Goal: Task Accomplishment & Management: Manage account settings

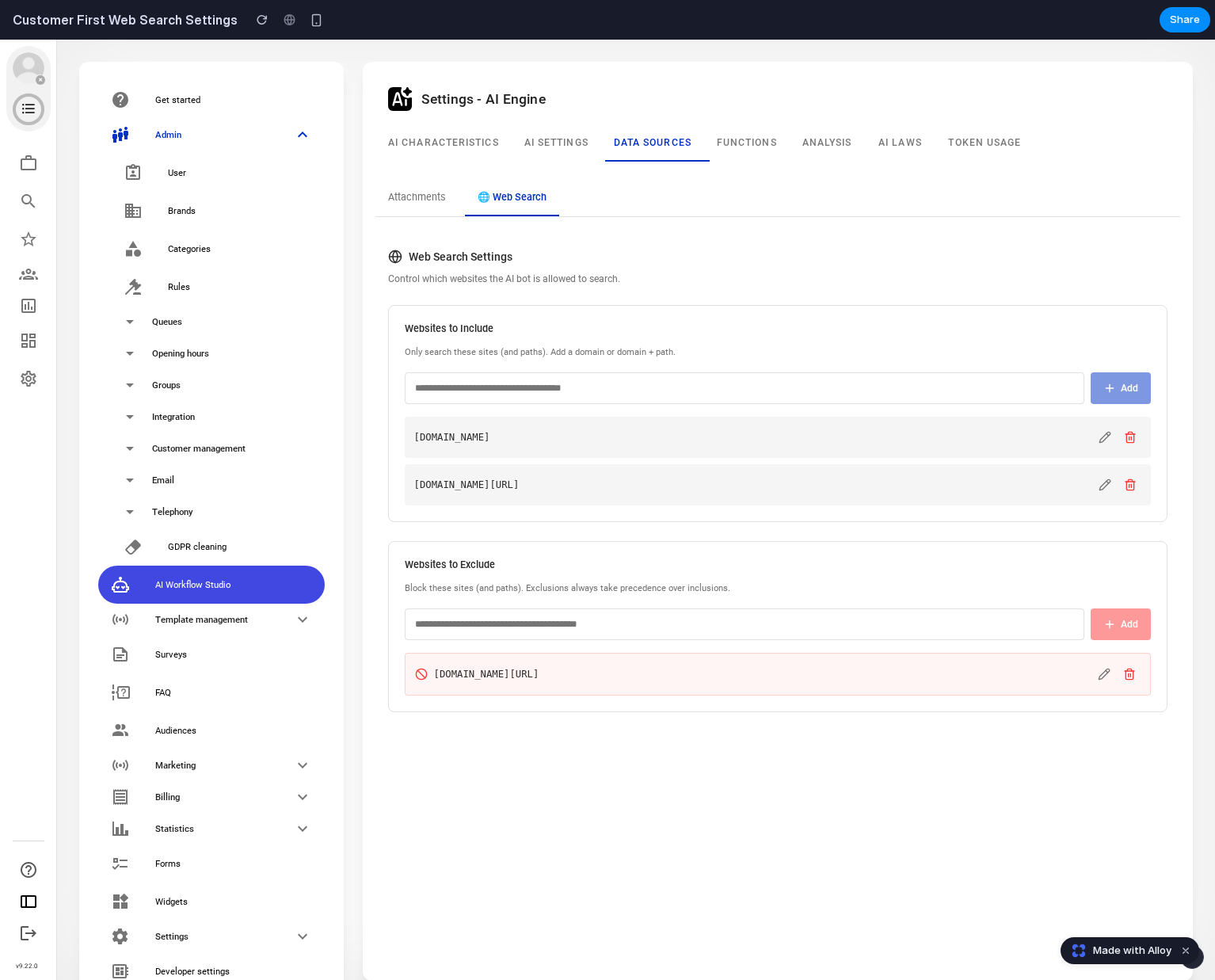
click at [909, 620] on input "text" at bounding box center [745, 624] width 680 height 31
click at [894, 764] on div "Settings - AI Engine AI Characteristics AI settings Data sources Functions Anal…" at bounding box center [778, 521] width 806 height 894
click at [903, 680] on div "[DOMAIN_NAME][URL]" at bounding box center [754, 674] width 679 height 14
click at [903, 625] on input "text" at bounding box center [745, 624] width 680 height 31
click at [878, 737] on div "Attachments 🌐 Web Search Web Search Settings Control which websites the AI bot …" at bounding box center [778, 453] width 844 height 582
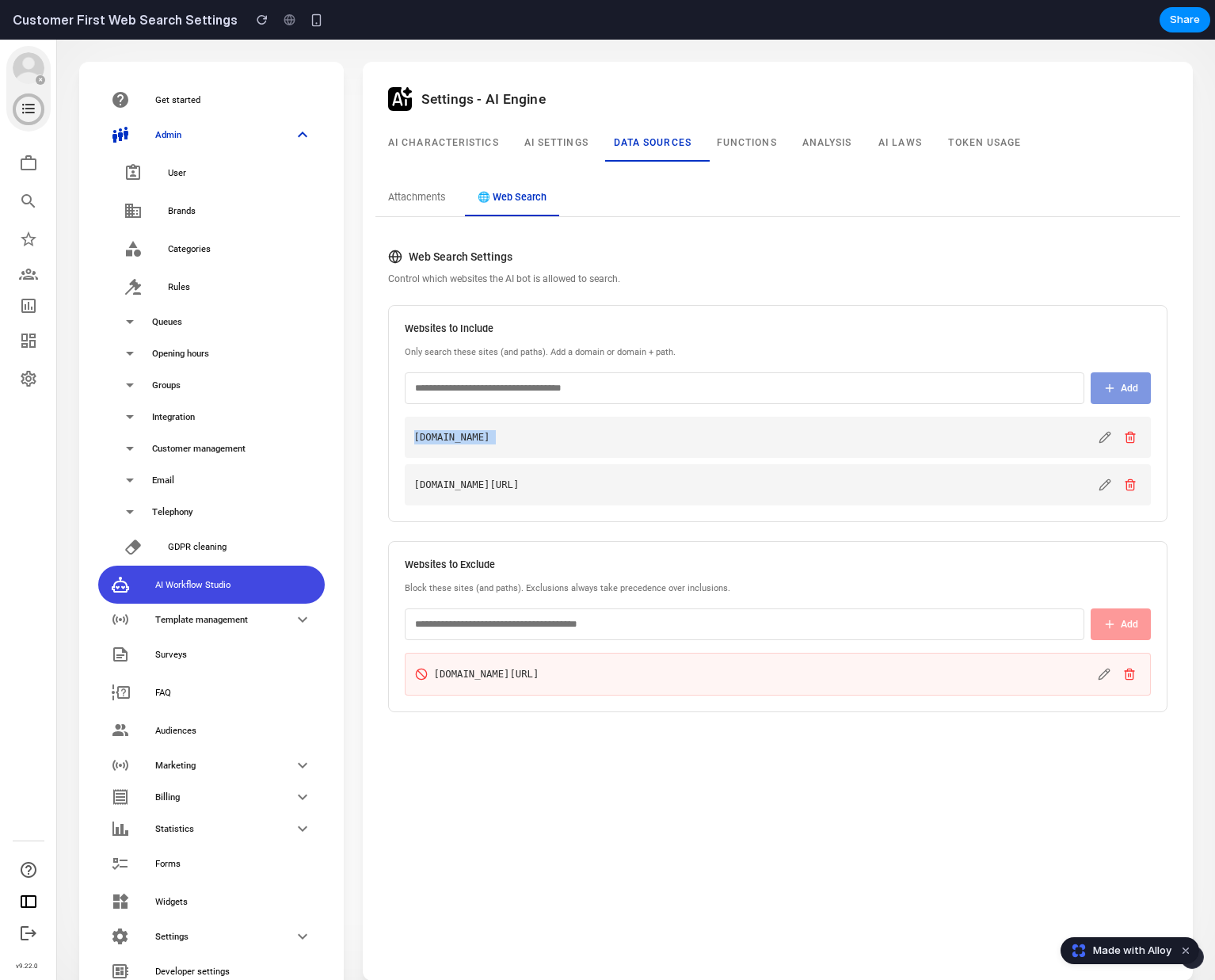
drag, startPoint x: 868, startPoint y: 477, endPoint x: 796, endPoint y: 414, distance: 95.7
click at [802, 421] on div "customerfirst.se customerfirst.se/help" at bounding box center [778, 461] width 747 height 89
click at [811, 457] on div "[DOMAIN_NAME]" at bounding box center [778, 437] width 747 height 41
drag, startPoint x: 815, startPoint y: 481, endPoint x: 740, endPoint y: 383, distance: 123.4
click at [741, 385] on div "Websites to Include Only search these sites (and paths). Add a domain or domain…" at bounding box center [778, 413] width 780 height 217
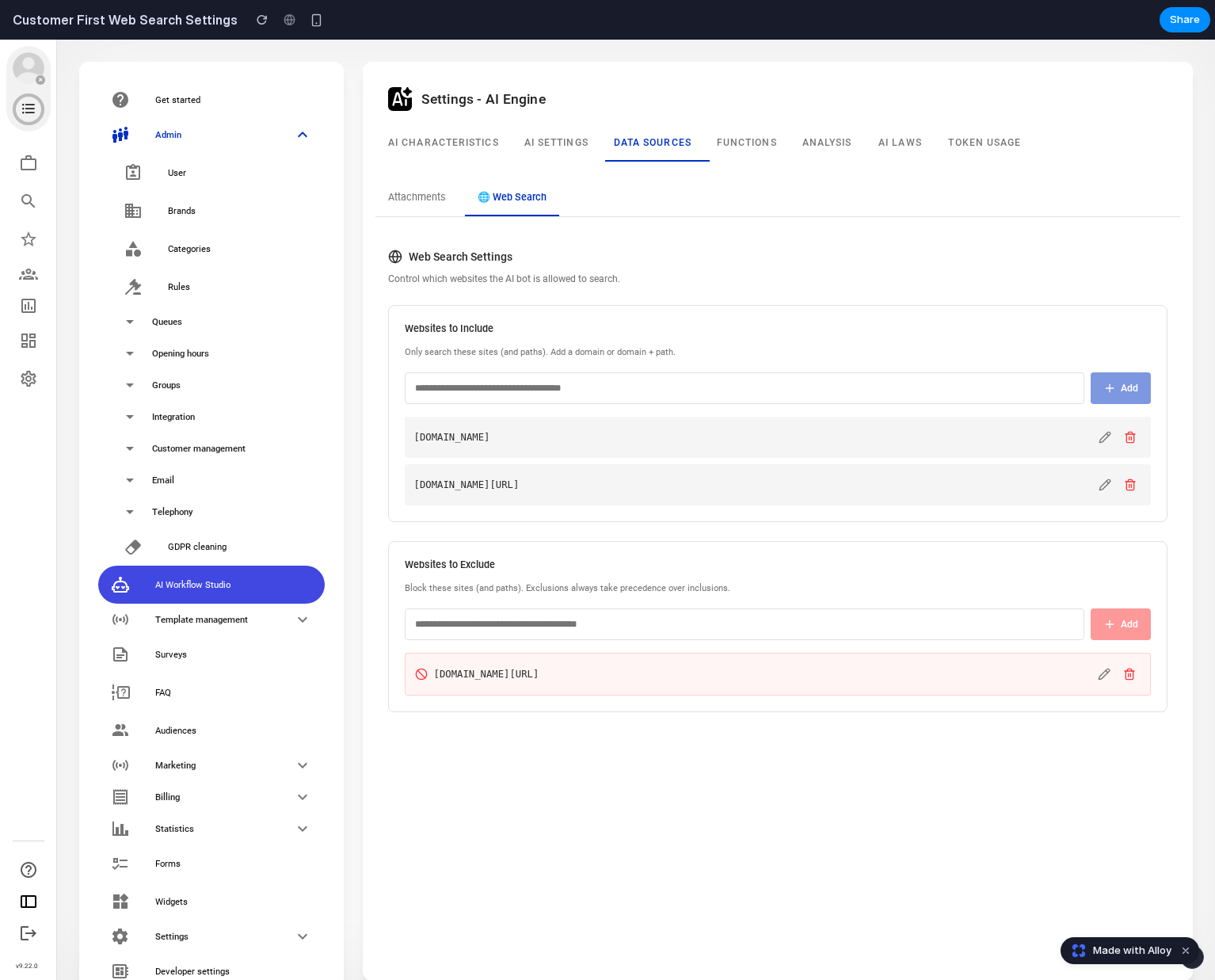
click at [773, 475] on div "[DOMAIN_NAME][URL]" at bounding box center [778, 485] width 747 height 41
drag, startPoint x: 780, startPoint y: 499, endPoint x: 704, endPoint y: 408, distance: 118.6
click at [704, 408] on div "Websites to Include Only search these sites (and paths). Add a domain or domain…" at bounding box center [778, 413] width 780 height 217
click at [752, 489] on span "[DOMAIN_NAME][URL]" at bounding box center [754, 485] width 680 height 14
drag, startPoint x: 764, startPoint y: 499, endPoint x: 731, endPoint y: 460, distance: 51.1
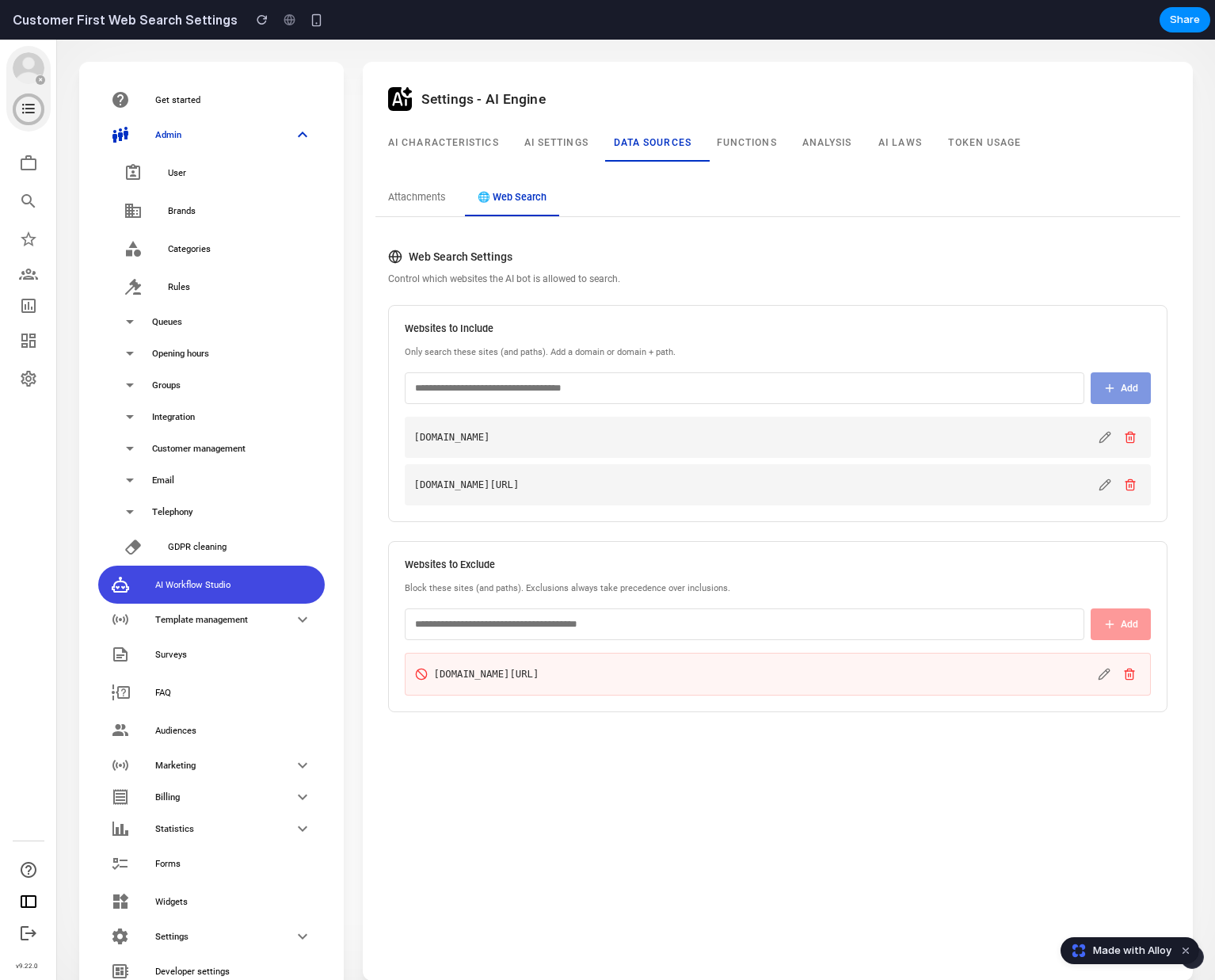
click at [732, 460] on div "customerfirst.se customerfirst.se/help" at bounding box center [778, 461] width 747 height 89
click at [731, 460] on div "customerfirst.se customerfirst.se/help" at bounding box center [778, 461] width 747 height 89
click at [1102, 487] on icon at bounding box center [1105, 485] width 13 height 13
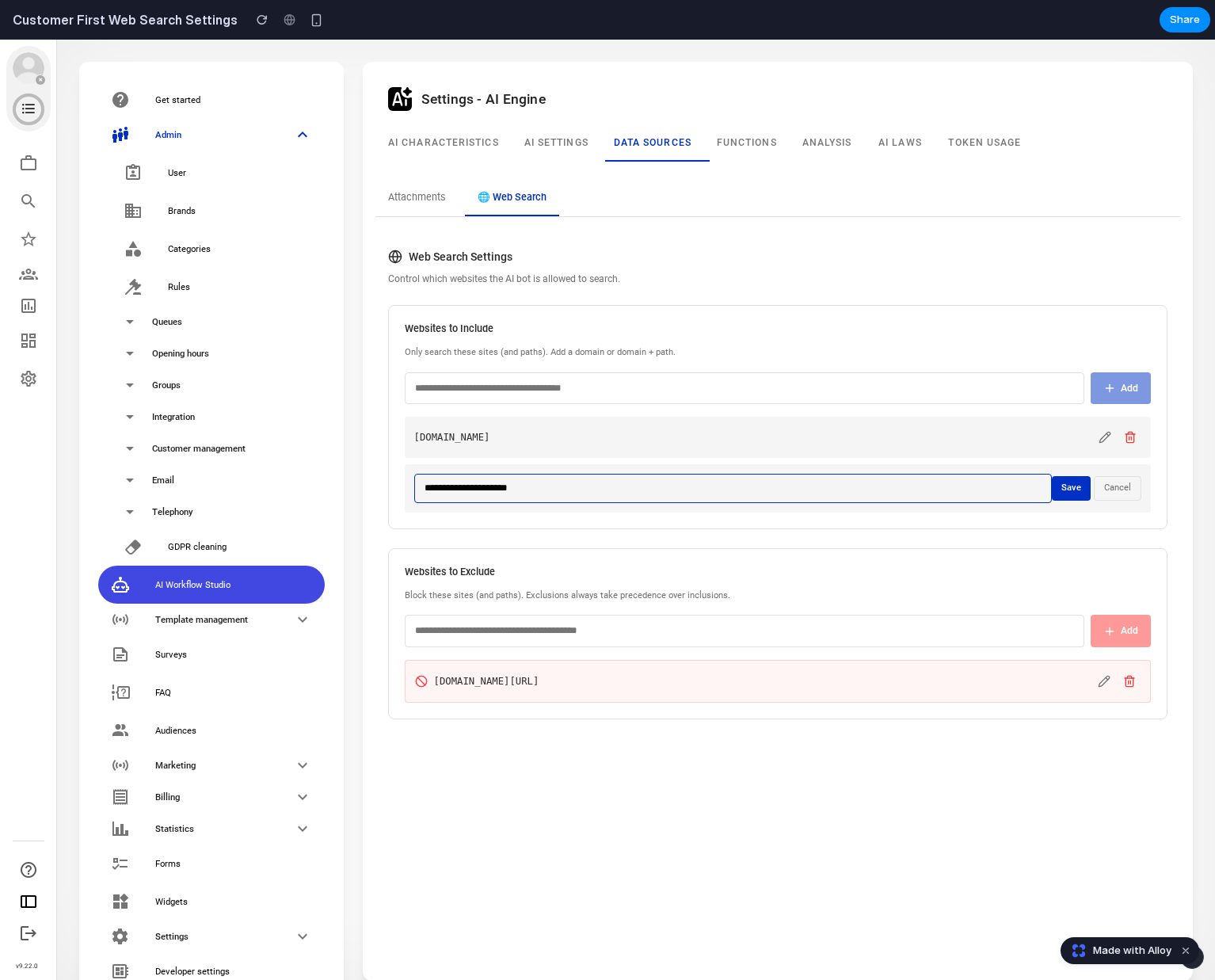
click at [1102, 492] on button "Cancel" at bounding box center [1118, 488] width 48 height 24
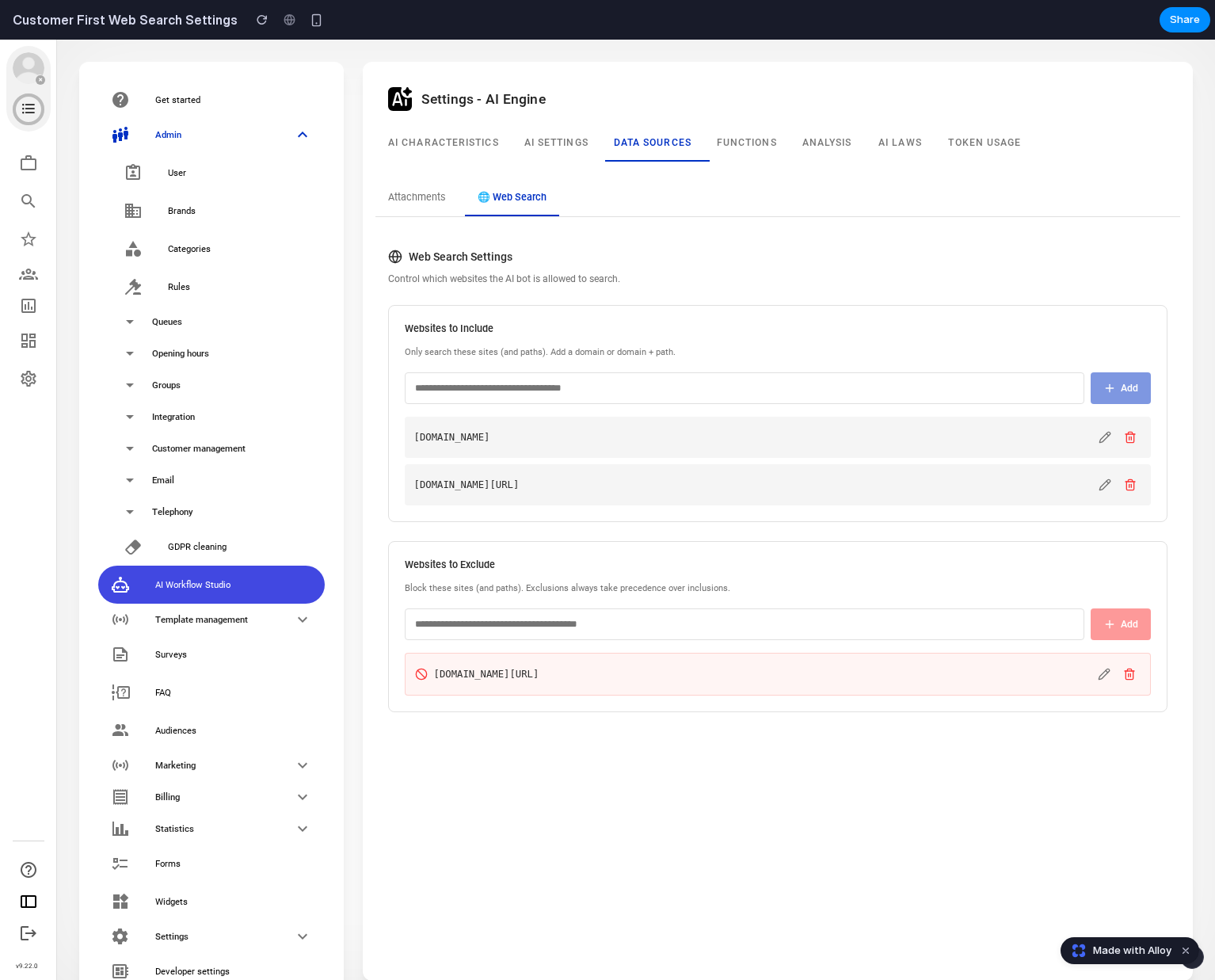
click at [1040, 509] on div "Websites to Include Only search these sites (and paths). Add a domain or domain…" at bounding box center [778, 413] width 780 height 217
click at [1102, 437] on icon at bounding box center [1104, 437] width 10 height 10
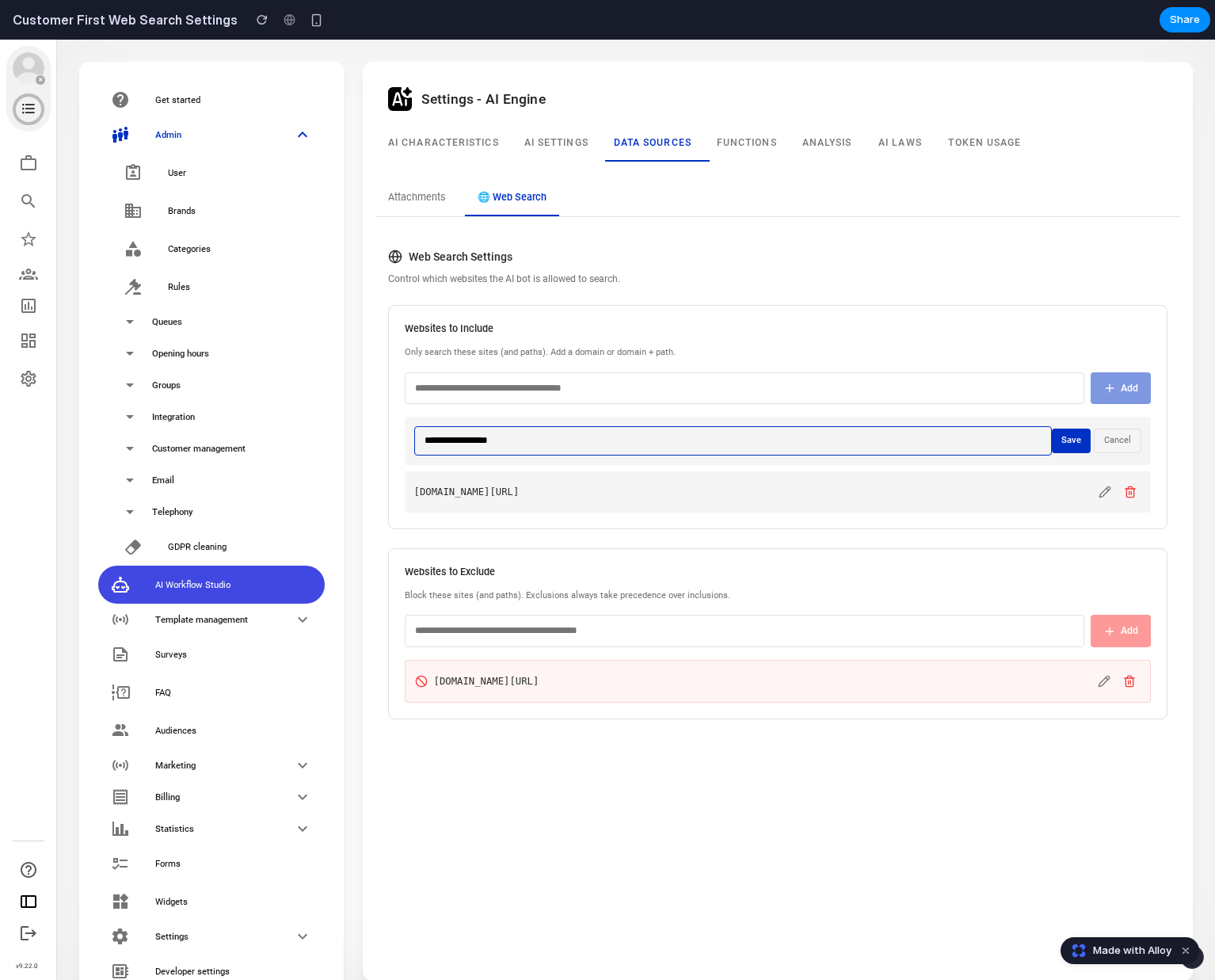
click at [1104, 441] on button "Cancel" at bounding box center [1118, 440] width 48 height 24
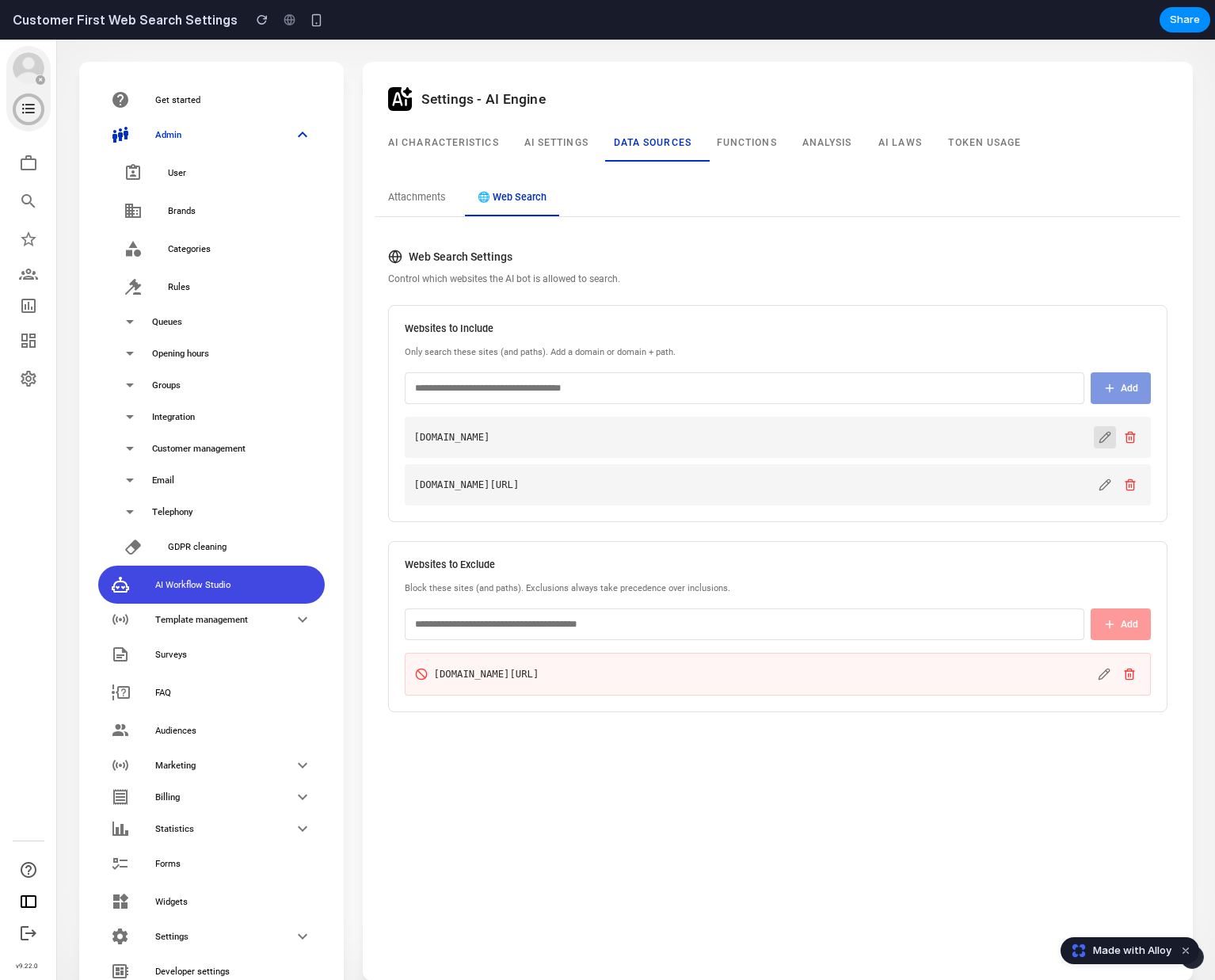
click at [1102, 428] on button at bounding box center [1105, 437] width 22 height 22
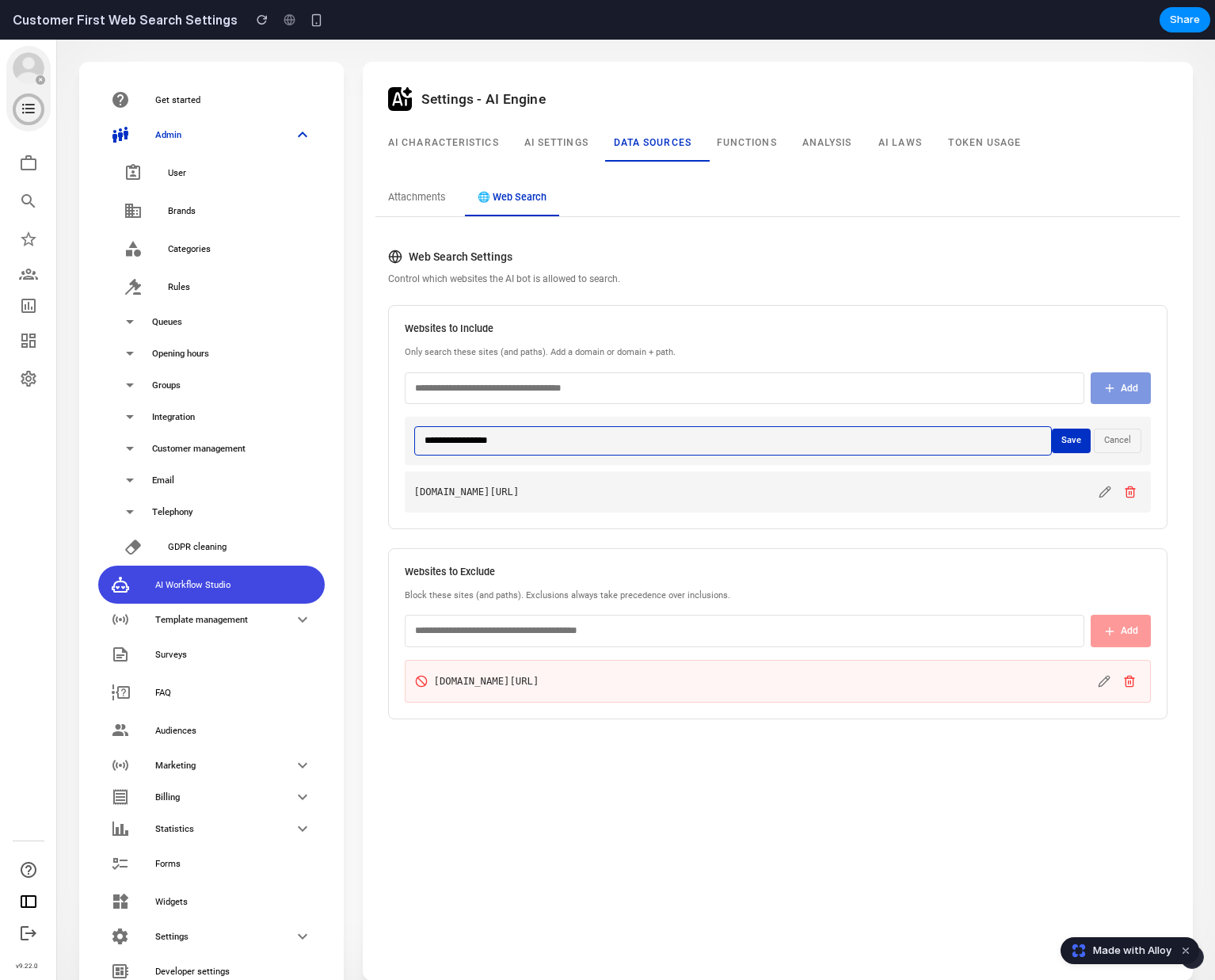
click at [1117, 443] on button "Cancel" at bounding box center [1118, 440] width 48 height 24
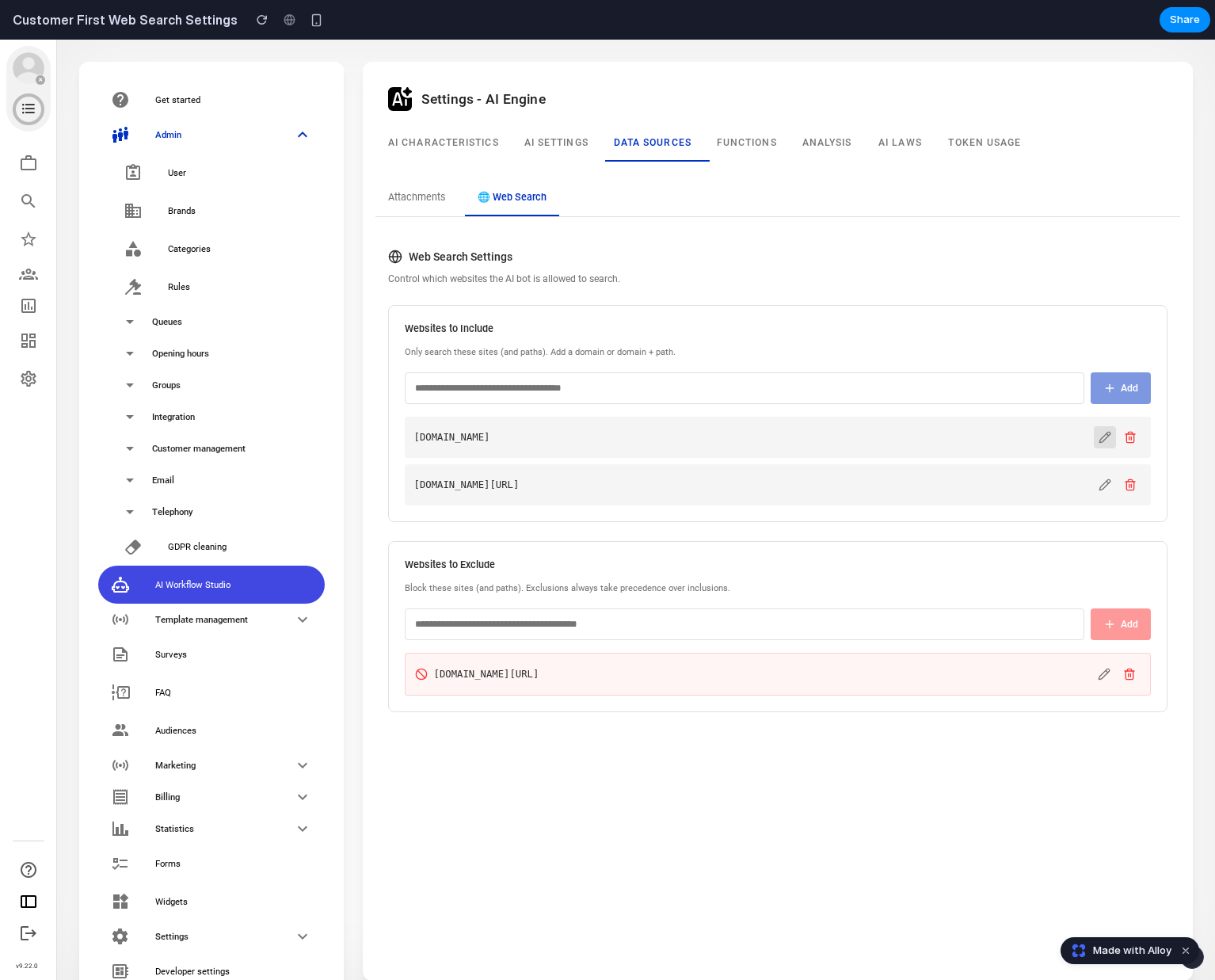
click at [1103, 439] on icon at bounding box center [1105, 437] width 13 height 13
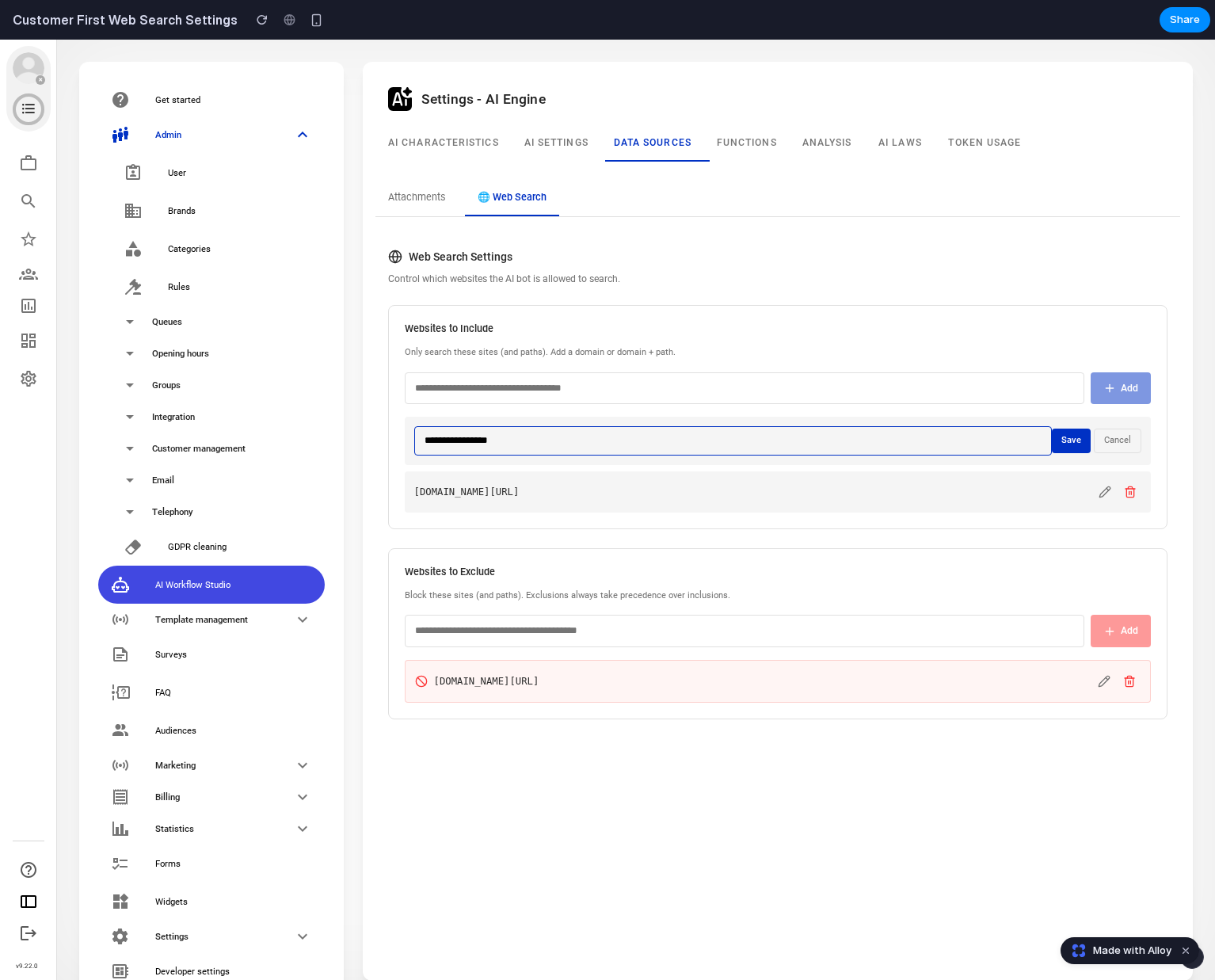
click at [1128, 446] on button "Cancel" at bounding box center [1118, 440] width 48 height 24
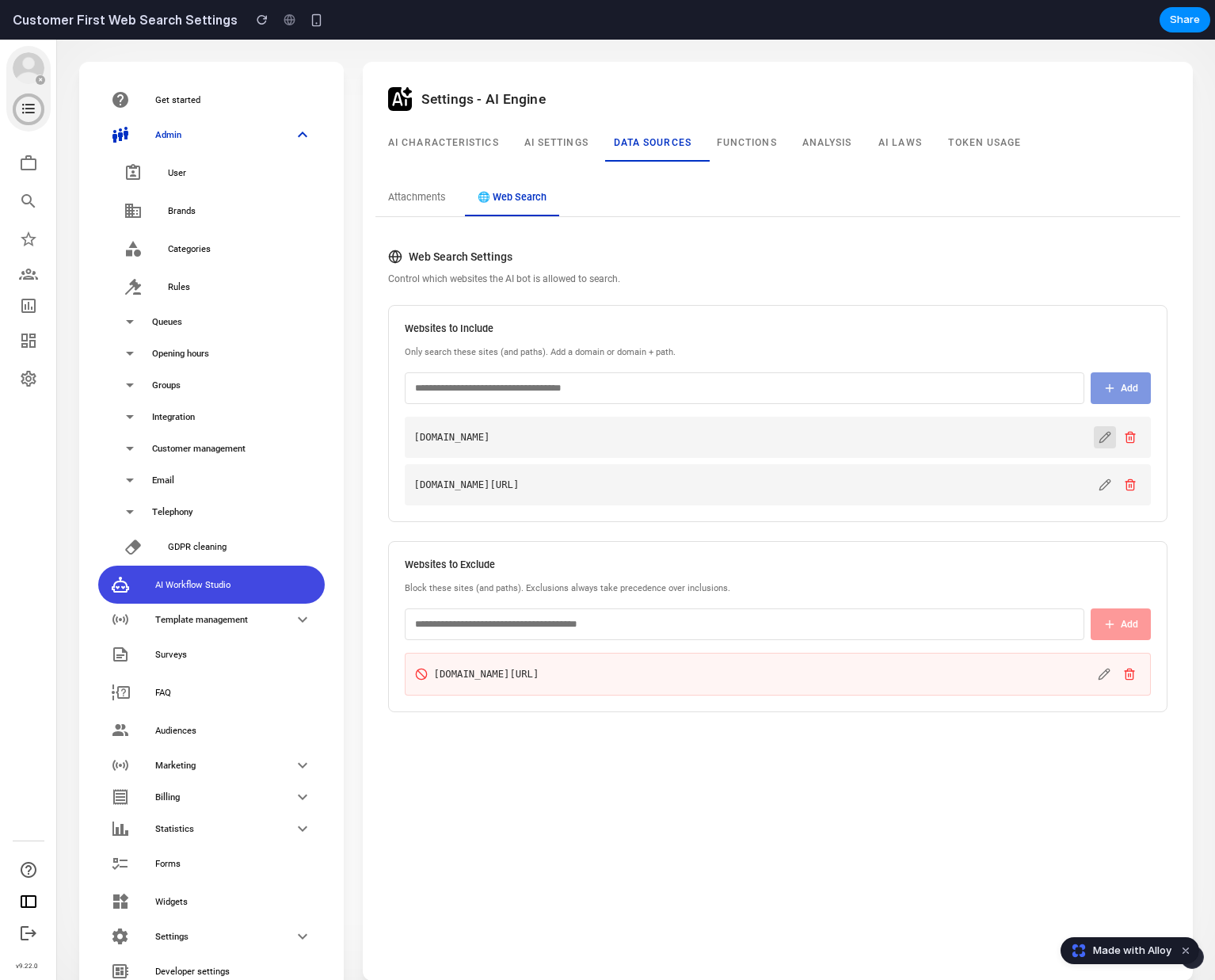
click at [1099, 438] on icon at bounding box center [1105, 437] width 13 height 13
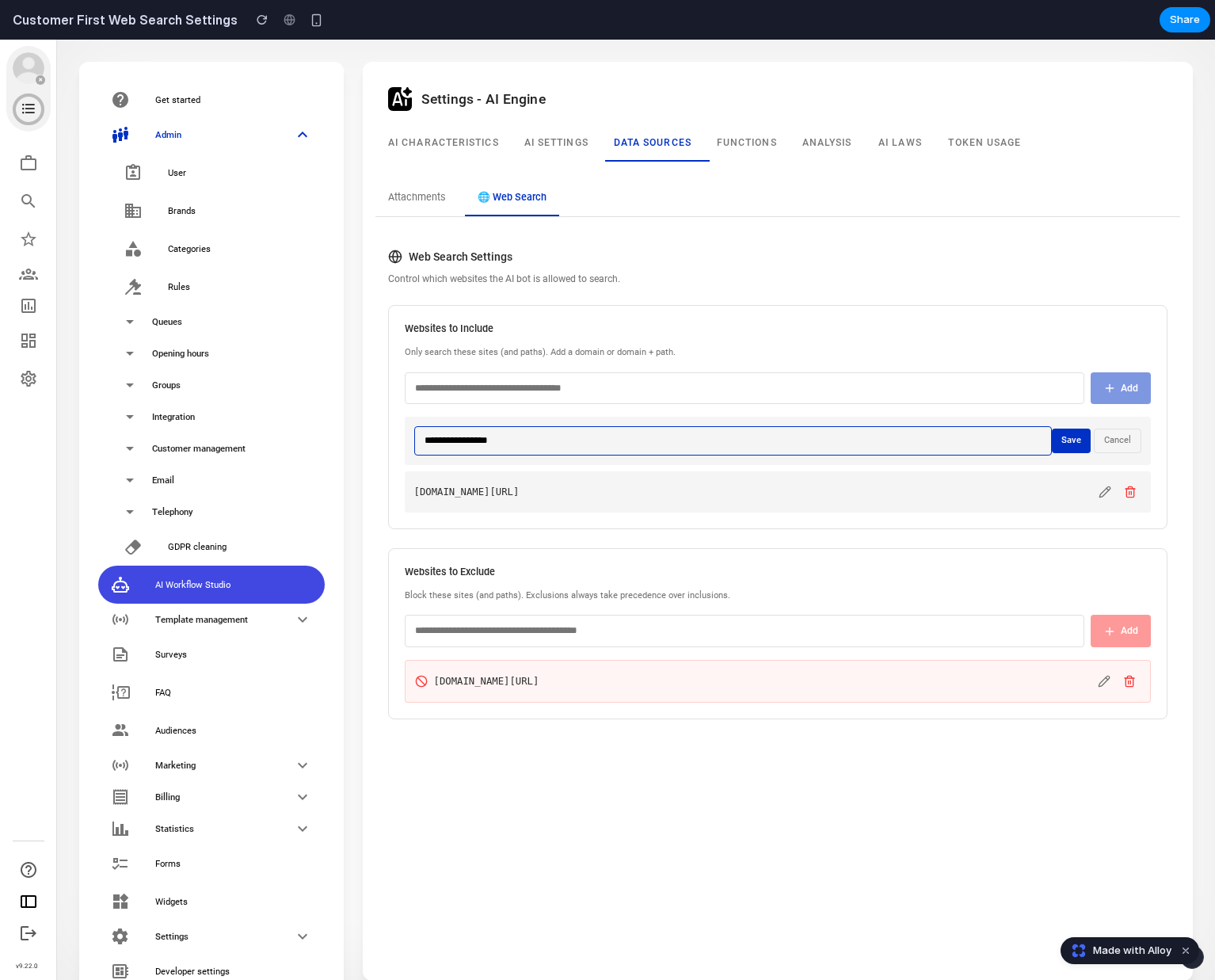
click at [1120, 440] on button "Cancel" at bounding box center [1118, 440] width 48 height 24
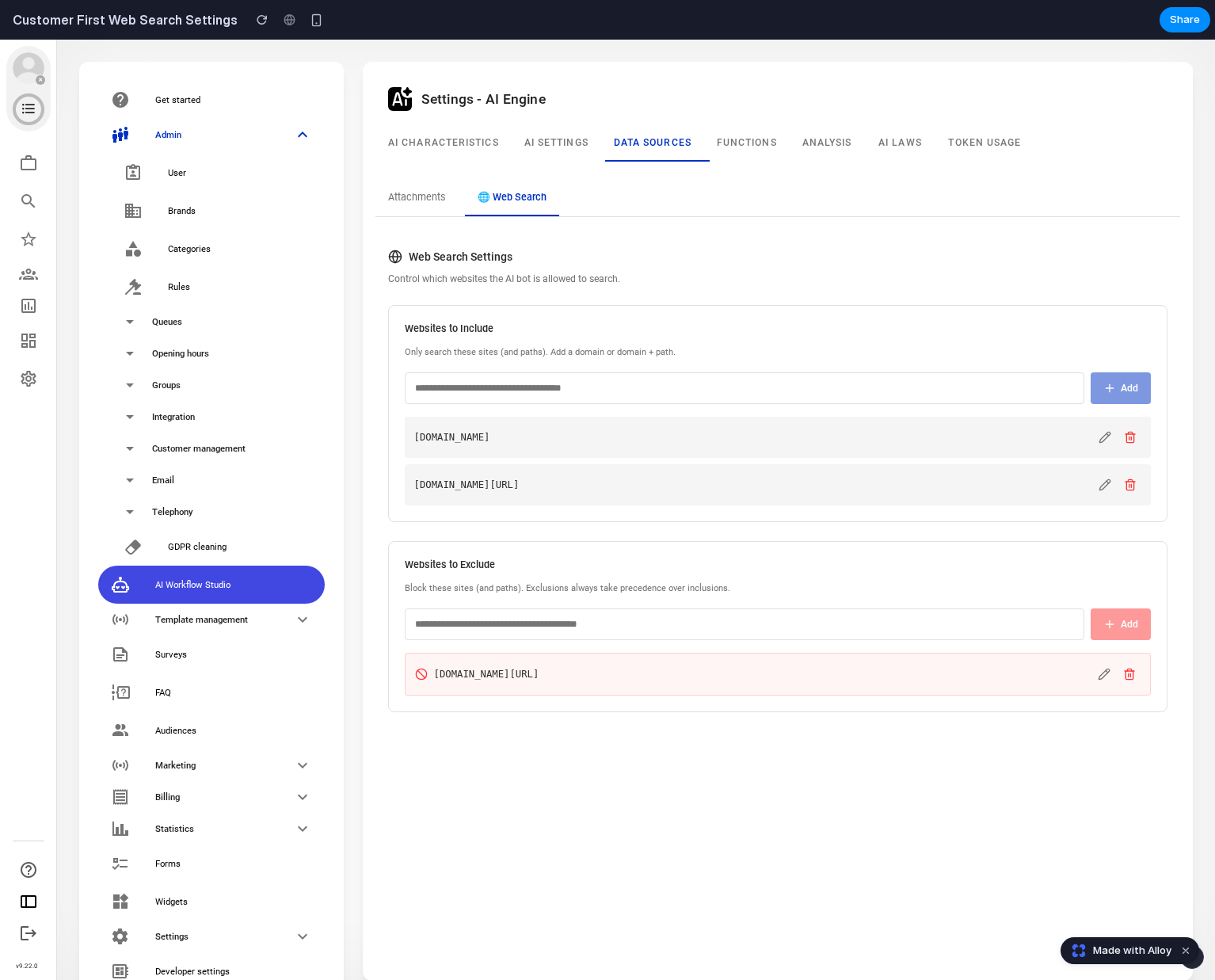
click at [1001, 391] on input "text" at bounding box center [745, 388] width 680 height 31
click at [997, 341] on div "Websites to Include Only search these sites (and paths). Add a domain or domain…" at bounding box center [778, 413] width 780 height 217
click at [997, 380] on input "text" at bounding box center [745, 388] width 680 height 31
click at [997, 346] on p "Only search these sites (and paths). Add a domain or domain + path." at bounding box center [778, 353] width 747 height 13
click at [997, 376] on input "text" at bounding box center [745, 388] width 680 height 31
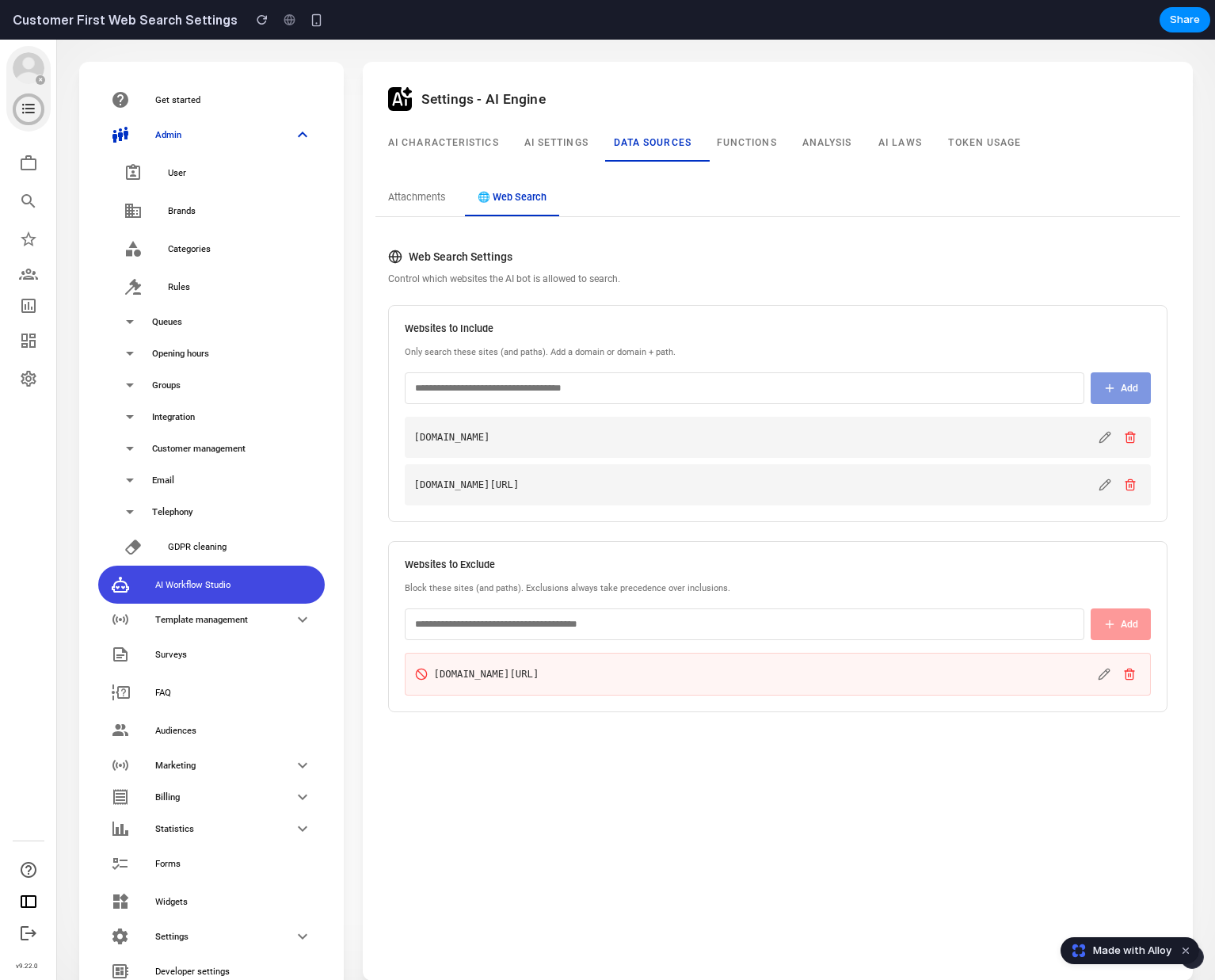
click at [997, 337] on h4 "Websites to Include" at bounding box center [778, 328] width 747 height 15
click at [997, 375] on input "text" at bounding box center [745, 388] width 680 height 31
click at [997, 324] on h4 "Websites to Include" at bounding box center [778, 328] width 747 height 15
click at [997, 376] on input "text" at bounding box center [745, 388] width 680 height 31
click at [998, 341] on div "Websites to Include Only search these sites (and paths). Add a domain or domain…" at bounding box center [778, 413] width 780 height 217
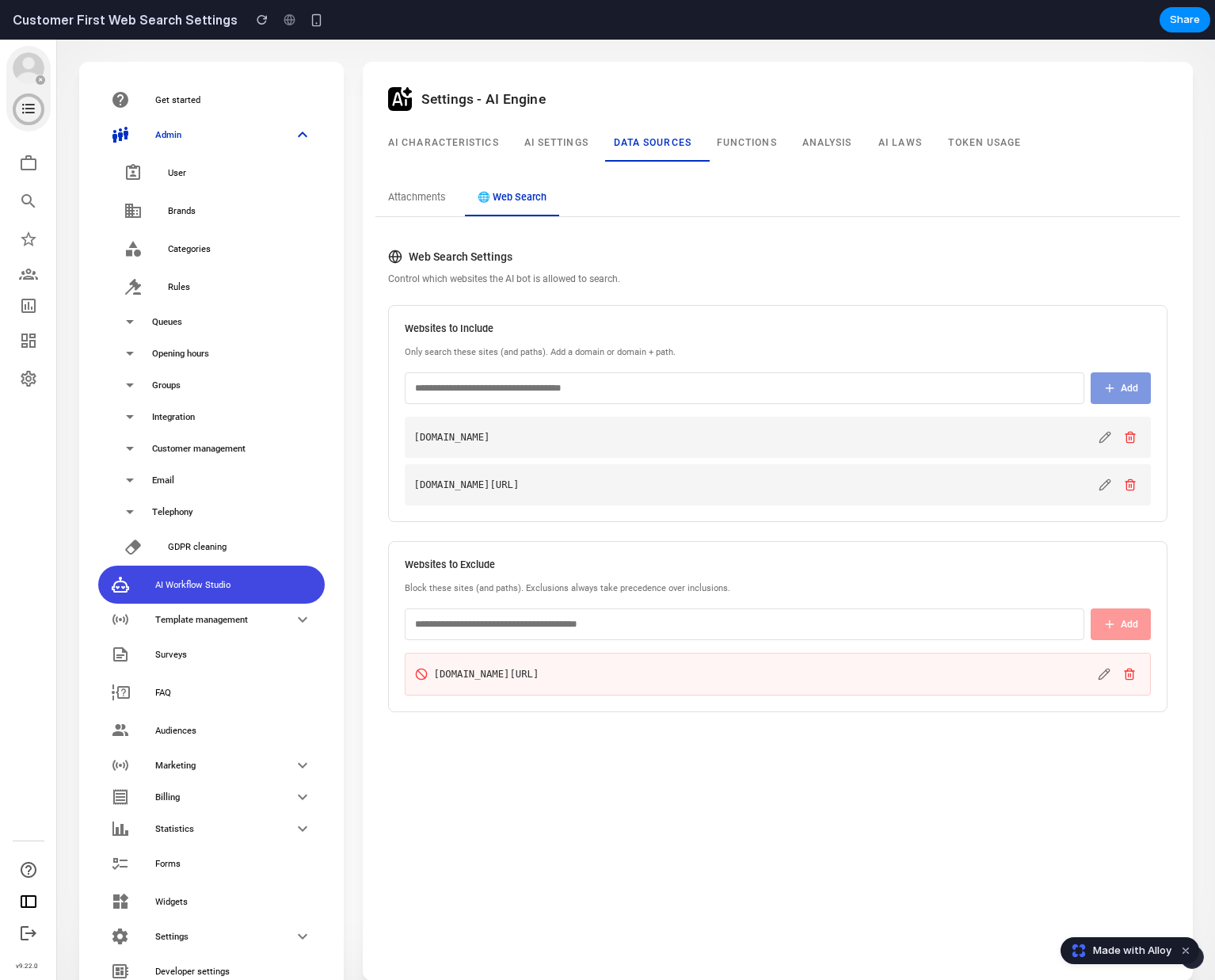
click at [767, 736] on div "Attachments 🌐 Web Search Web Search Settings Control which websites the AI bot …" at bounding box center [778, 453] width 844 height 582
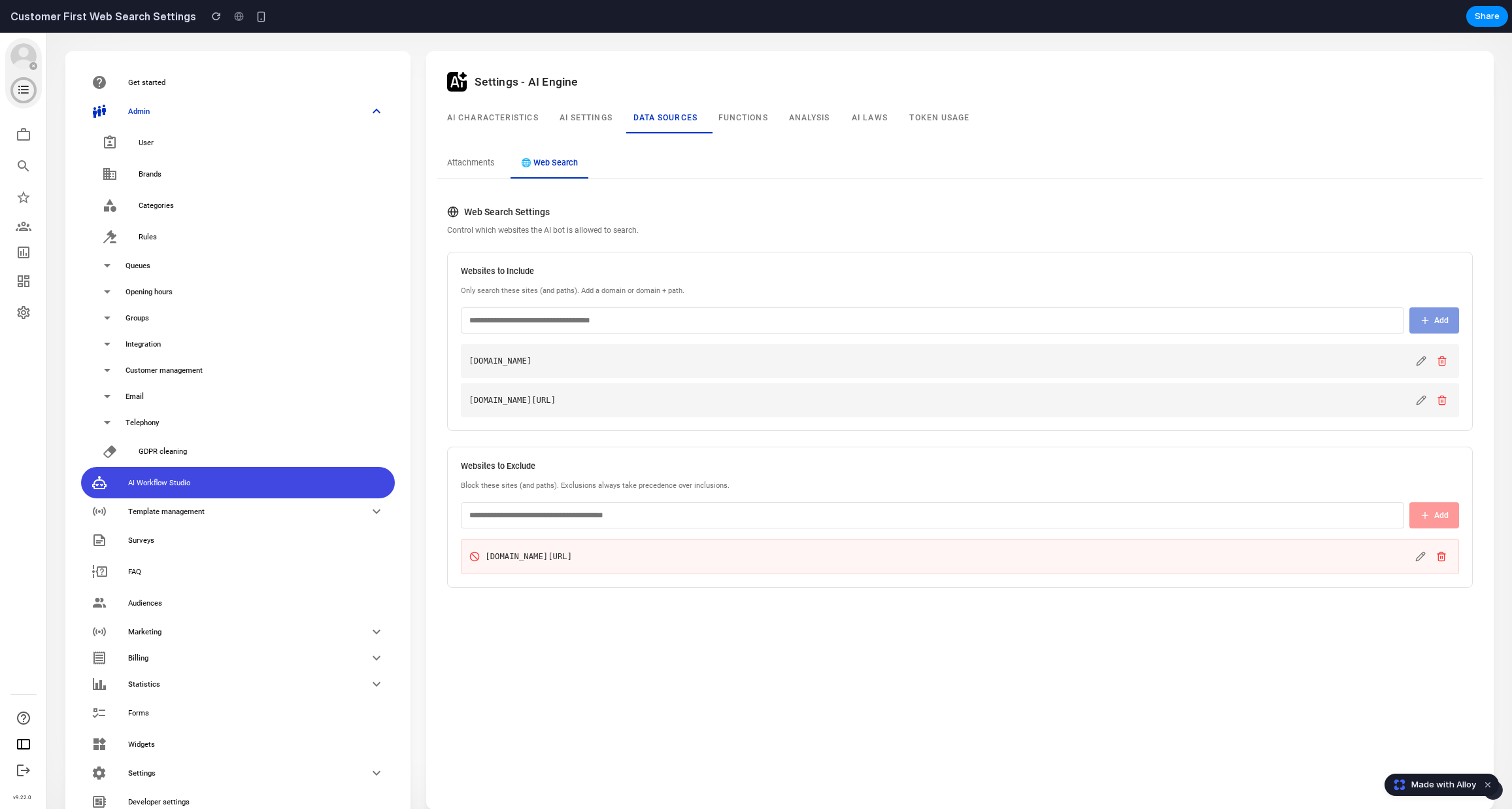
click at [1002, 185] on div "Attachments 🌐 Web Search Web Search Settings Control which websites the AI bot …" at bounding box center [959, 374] width 1046 height 449
click at [471, 163] on button "Attachments" at bounding box center [471, 164] width 68 height 30
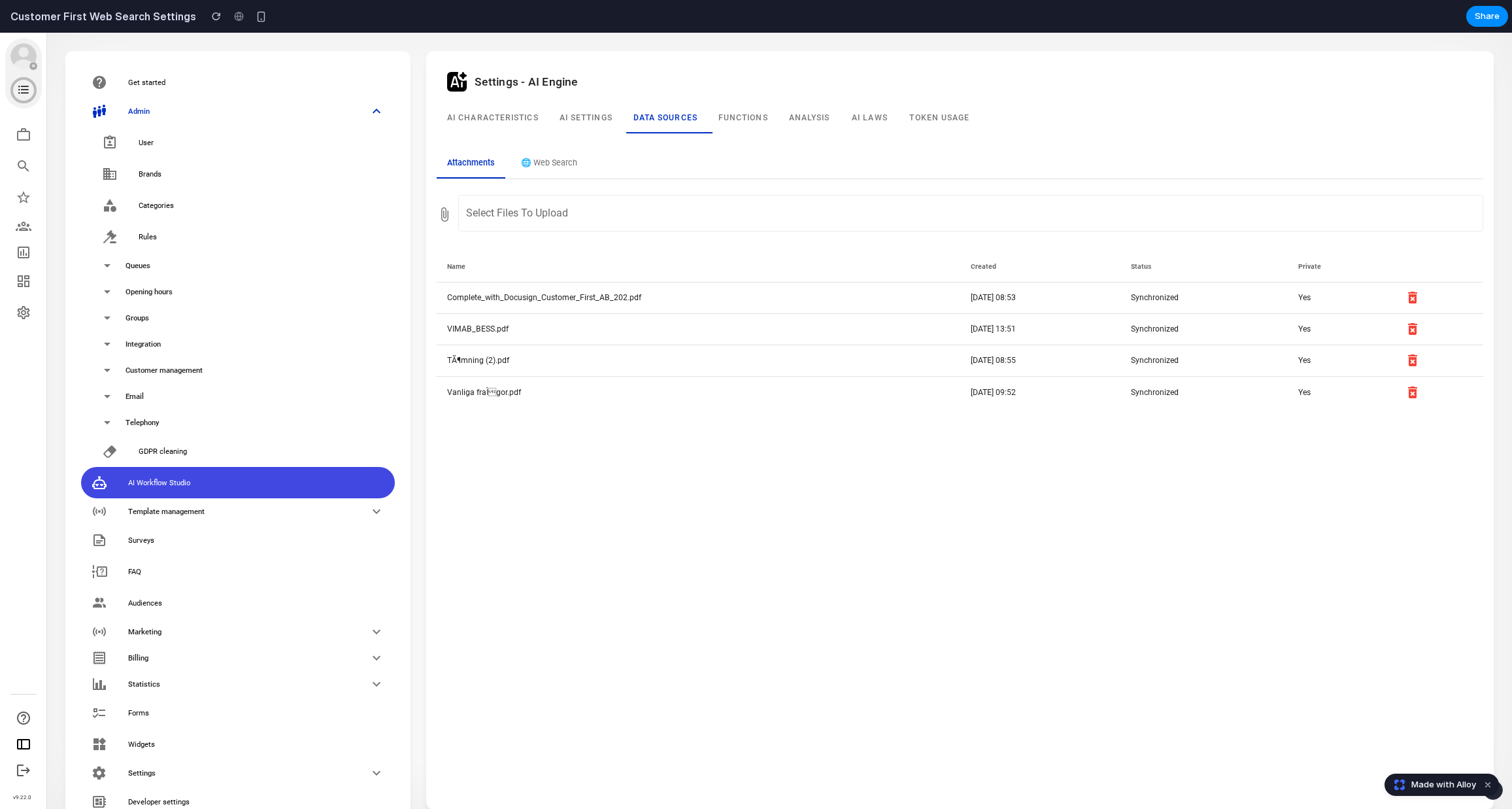
click at [532, 165] on button "🌐 Web Search" at bounding box center [550, 164] width 77 height 30
click at [565, 177] on button "🌐 Web Search" at bounding box center [550, 164] width 77 height 30
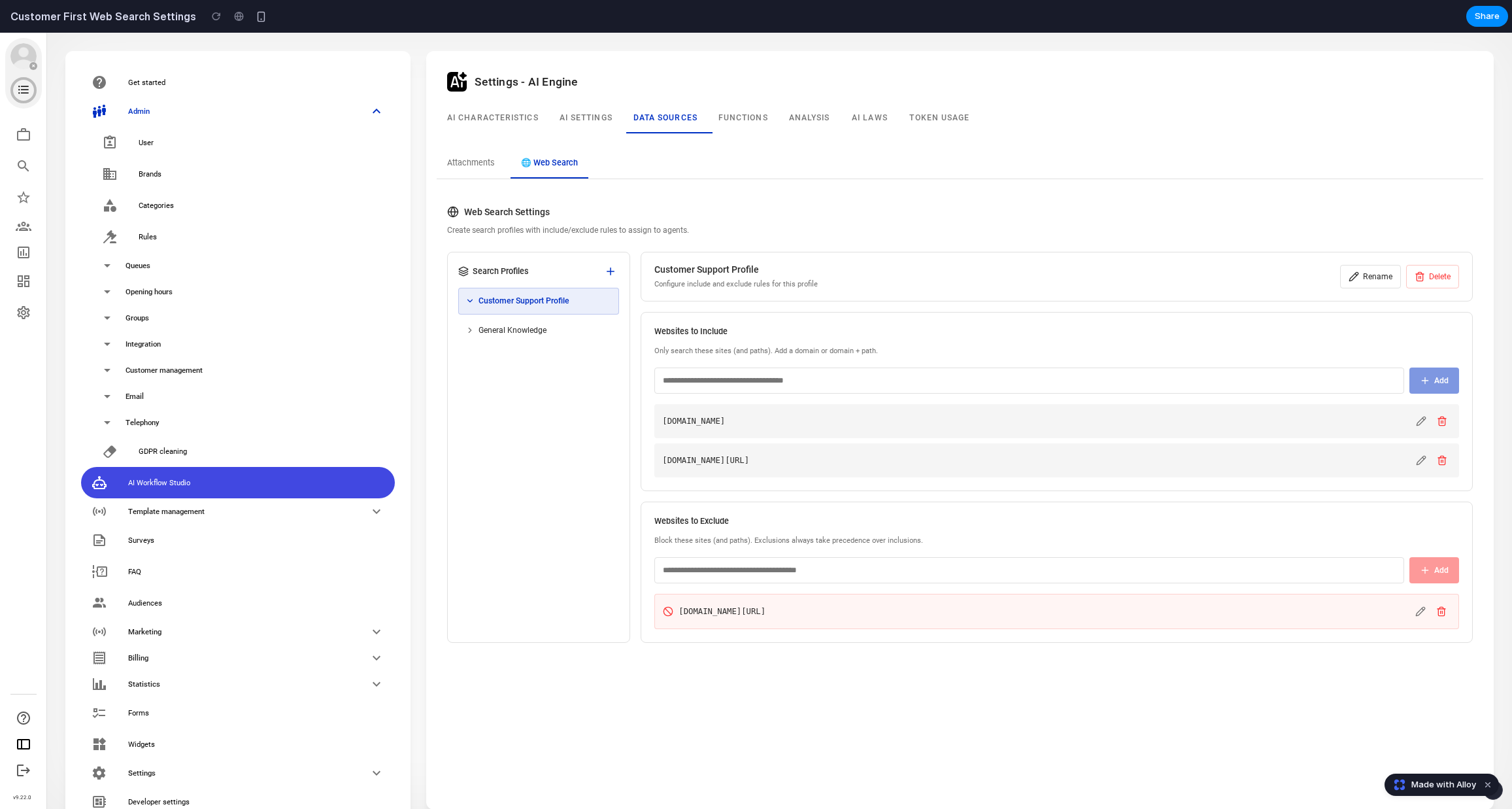
scroll to position [41, 0]
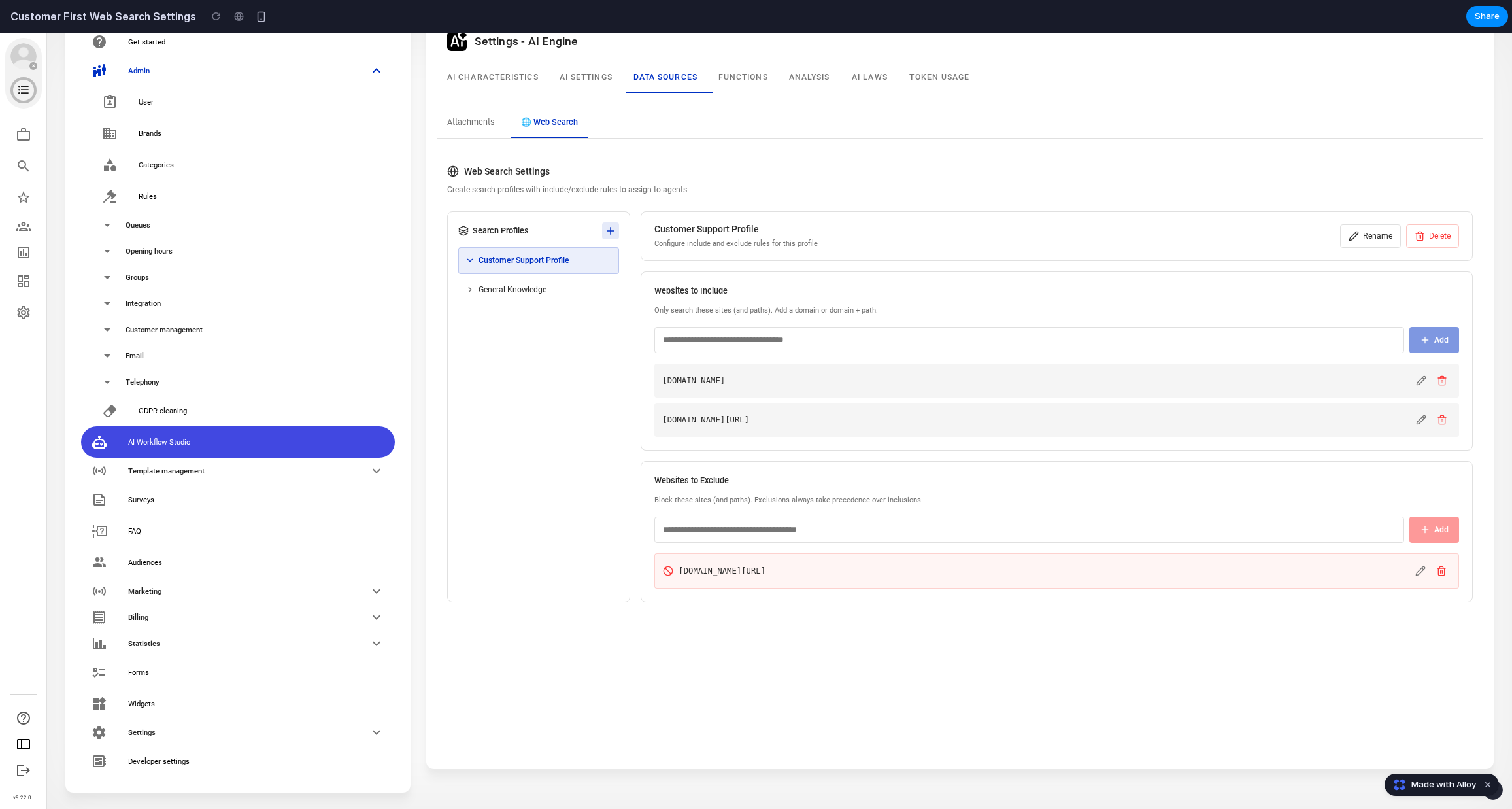
click at [605, 233] on icon at bounding box center [610, 231] width 12 height 12
click at [554, 264] on input "text" at bounding box center [538, 259] width 161 height 24
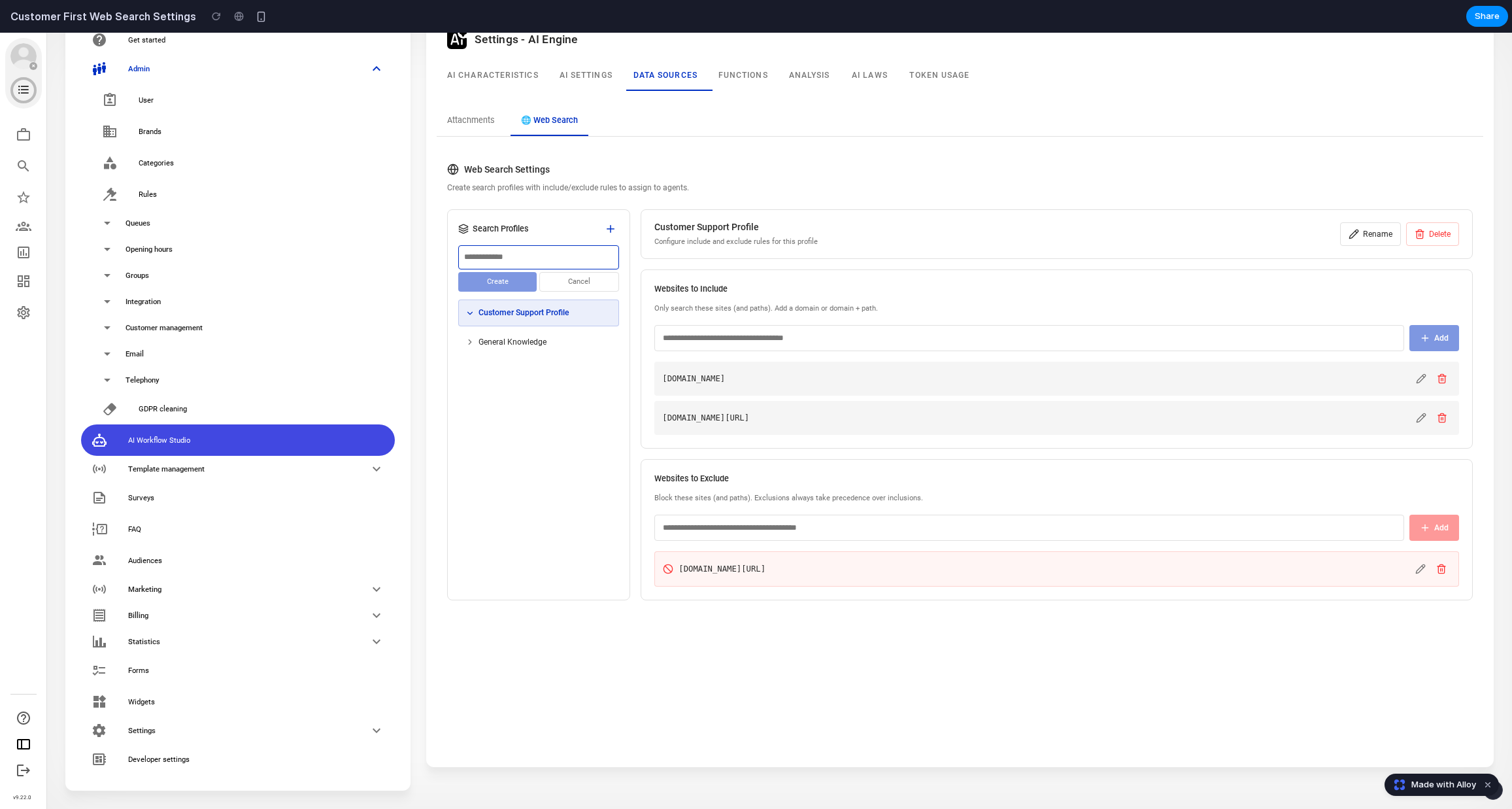
click at [599, 280] on button "Cancel" at bounding box center [579, 282] width 79 height 20
click at [1369, 233] on button "Rename" at bounding box center [1371, 234] width 61 height 24
click at [914, 198] on div "**********" at bounding box center [959, 381] width 1046 height 458
click at [855, 230] on div "Customer Support Profile Configure include and exclude rules for this profile R…" at bounding box center [1057, 234] width 832 height 50
click at [849, 223] on div "Customer Support Profile Configure include and exclude rules for this profile R…" at bounding box center [1057, 234] width 832 height 50
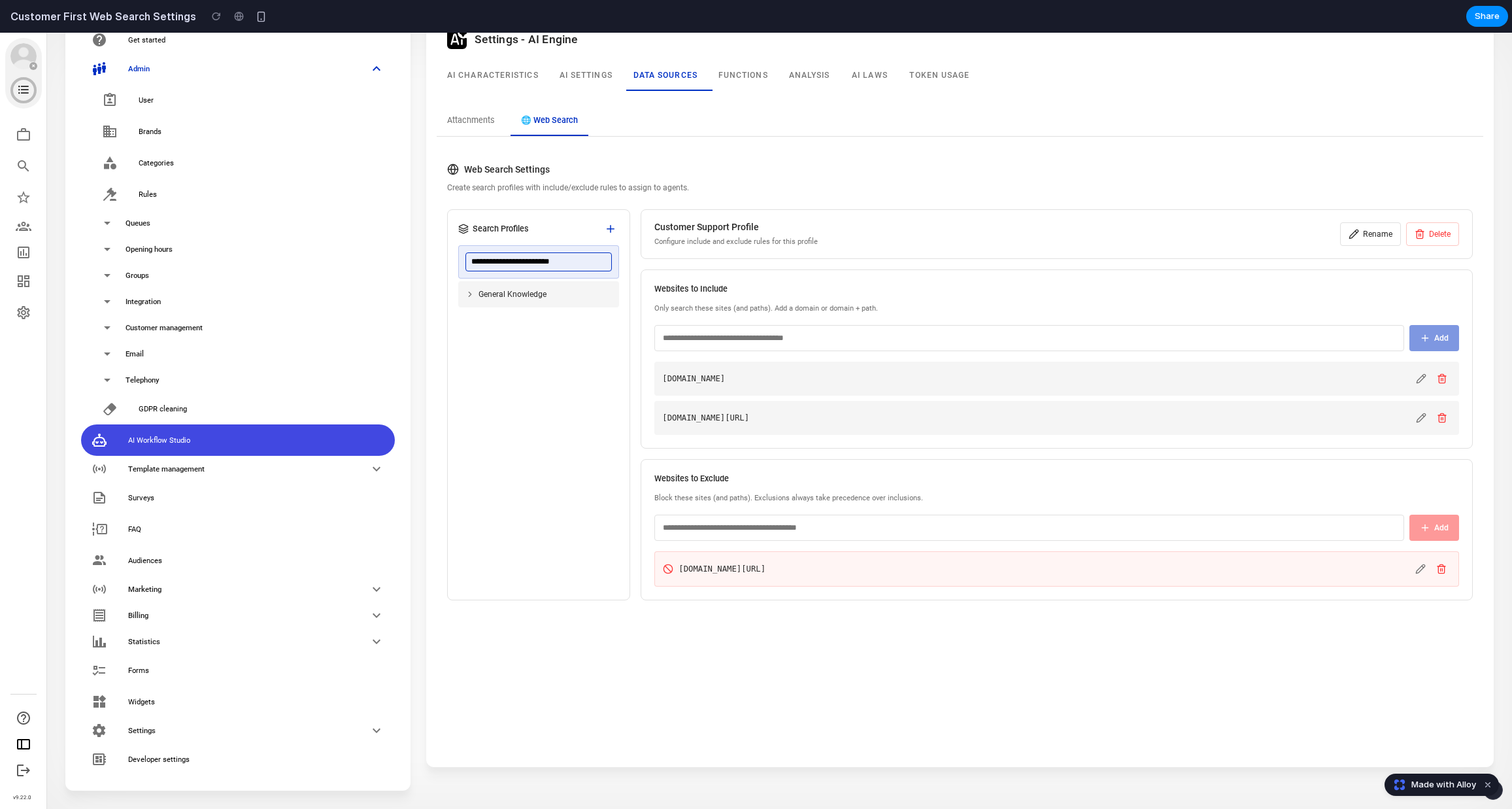
click at [523, 298] on span "General Knowledge" at bounding box center [512, 294] width 68 height 12
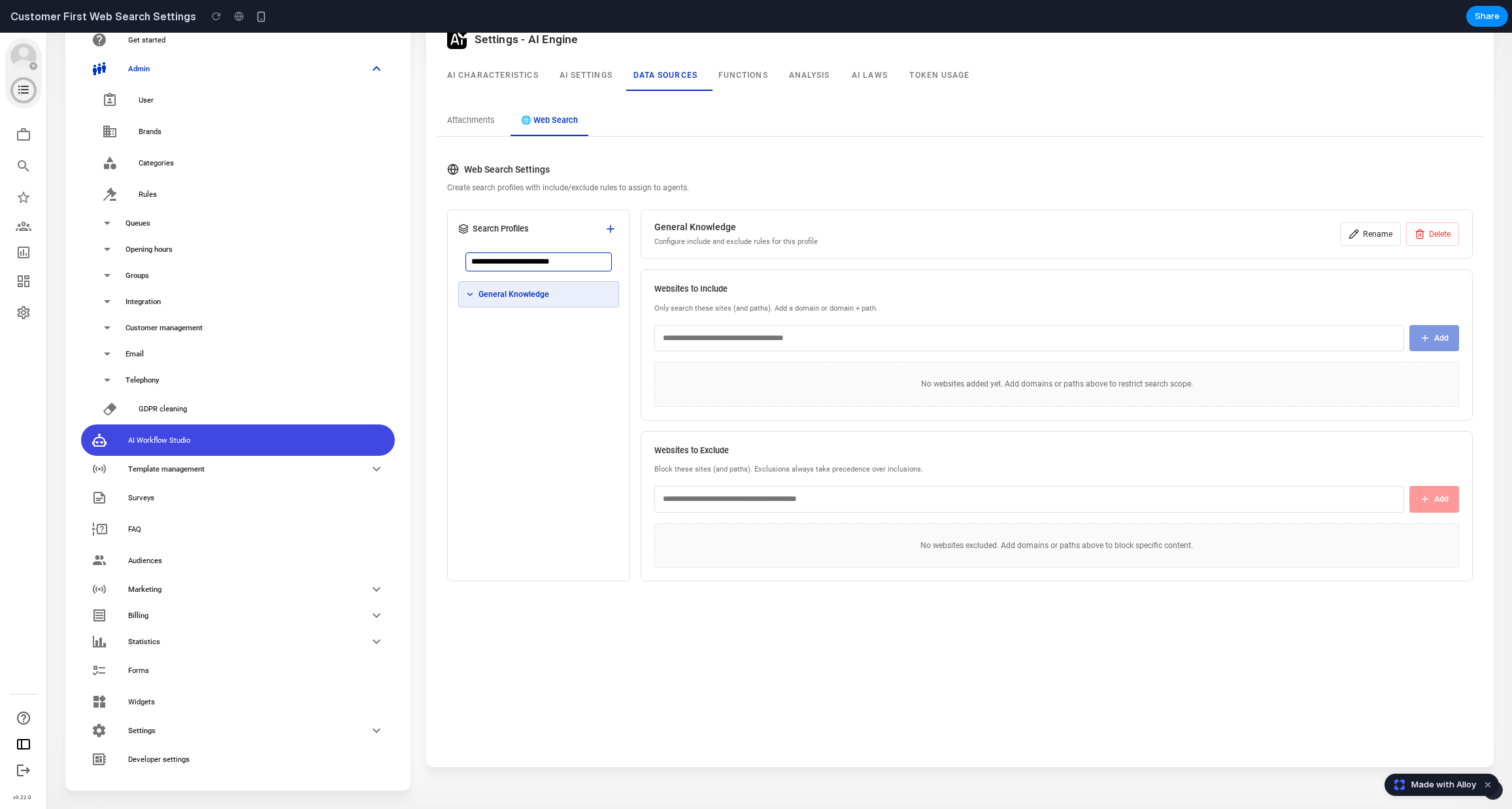
click at [523, 298] on span "General Knowledge" at bounding box center [513, 294] width 71 height 12
click at [523, 264] on input "**********" at bounding box center [538, 261] width 146 height 19
click at [537, 307] on div "General Knowledge" at bounding box center [538, 294] width 161 height 26
drag, startPoint x: 582, startPoint y: 264, endPoint x: 419, endPoint y: 242, distance: 164.5
click at [423, 242] on div "**********" at bounding box center [960, 348] width 1078 height 516
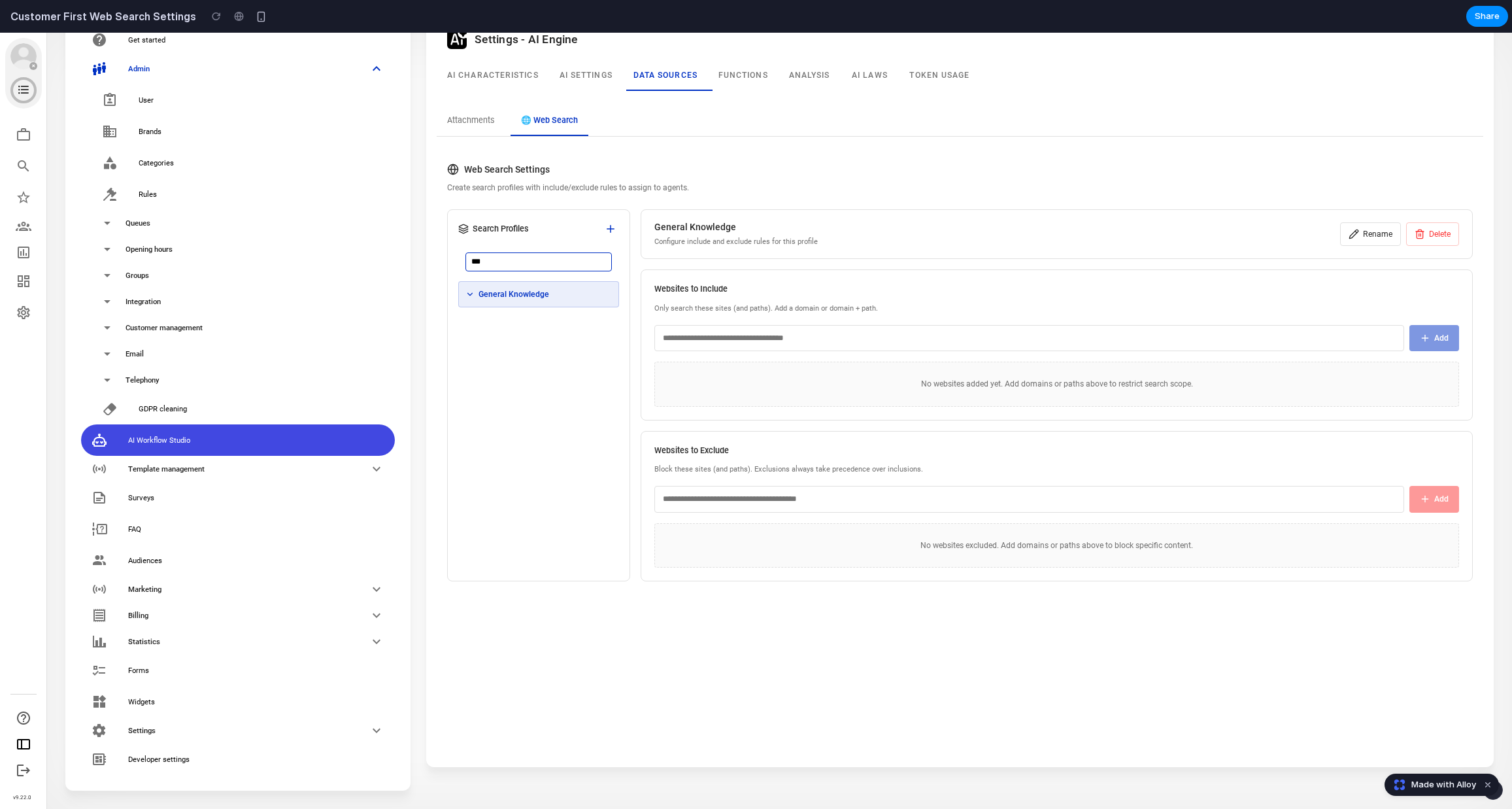
type input "****"
click at [480, 257] on span "Test" at bounding box center [485, 259] width 14 height 12
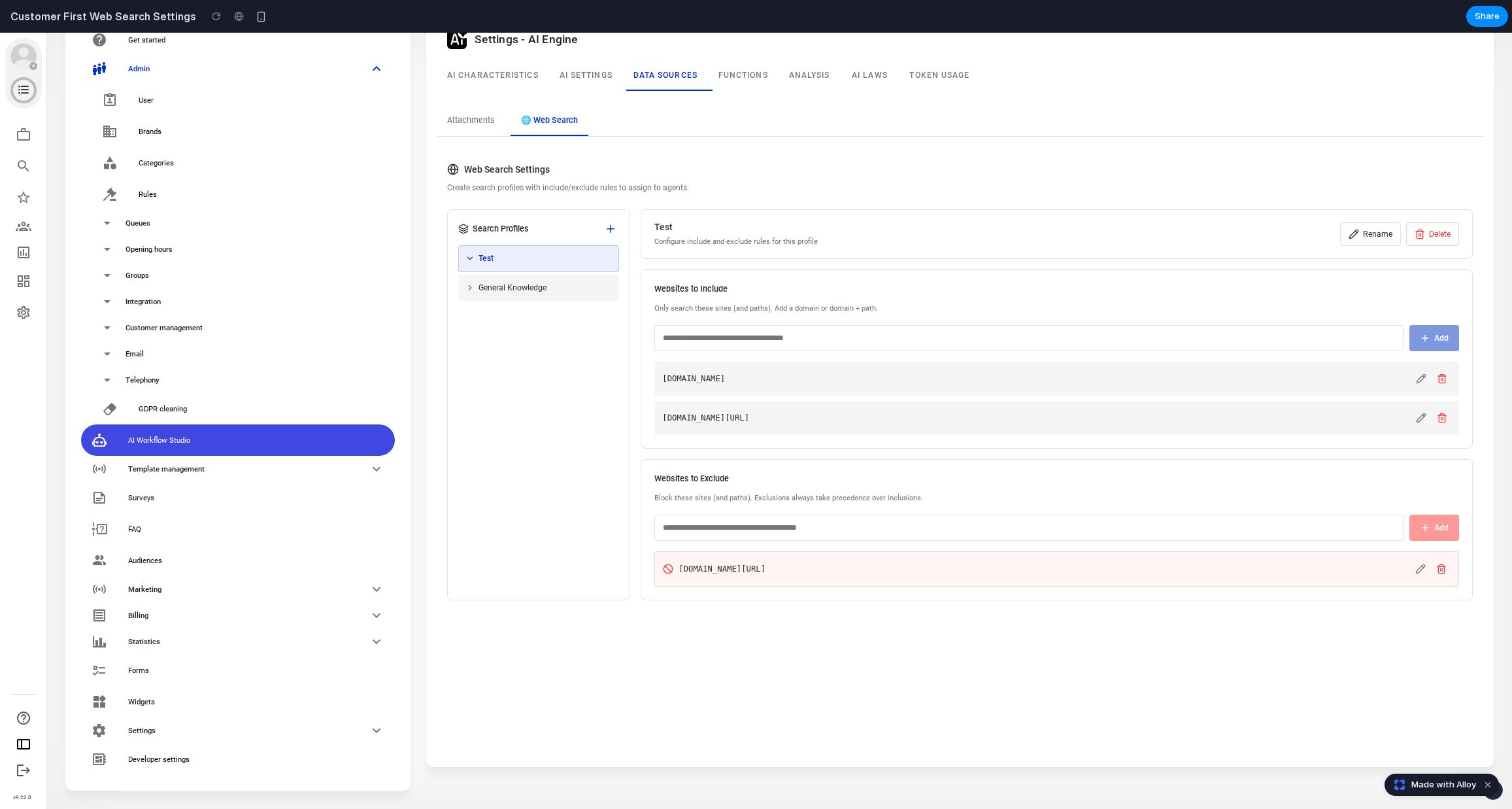
click at [482, 281] on div "General Knowledge" at bounding box center [538, 287] width 161 height 26
click at [492, 251] on div "Test" at bounding box center [538, 258] width 161 height 26
click at [492, 277] on div "General Knowledge" at bounding box center [538, 287] width 161 height 26
click at [492, 293] on span "General Knowledge" at bounding box center [512, 287] width 68 height 12
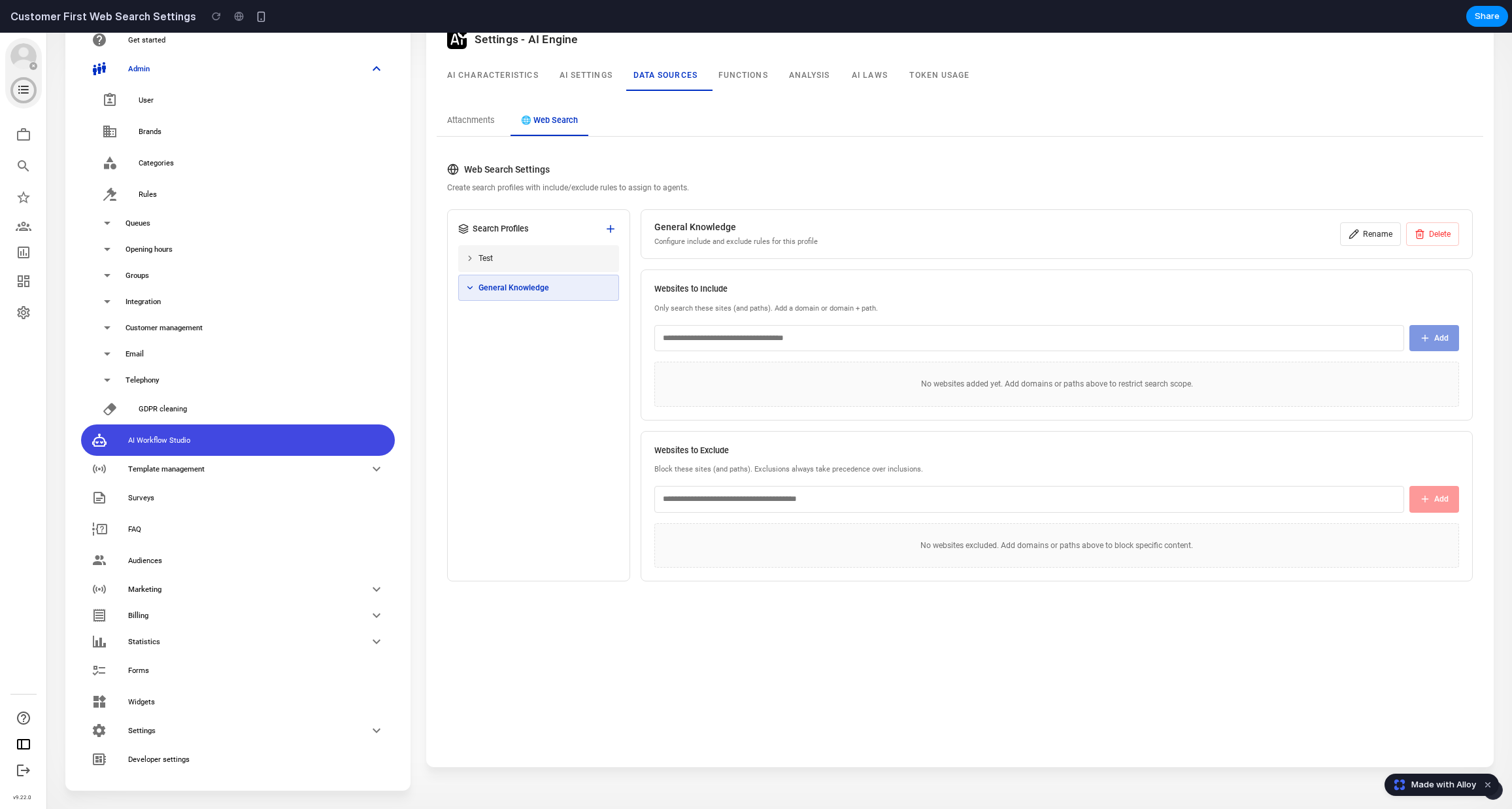
click at [500, 261] on div "Test" at bounding box center [538, 259] width 146 height 12
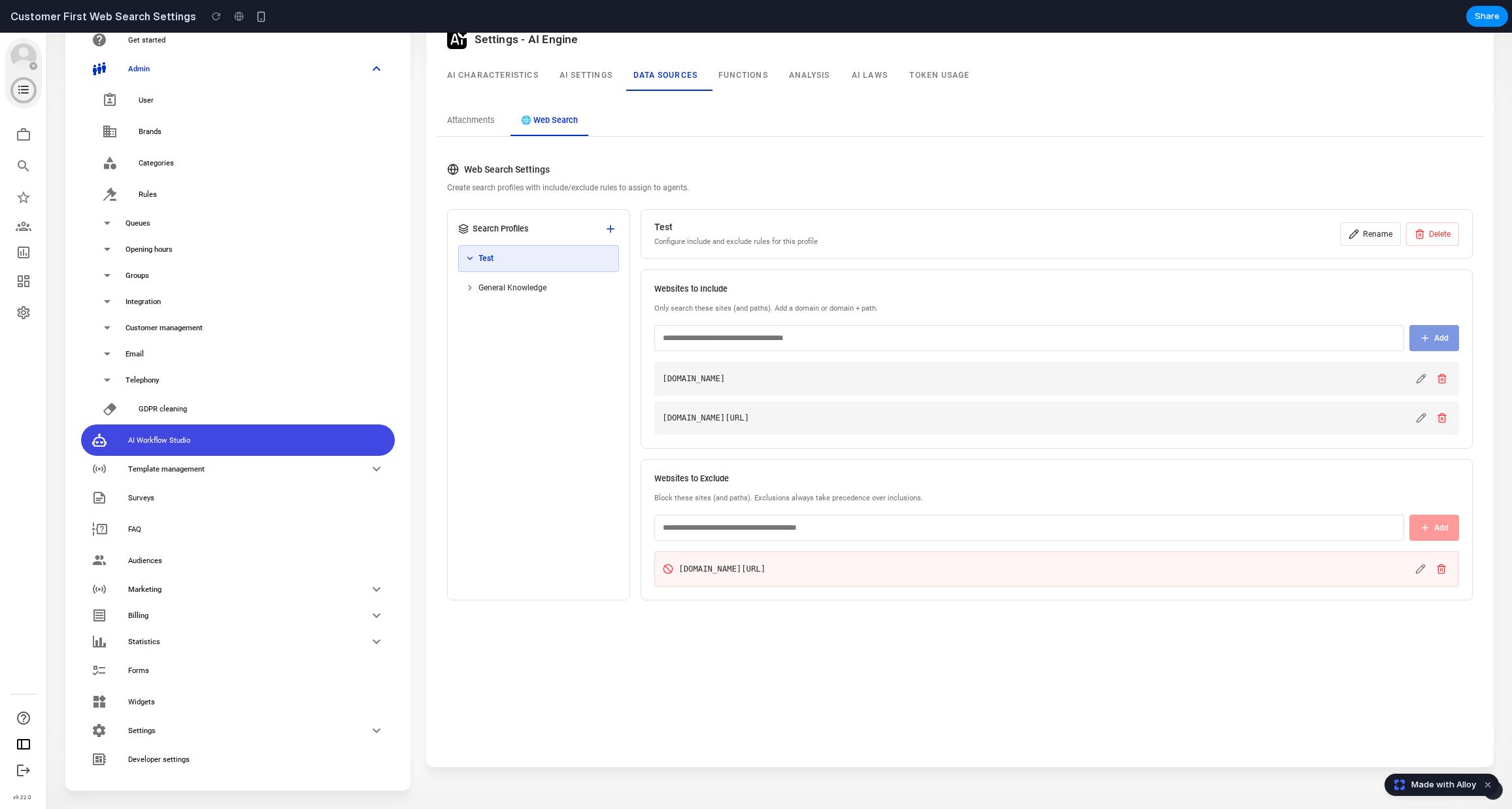
click at [503, 346] on div "Search Profiles Test General Knowledge" at bounding box center [538, 405] width 183 height 391
click at [467, 259] on icon at bounding box center [470, 259] width 9 height 9
click at [469, 262] on icon at bounding box center [470, 259] width 9 height 9
click at [504, 365] on div "Search Profiles Test General Knowledge" at bounding box center [538, 405] width 183 height 391
click at [1361, 235] on button "Rename" at bounding box center [1371, 234] width 61 height 24
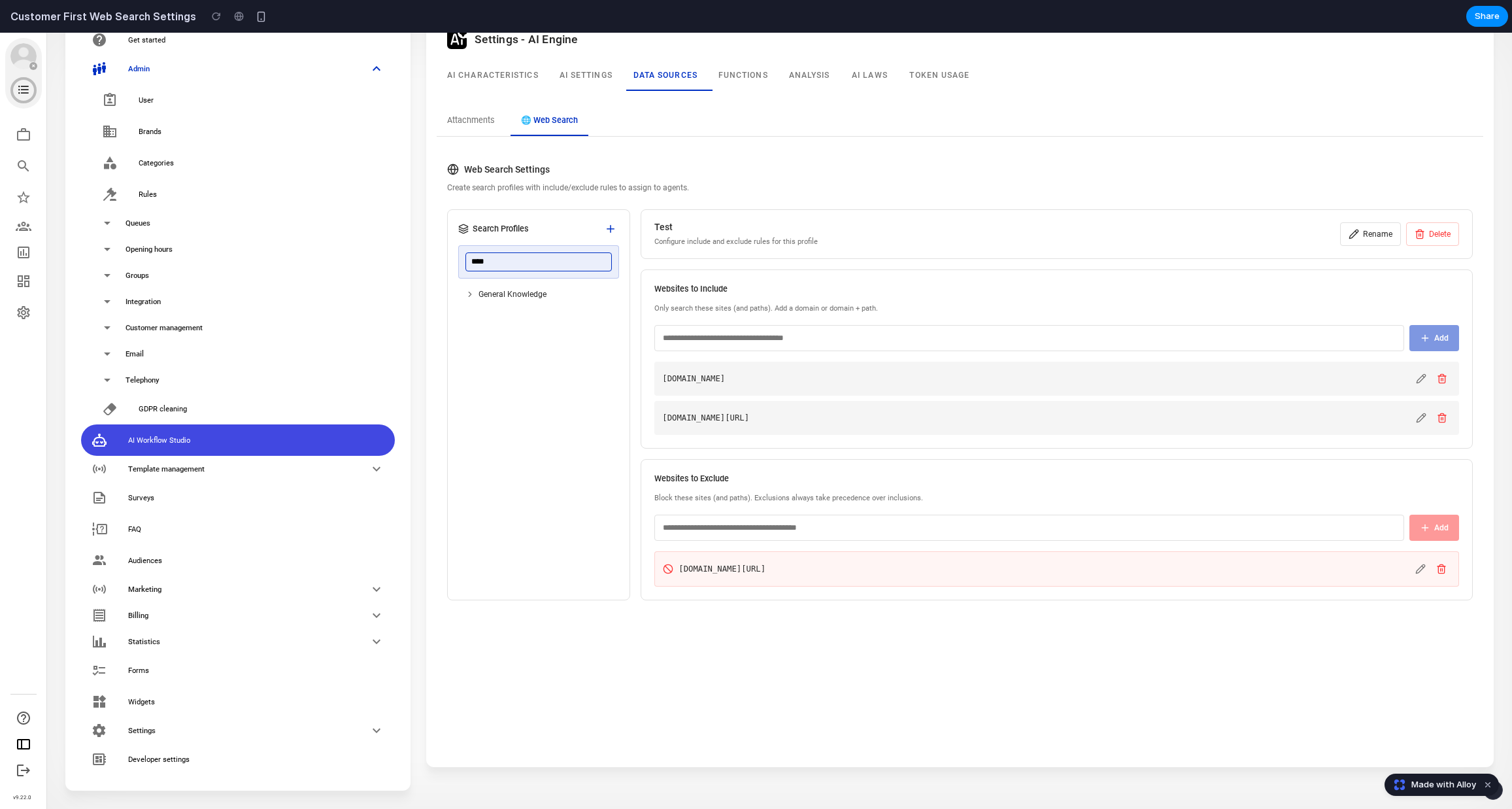
click at [553, 255] on input "****" at bounding box center [538, 261] width 146 height 19
drag, startPoint x: 552, startPoint y: 259, endPoint x: 386, endPoint y: 259, distance: 166.0
click at [388, 260] on div "Get started Admin User Brands Categories Rules Queues Opening hours Groups Inte…" at bounding box center [779, 400] width 1444 height 798
type input "**********"
click at [524, 355] on div "Search Profiles MySettings General Knowledge" at bounding box center [538, 405] width 183 height 391
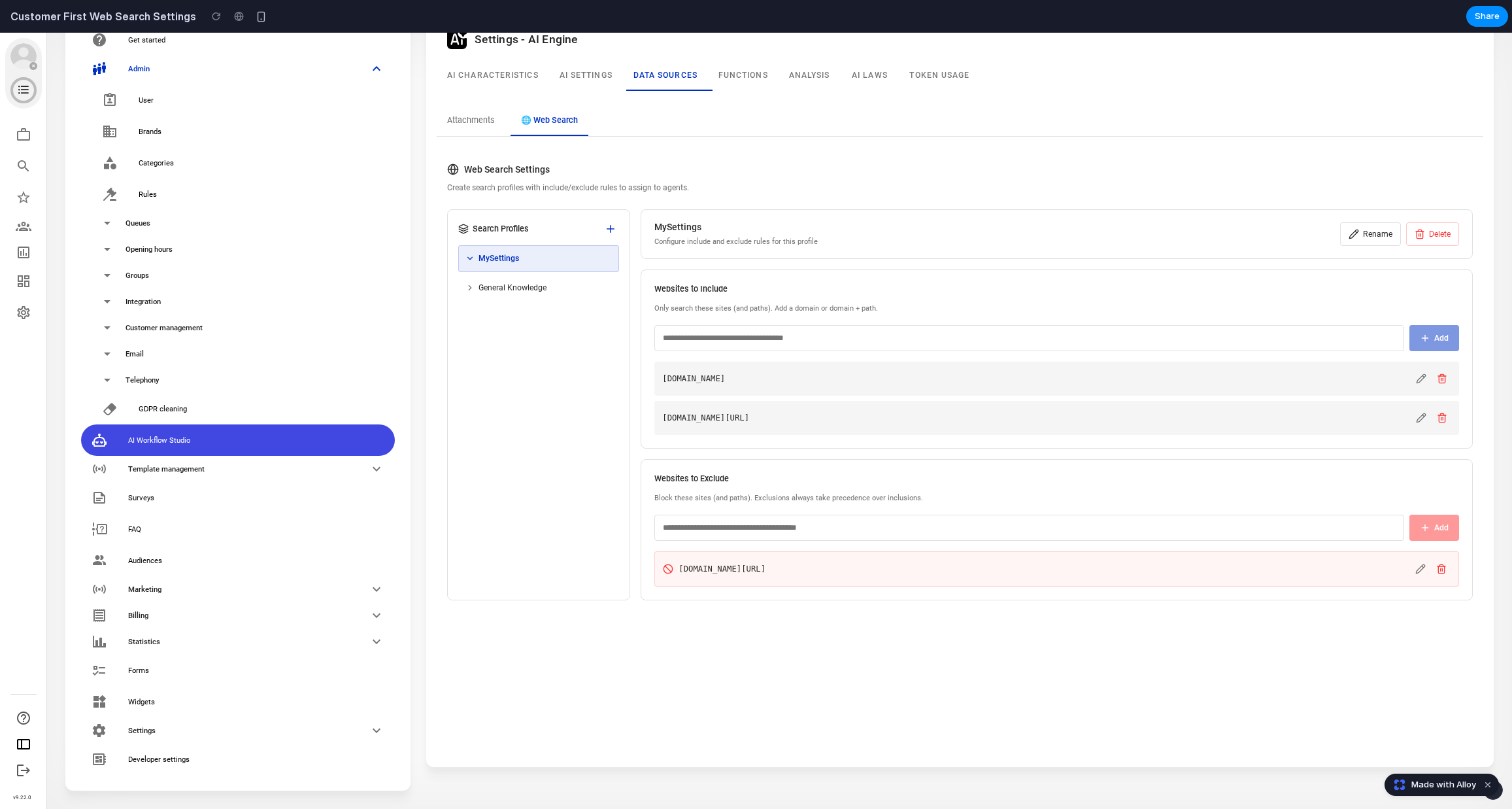
click at [641, 172] on h3 "Web Search Settings" at bounding box center [959, 169] width 1026 height 13
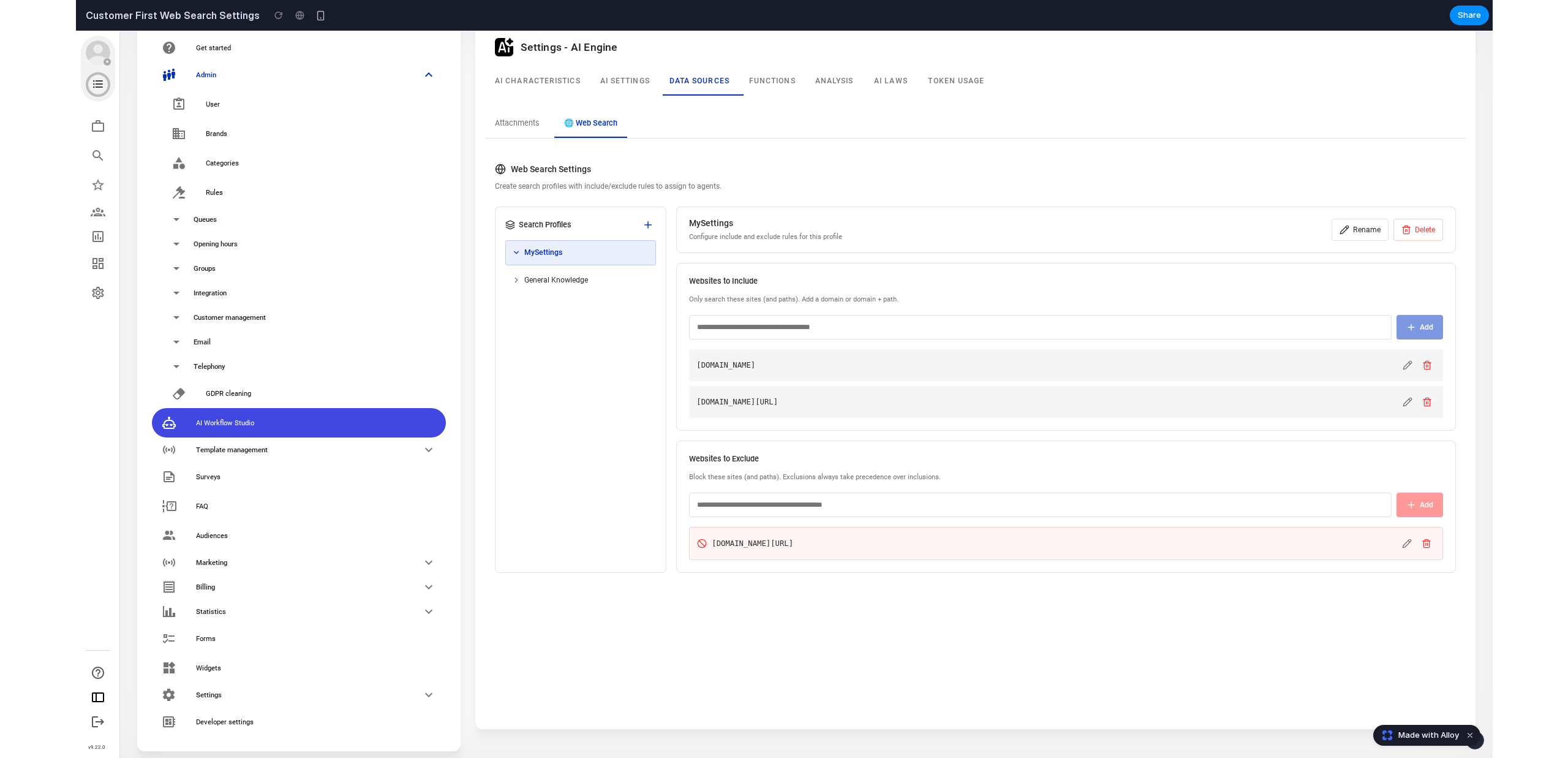
scroll to position [27, 0]
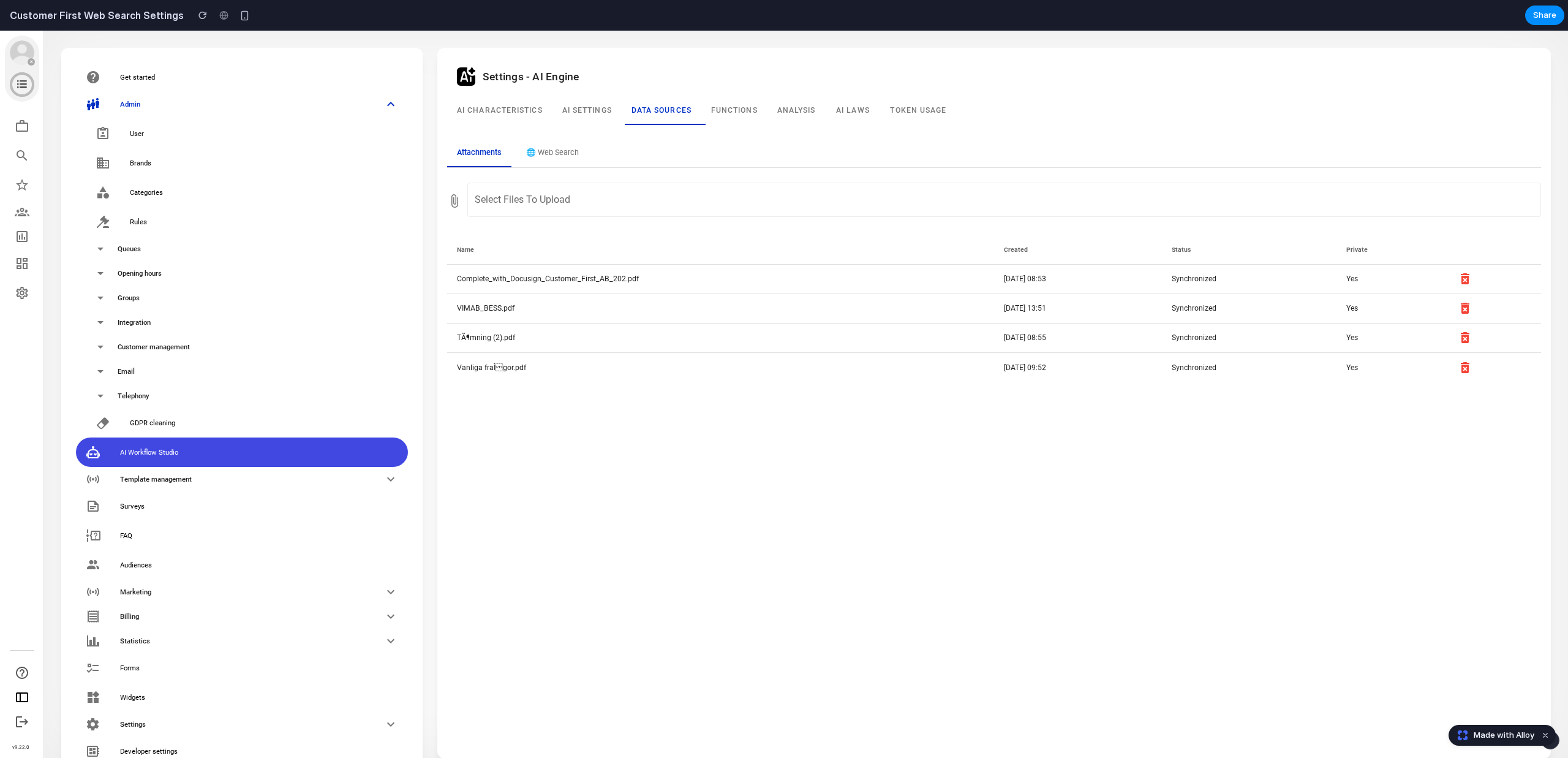
click at [550, 151] on button "🌐 Web Search" at bounding box center [552, 154] width 72 height 28
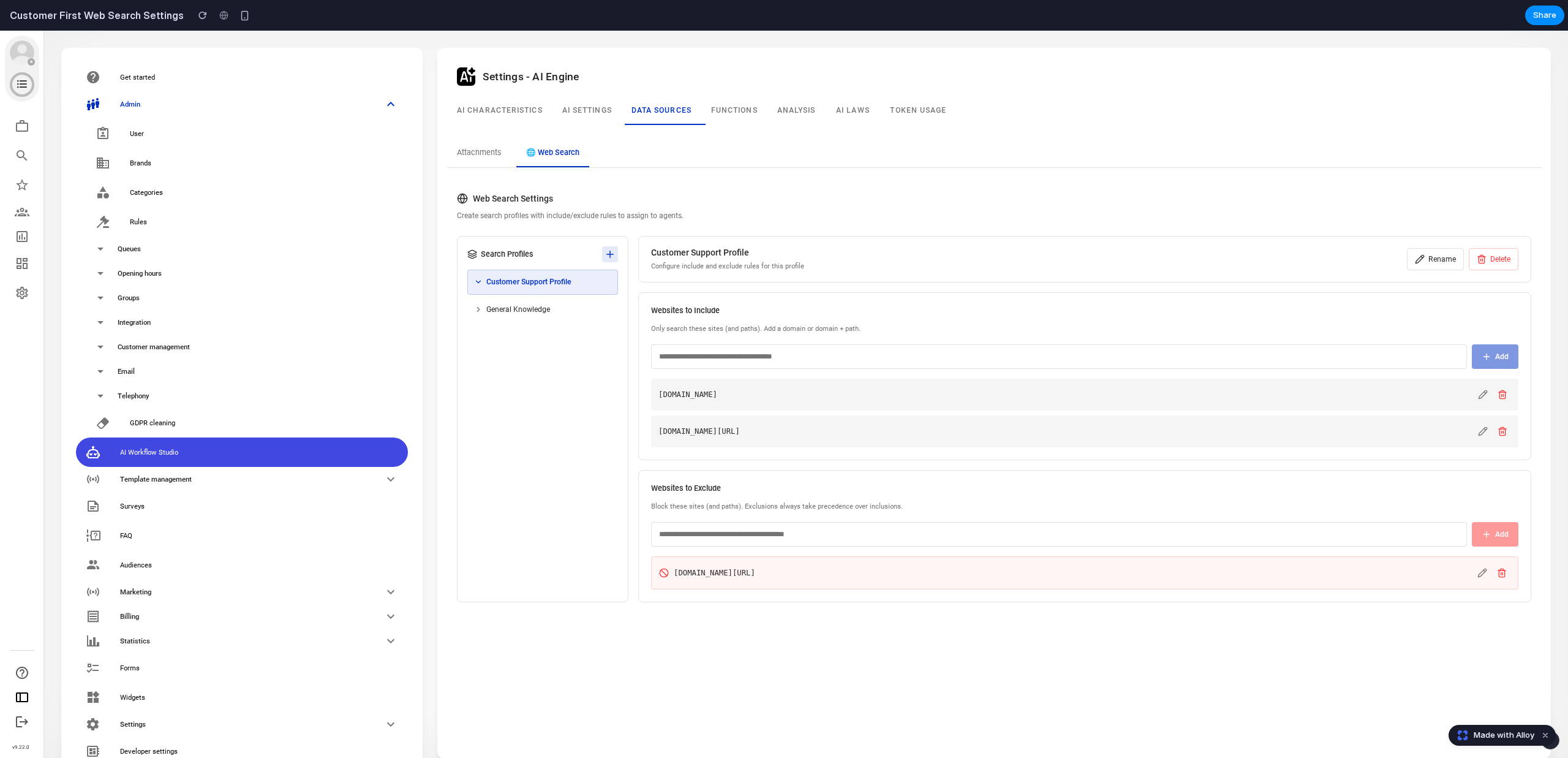
click at [611, 251] on icon at bounding box center [610, 254] width 11 height 11
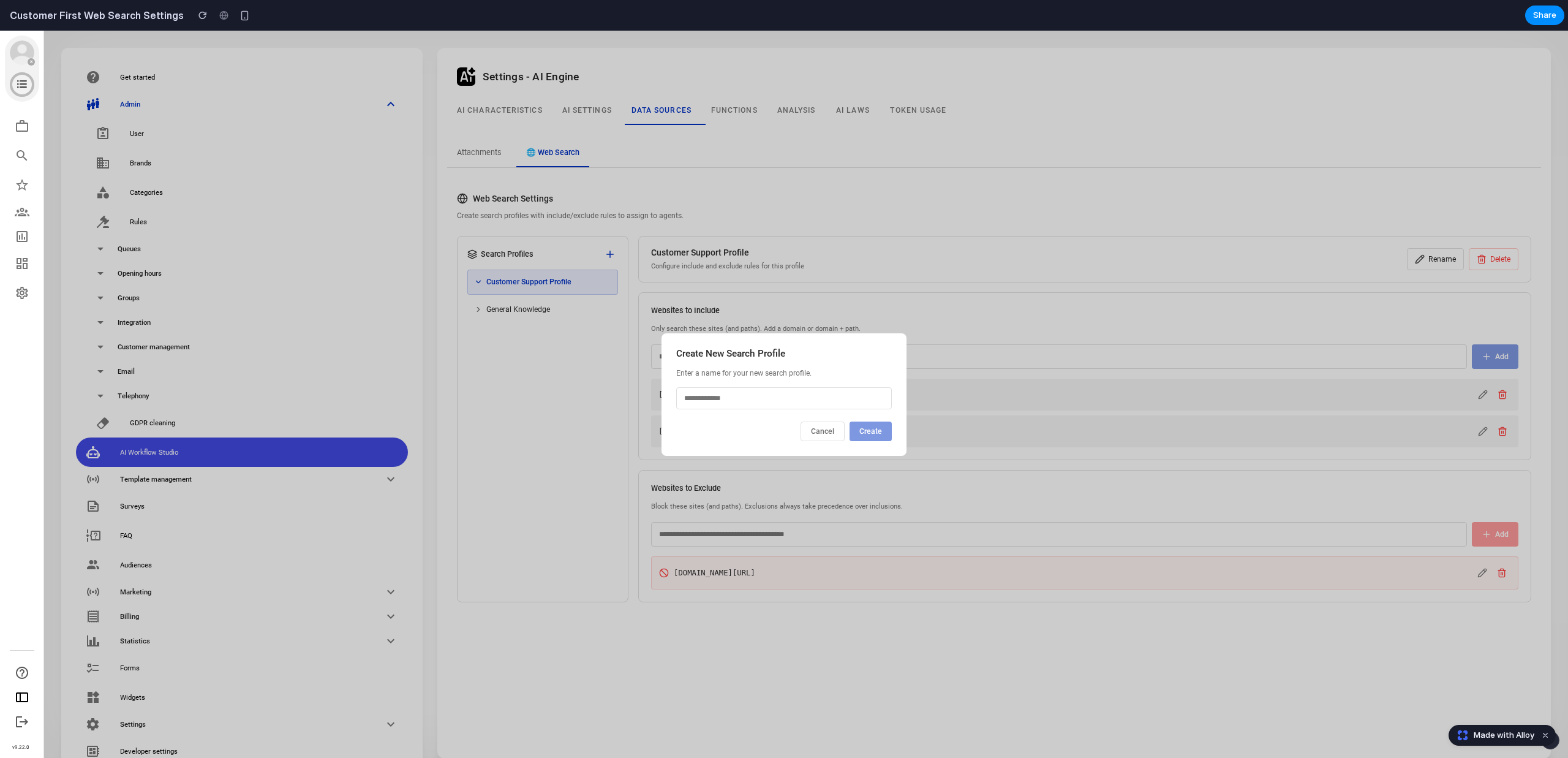
click at [826, 430] on button "Cancel" at bounding box center [822, 432] width 44 height 19
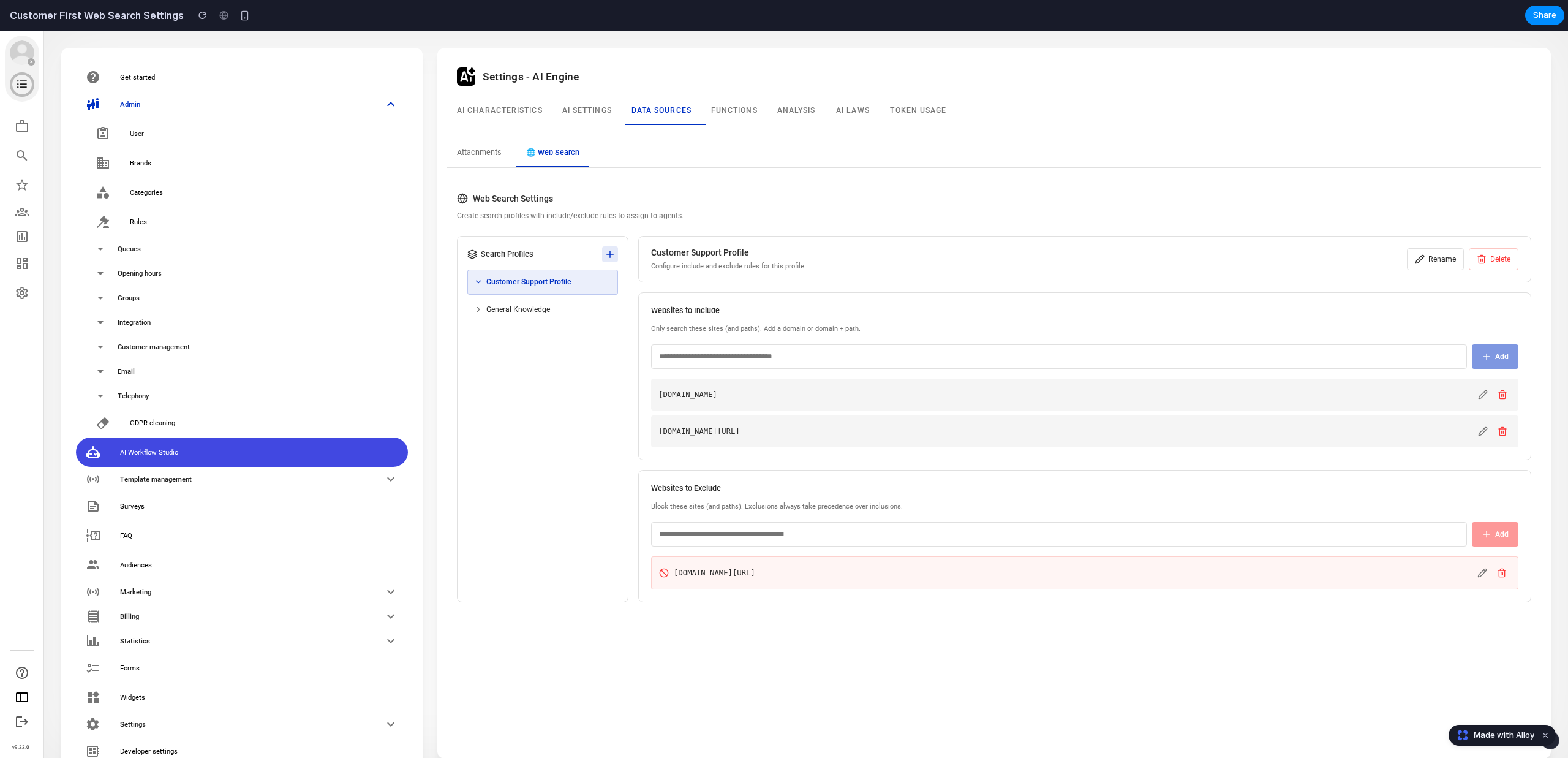
click at [613, 256] on icon at bounding box center [610, 254] width 11 height 11
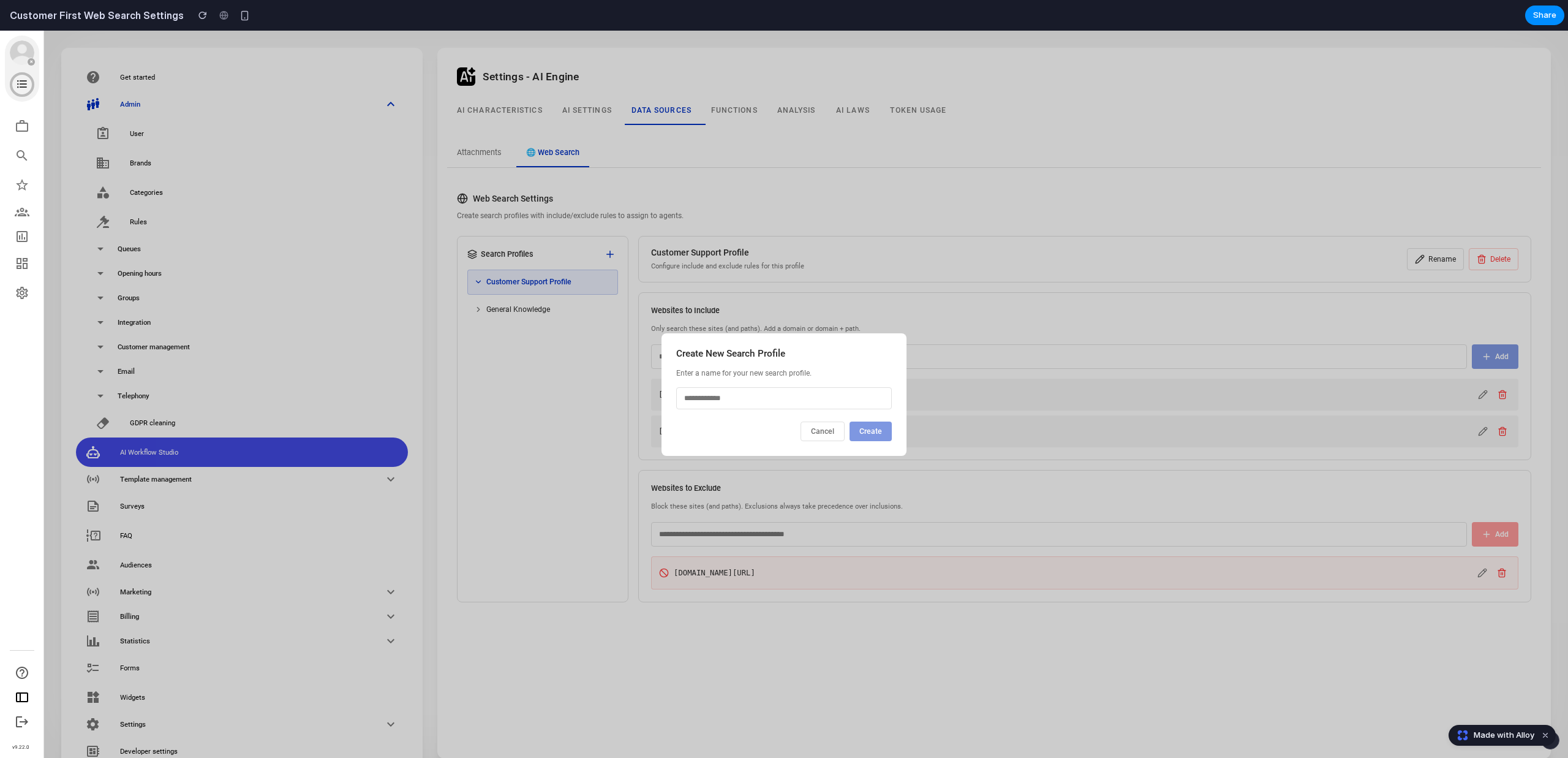
click at [824, 432] on button "Cancel" at bounding box center [822, 432] width 44 height 19
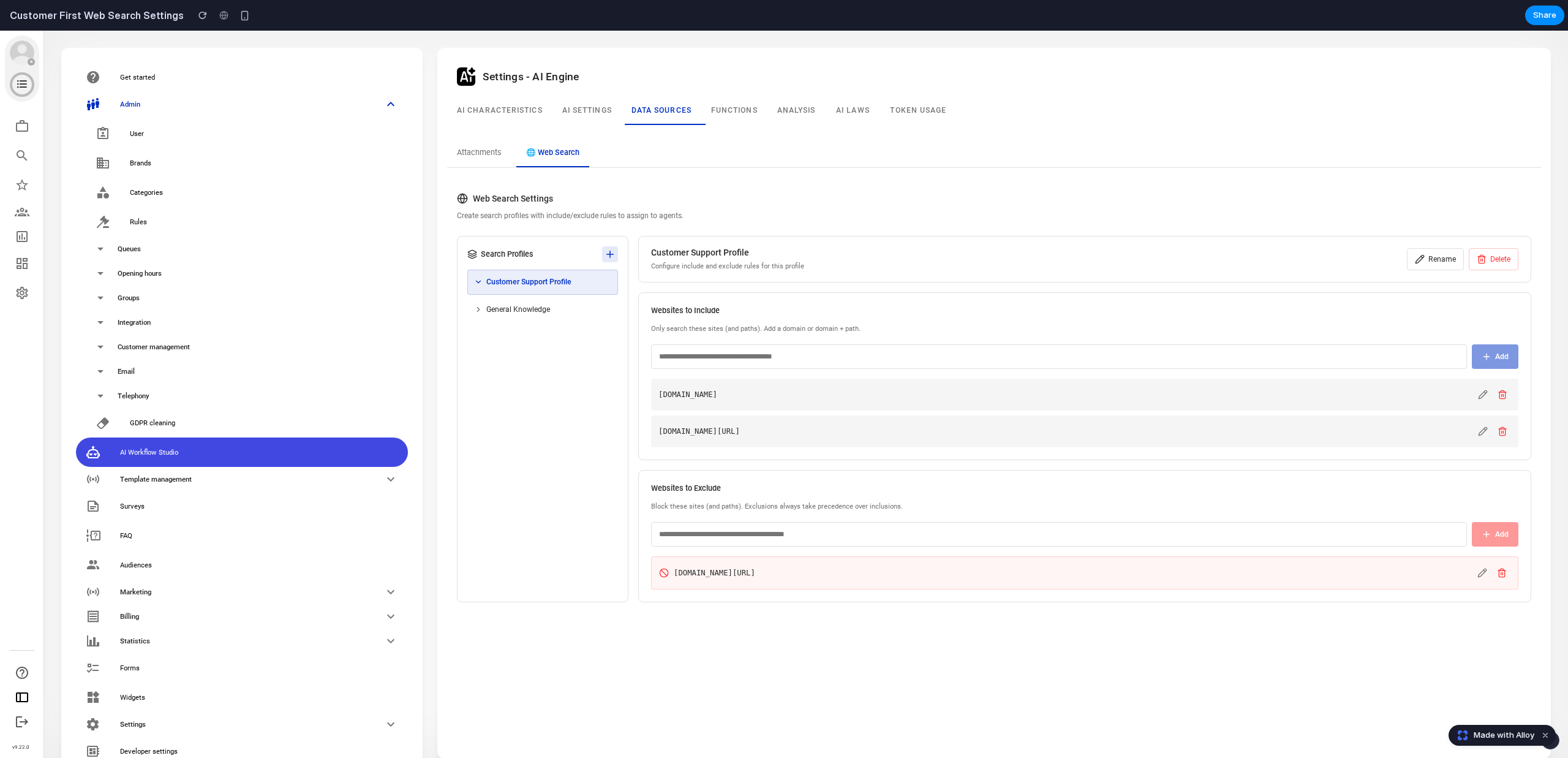
click at [616, 247] on button at bounding box center [609, 254] width 16 height 16
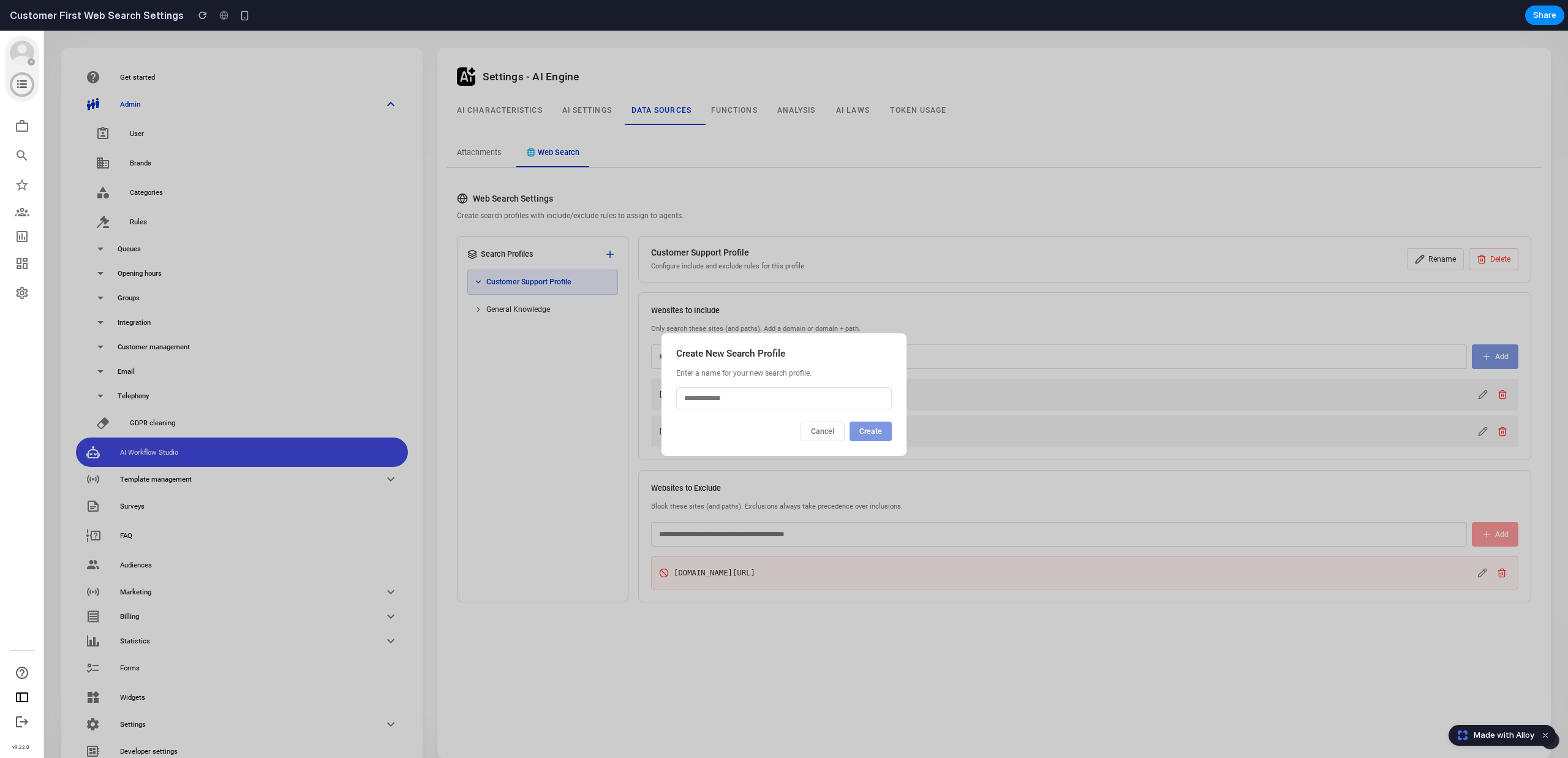
click at [819, 431] on button "Cancel" at bounding box center [822, 432] width 44 height 19
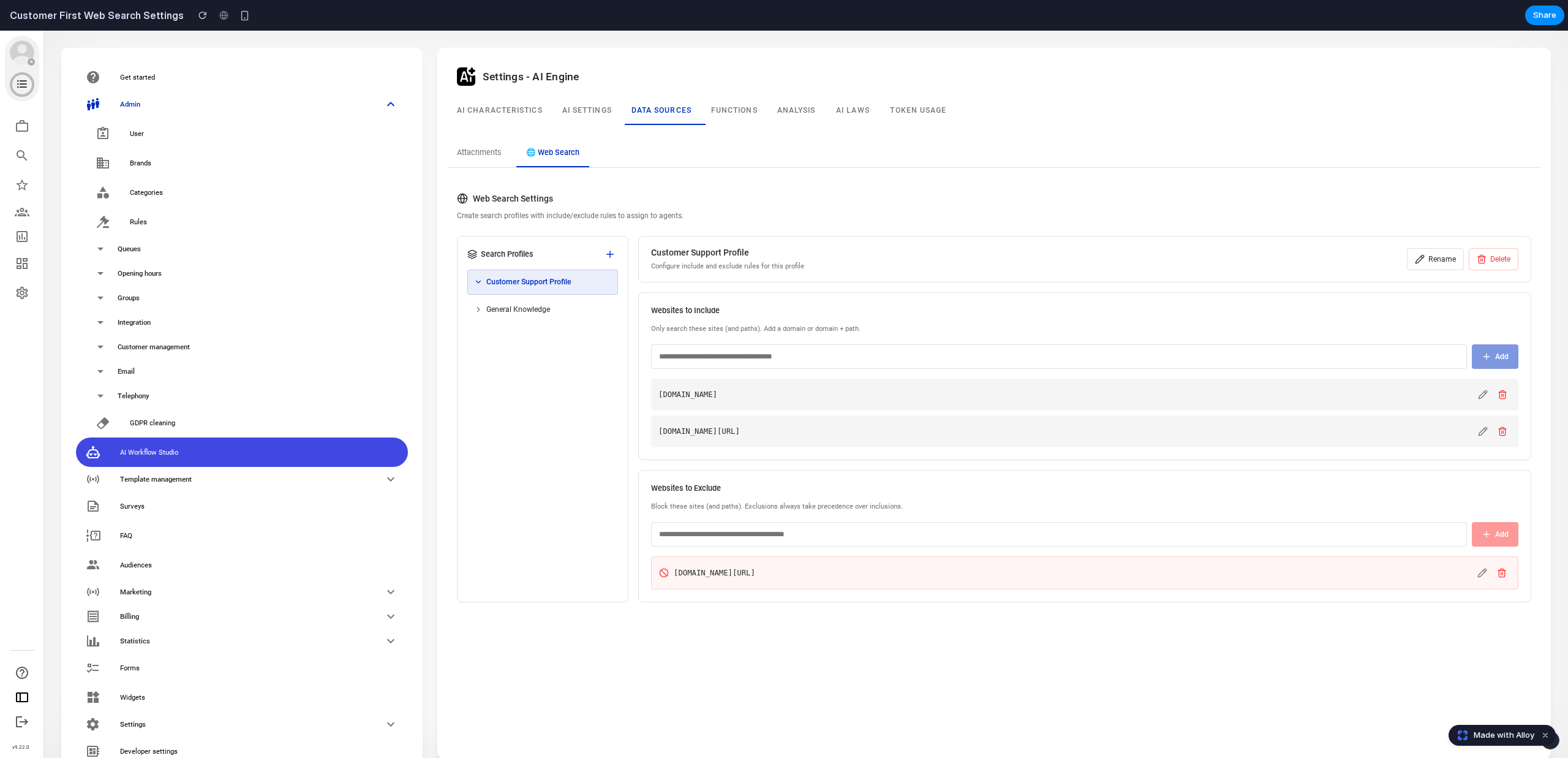
click at [541, 451] on div "Search Profiles Customer Support Profile General Knowledge" at bounding box center [543, 419] width 171 height 366
click at [605, 246] on button at bounding box center [609, 254] width 16 height 16
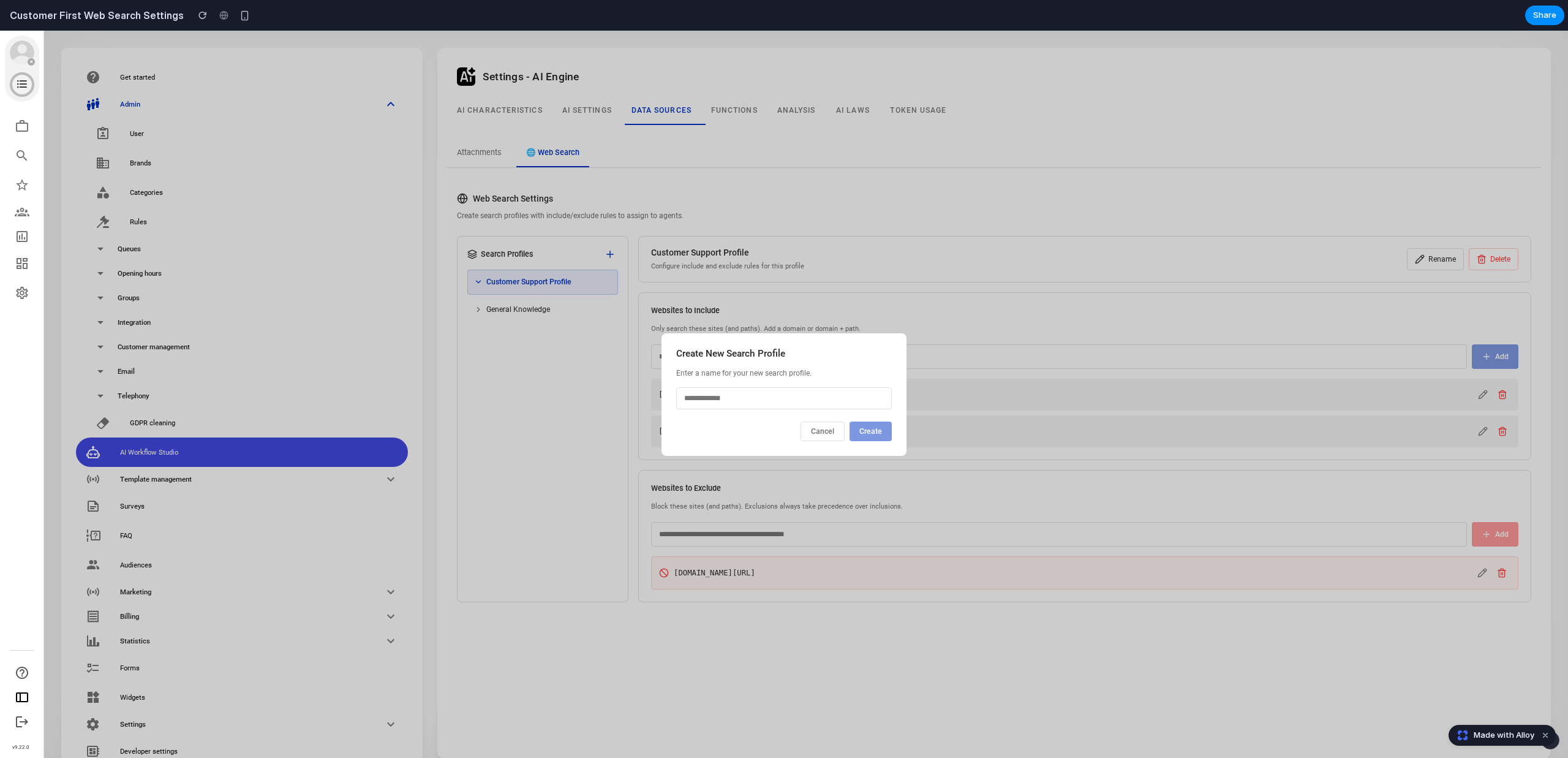
click at [832, 429] on button "Cancel" at bounding box center [822, 432] width 44 height 19
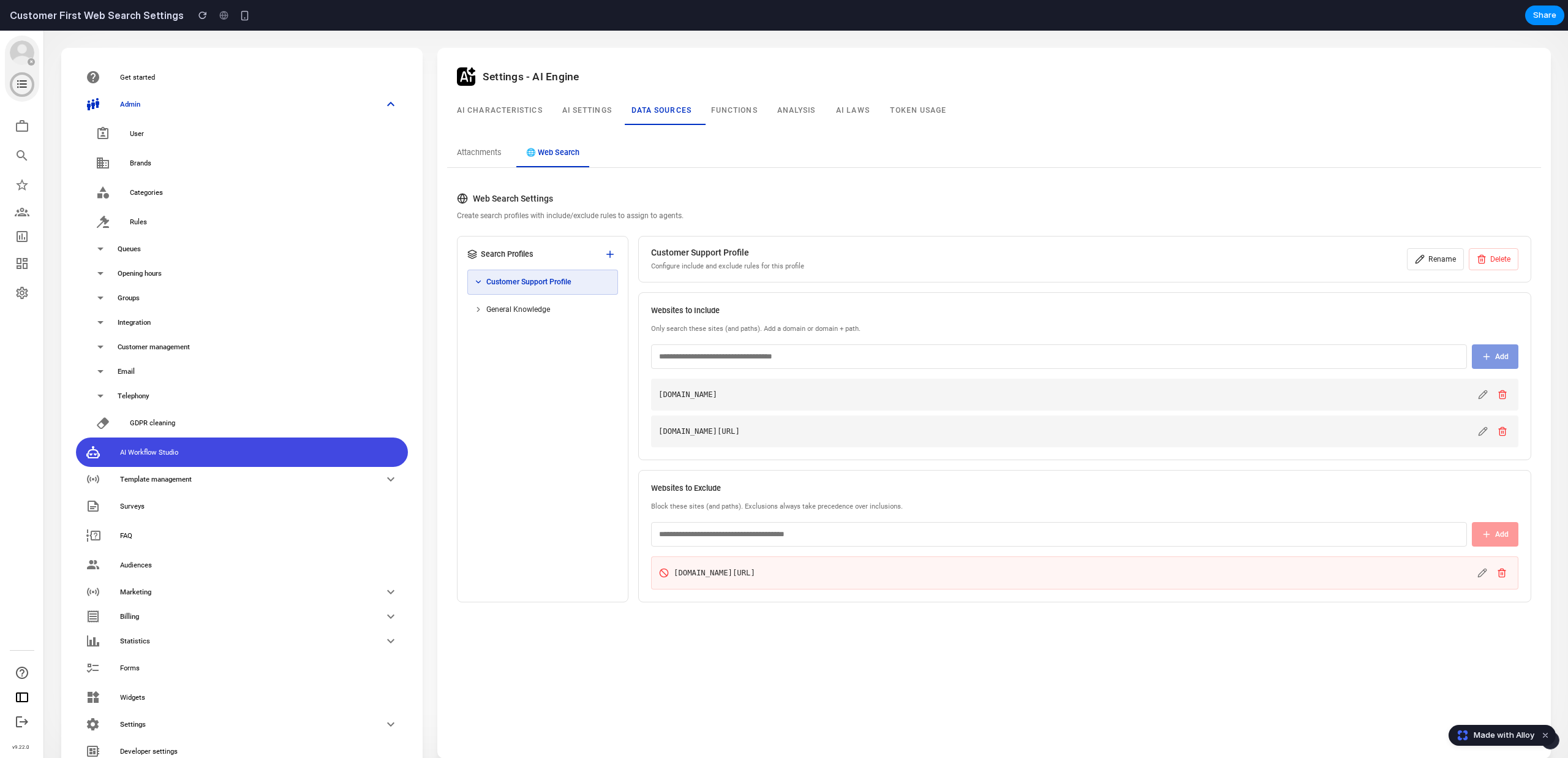
click at [1441, 244] on div "Customer Support Profile Configure include and exclude rules for this profile R…" at bounding box center [1084, 259] width 893 height 47
click at [1445, 260] on button "Rename" at bounding box center [1435, 260] width 57 height 22
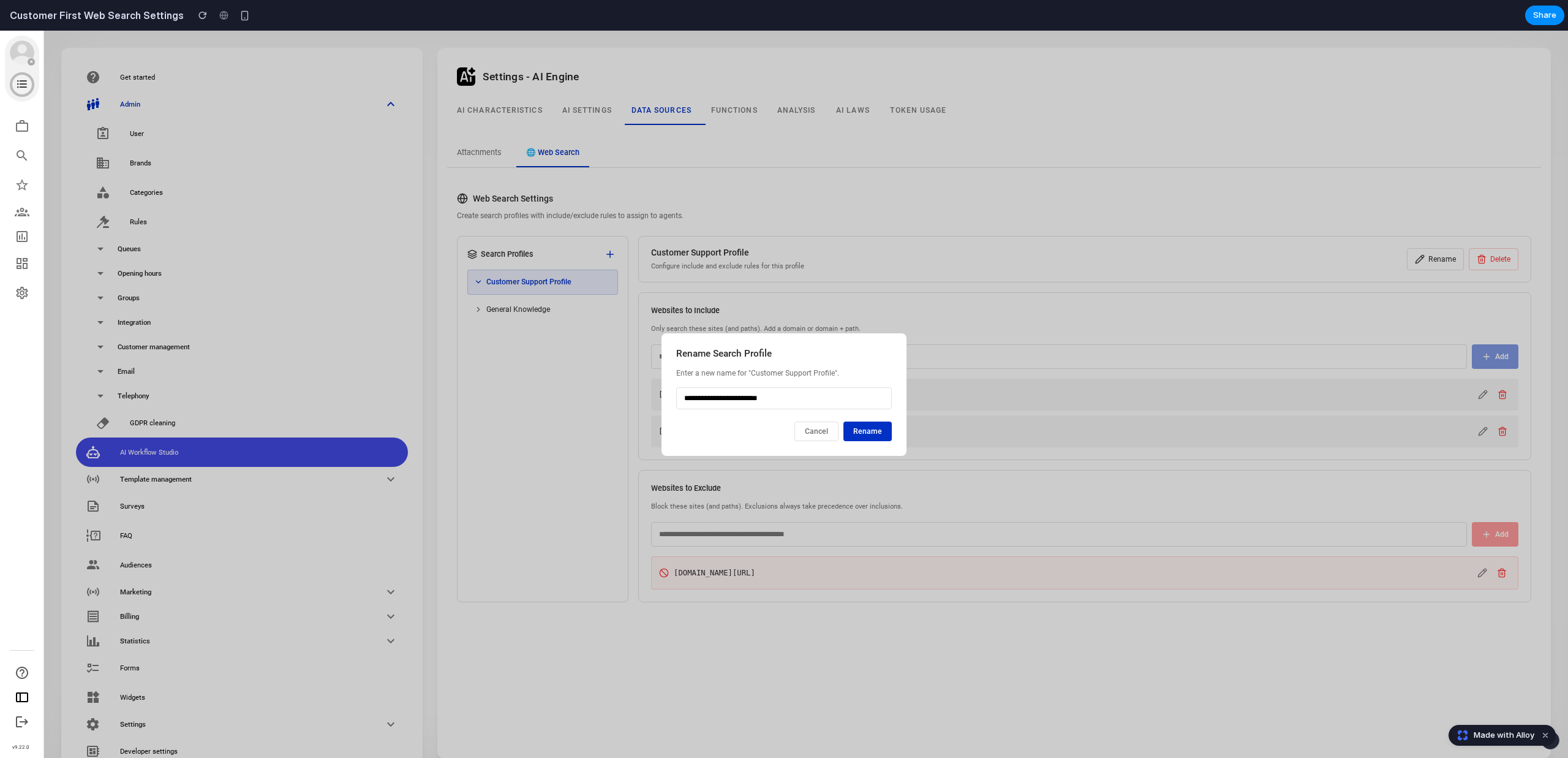
click at [833, 433] on button "Cancel" at bounding box center [816, 432] width 44 height 19
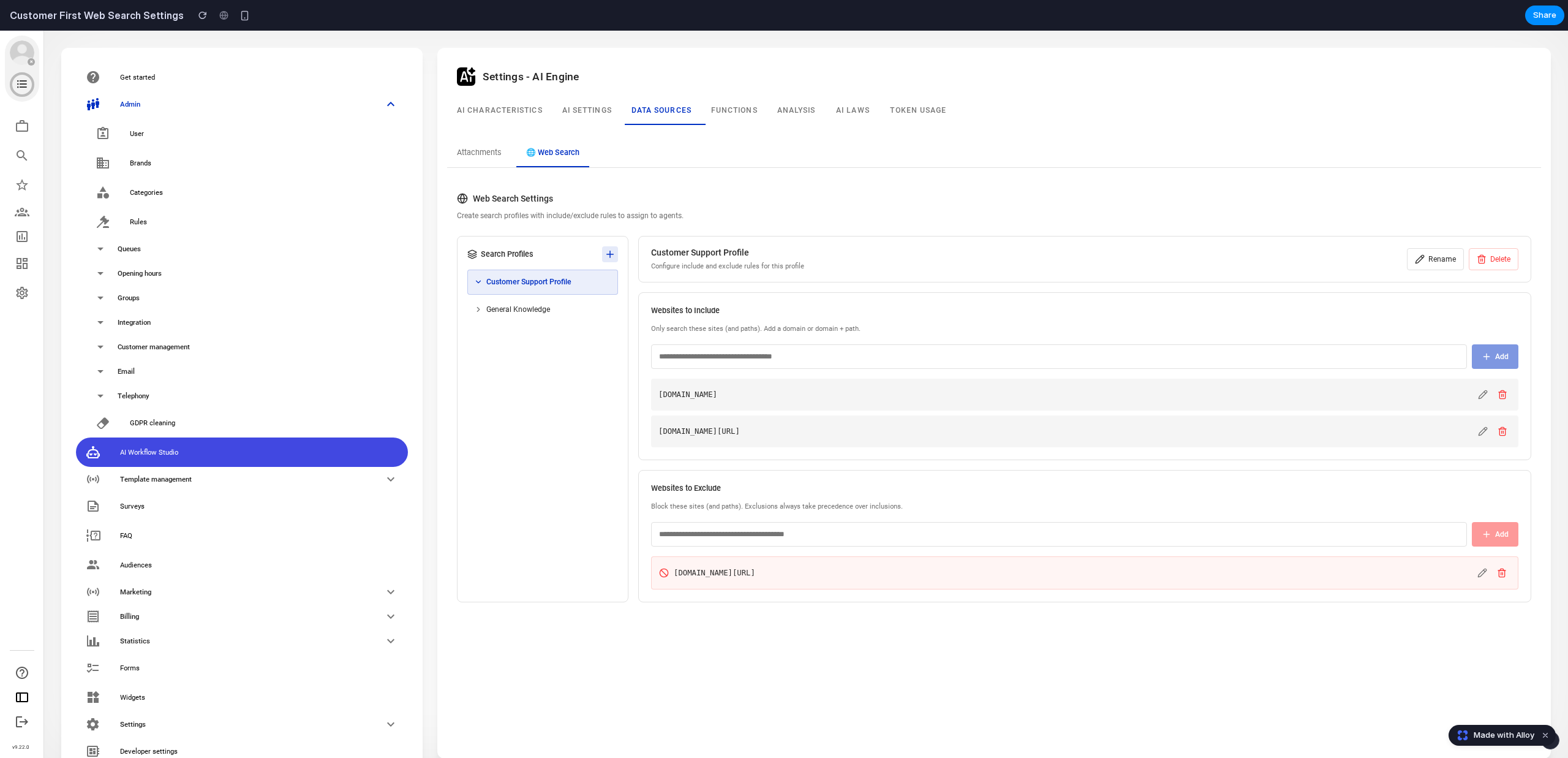
click at [610, 254] on icon at bounding box center [610, 254] width 7 height 0
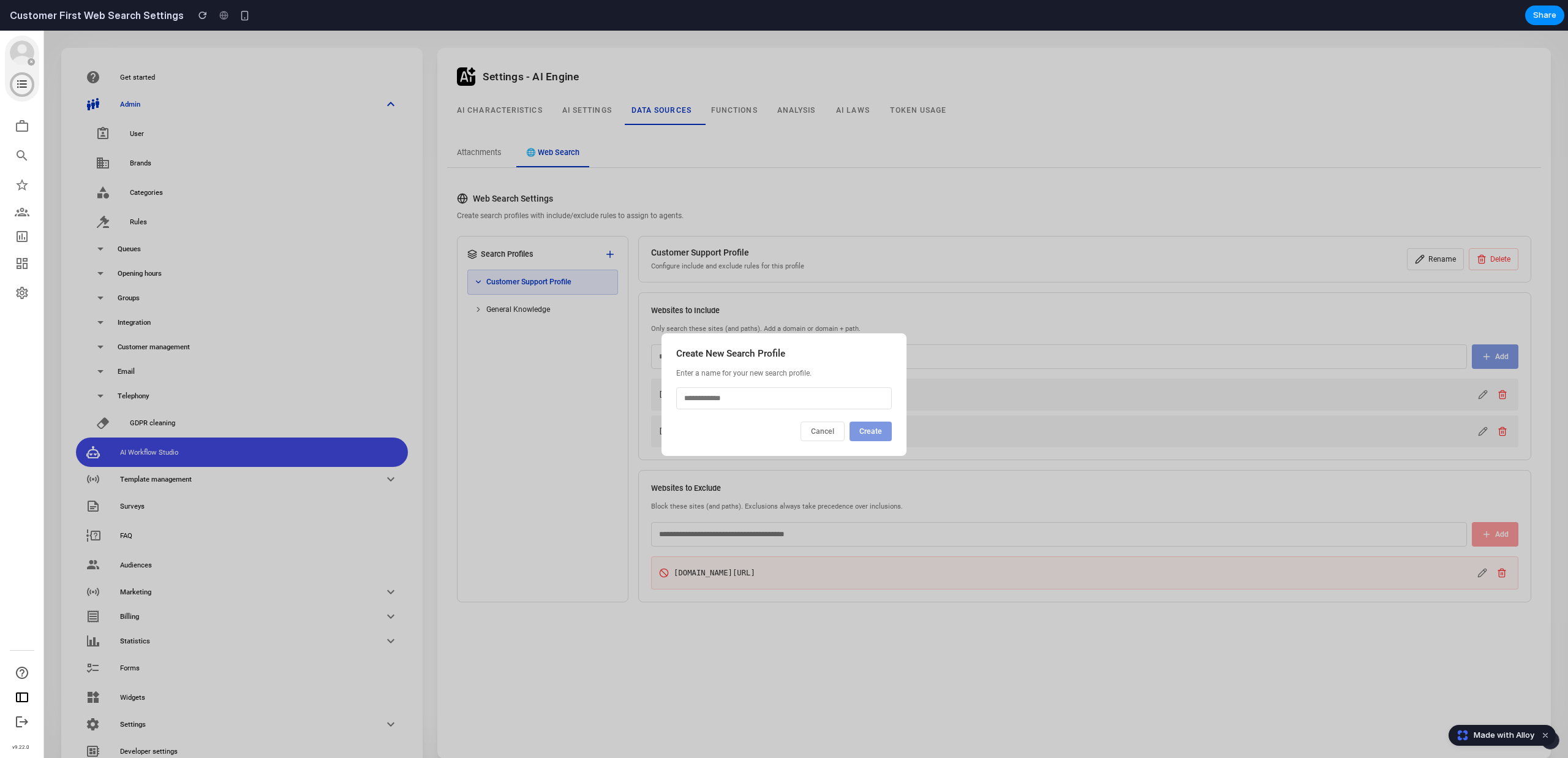
click at [816, 428] on button "Cancel" at bounding box center [822, 432] width 44 height 19
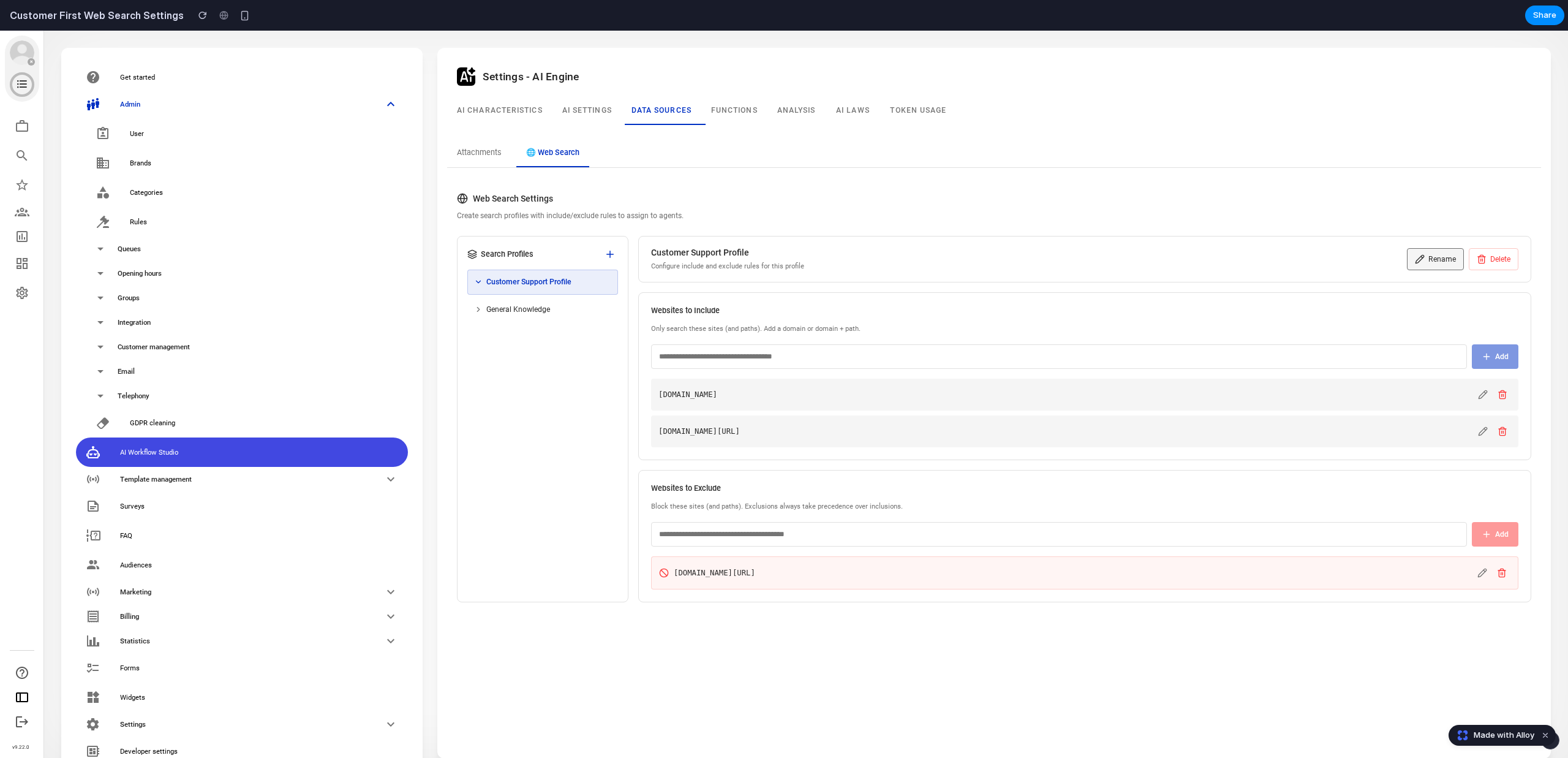
click at [1427, 260] on button "Rename" at bounding box center [1435, 260] width 57 height 22
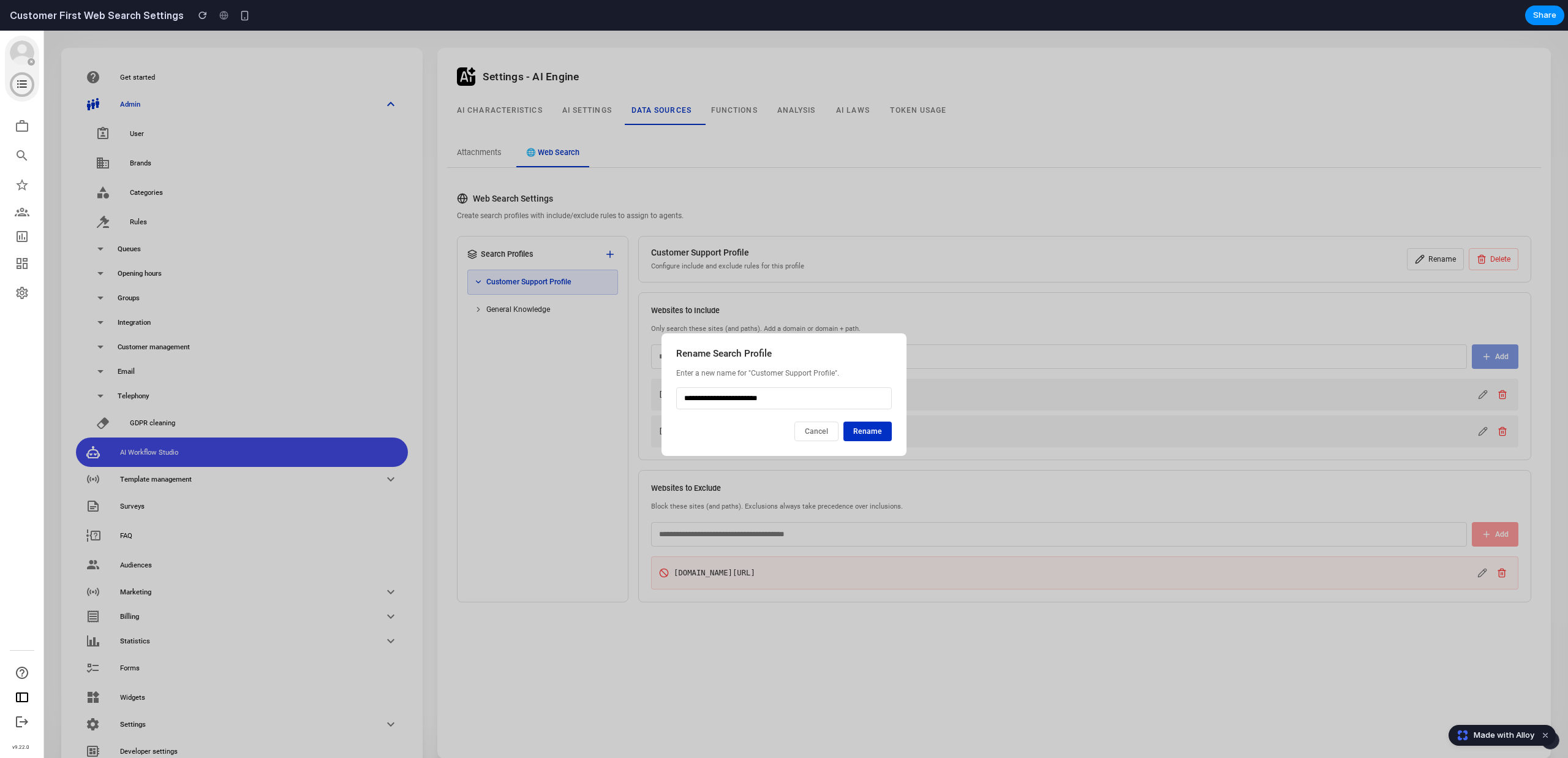
click at [821, 429] on button "Cancel" at bounding box center [816, 432] width 44 height 19
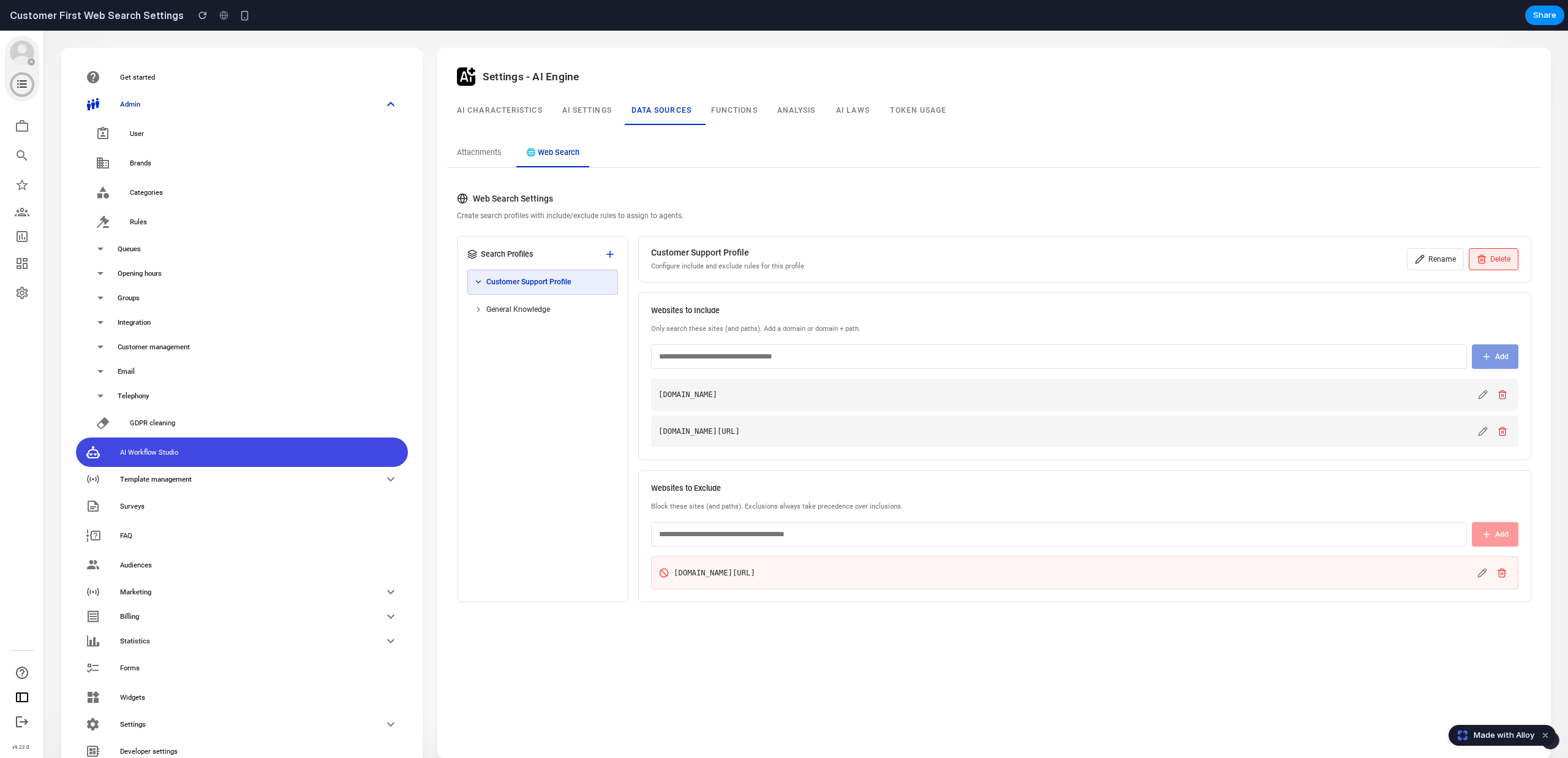
click at [1494, 255] on button "Delete" at bounding box center [1493, 260] width 49 height 22
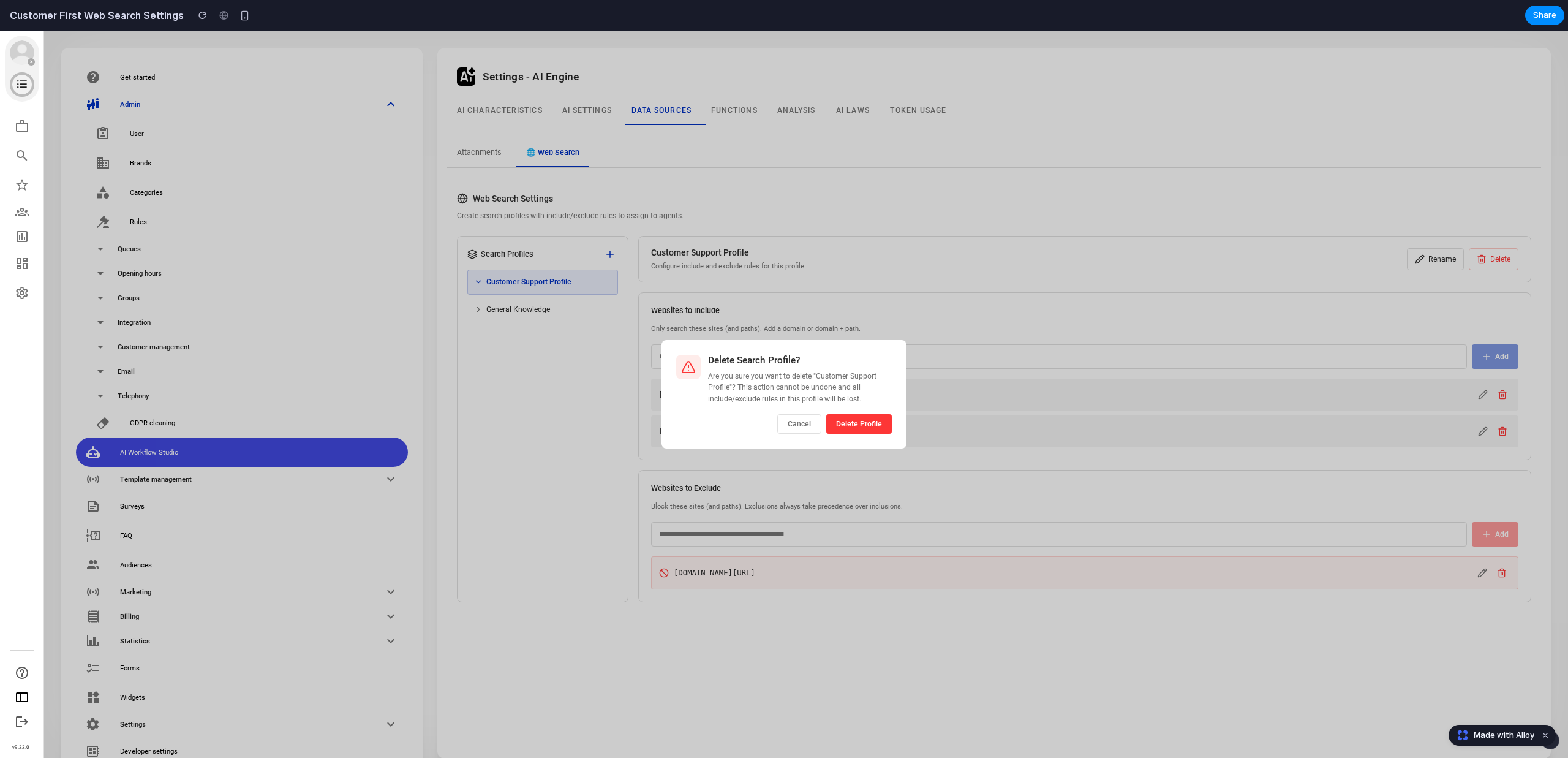
click at [793, 427] on button "Cancel" at bounding box center [799, 424] width 44 height 19
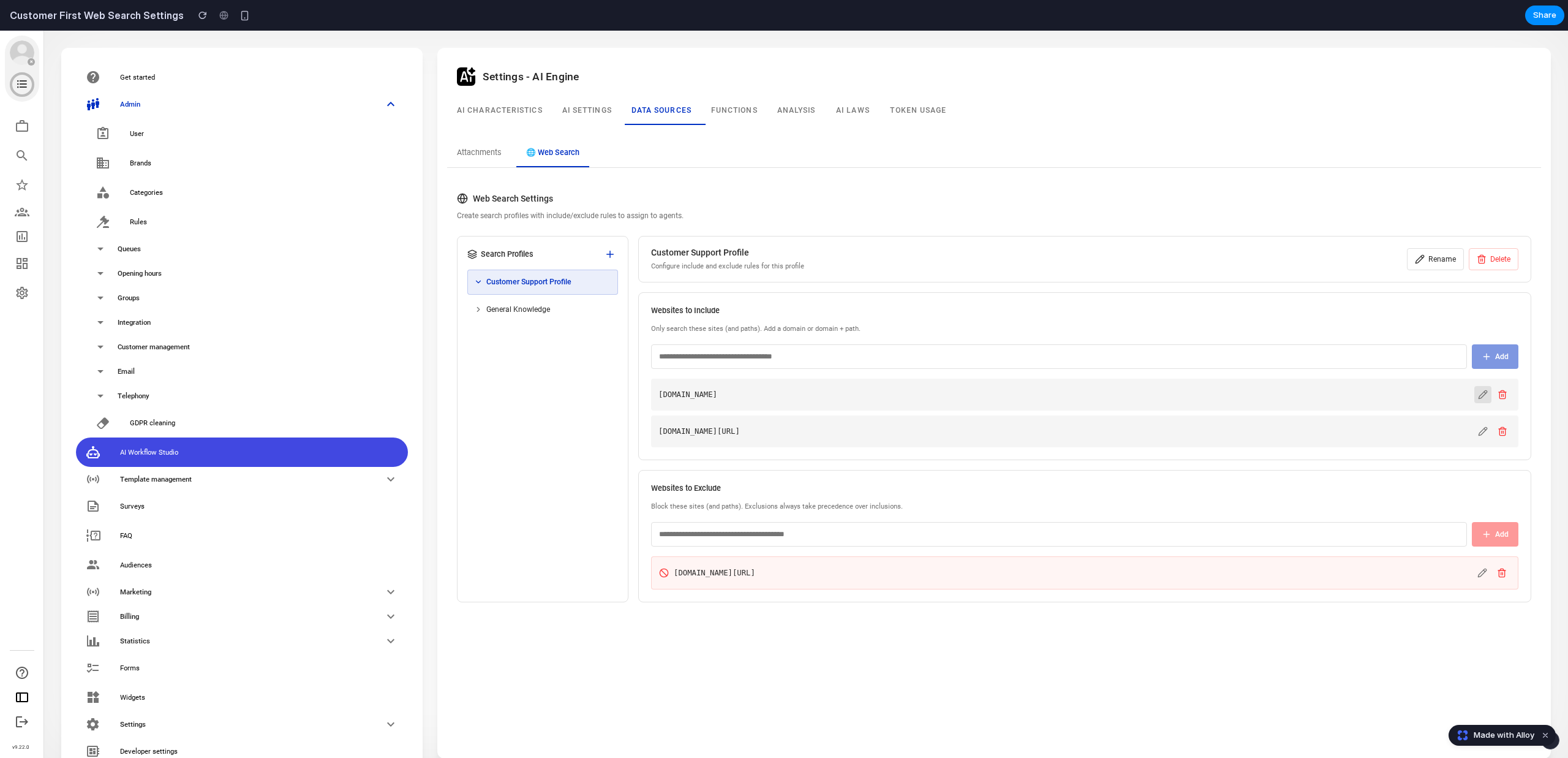
click at [1480, 395] on icon at bounding box center [1482, 395] width 10 height 10
click at [1485, 397] on button "Cancel" at bounding box center [1492, 397] width 37 height 19
click at [1361, 338] on div "Websites to Include Only search these sites (and paths). Add a domain or domain…" at bounding box center [1084, 376] width 893 height 168
click at [1423, 215] on p "Create search profiles with include/exclude rules to assign to agents." at bounding box center [994, 216] width 1074 height 11
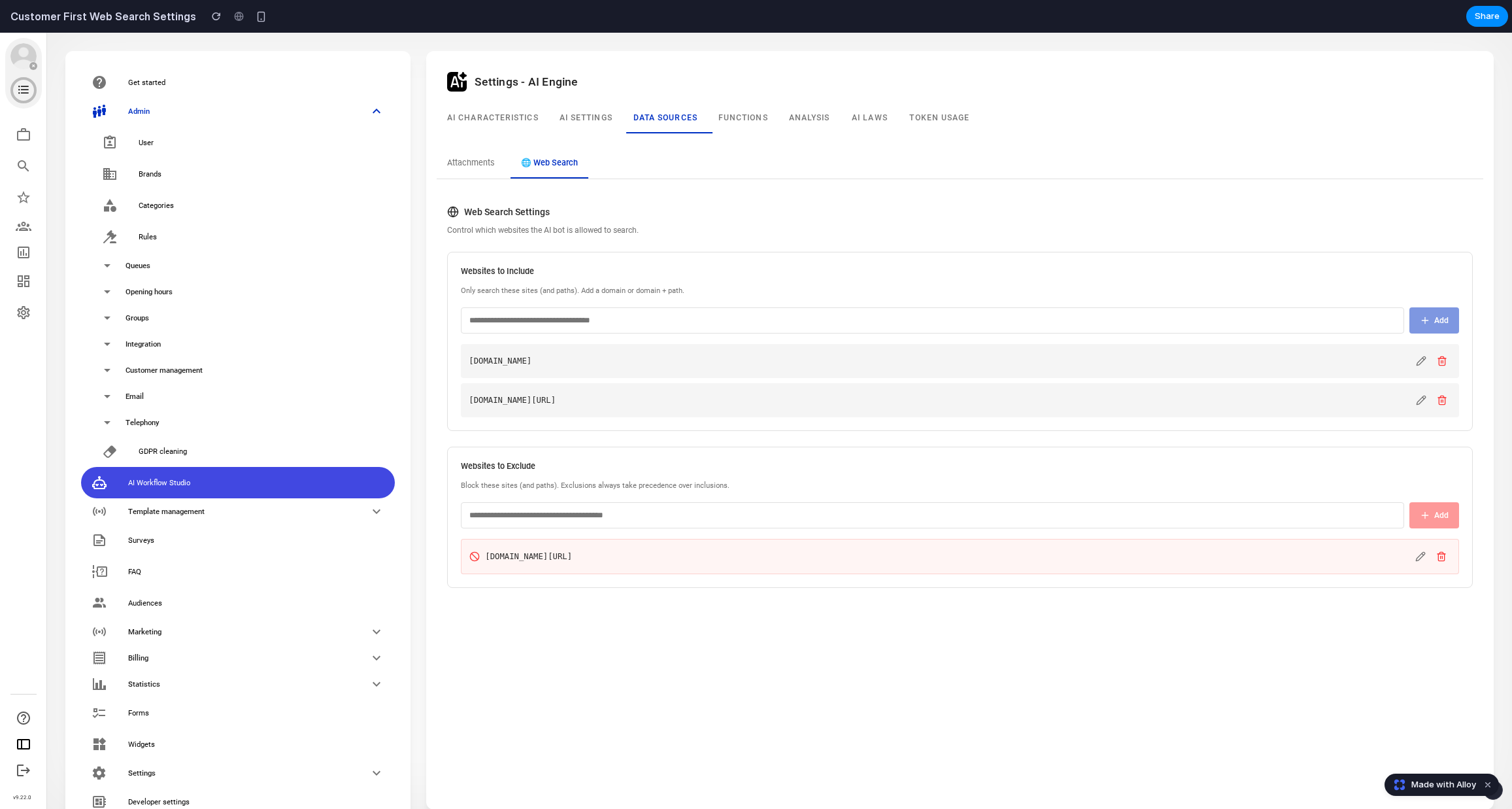
click at [1024, 310] on input "text" at bounding box center [933, 320] width 943 height 26
click at [1024, 314] on input "text" at bounding box center [933, 320] width 943 height 26
click at [1023, 300] on div "Websites to Include Only search these sites (and paths). Add a domain or domain…" at bounding box center [959, 341] width 1026 height 179
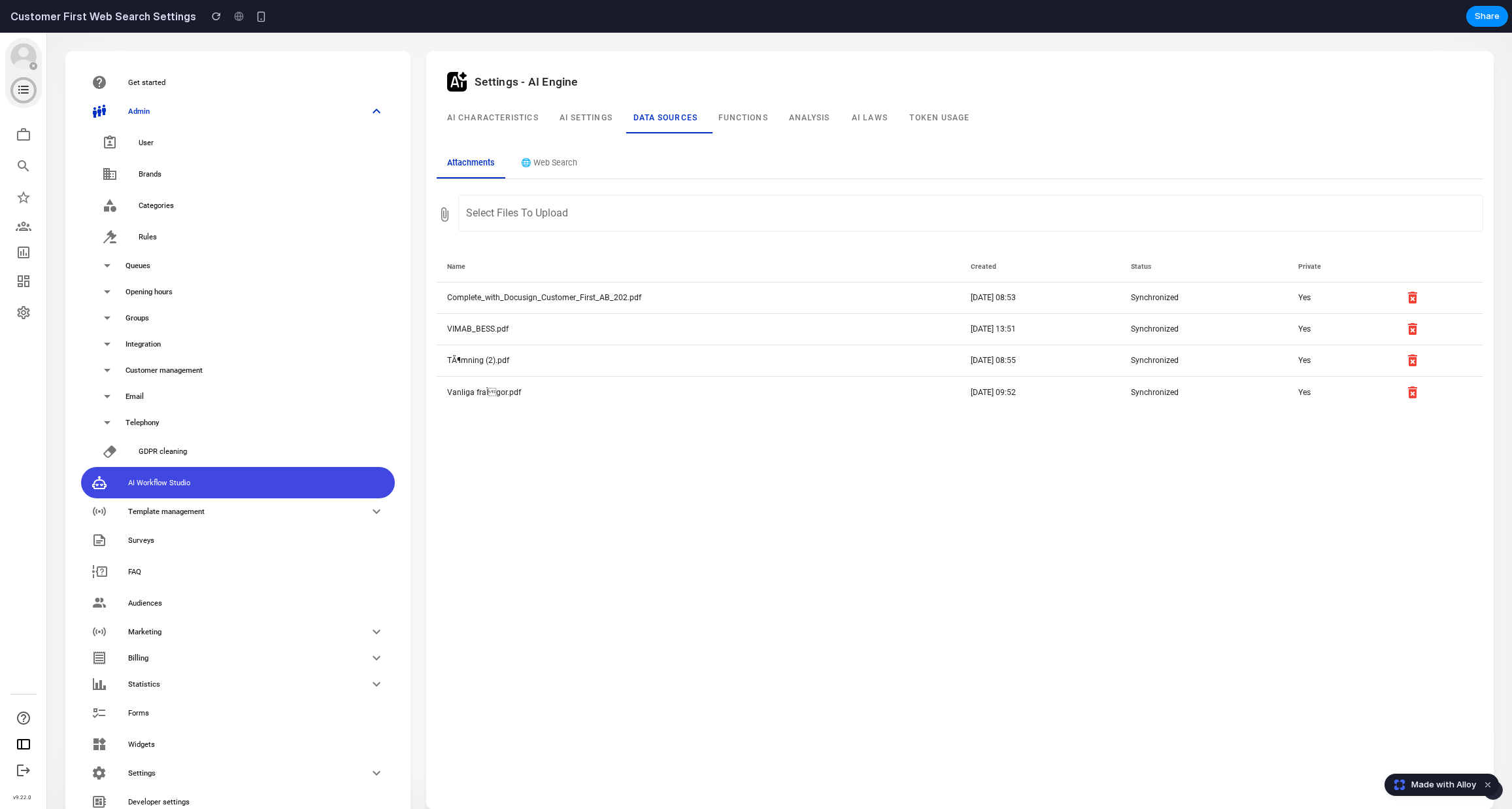
click at [538, 140] on div "Attachments 🌐 Web Search ​ Select files to upload Name Created Status Private C…" at bounding box center [960, 279] width 1078 height 290
click at [542, 161] on button "🌐 Web Search" at bounding box center [550, 164] width 77 height 30
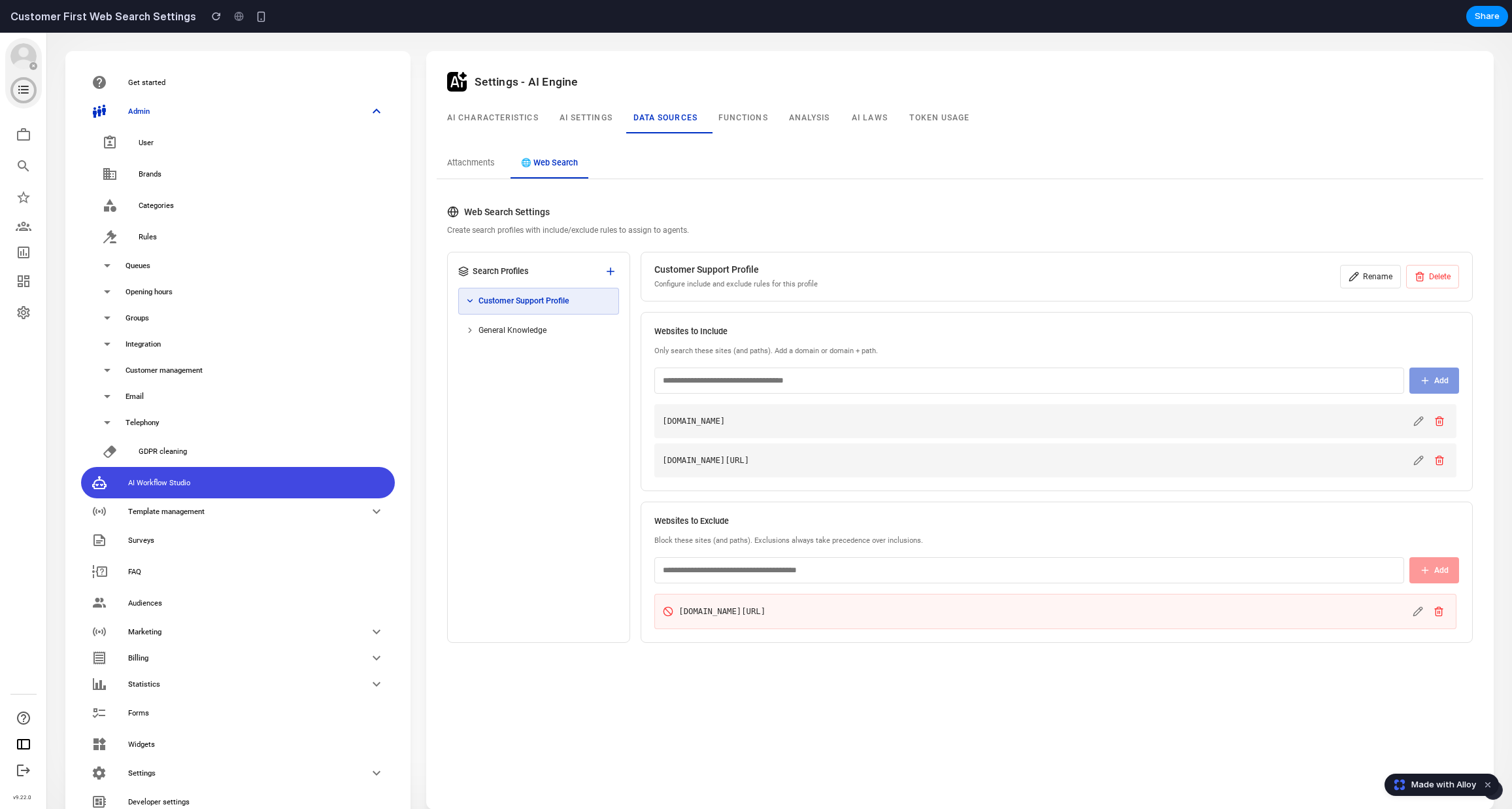
click at [786, 390] on input "text" at bounding box center [1029, 380] width 750 height 26
type input "******"
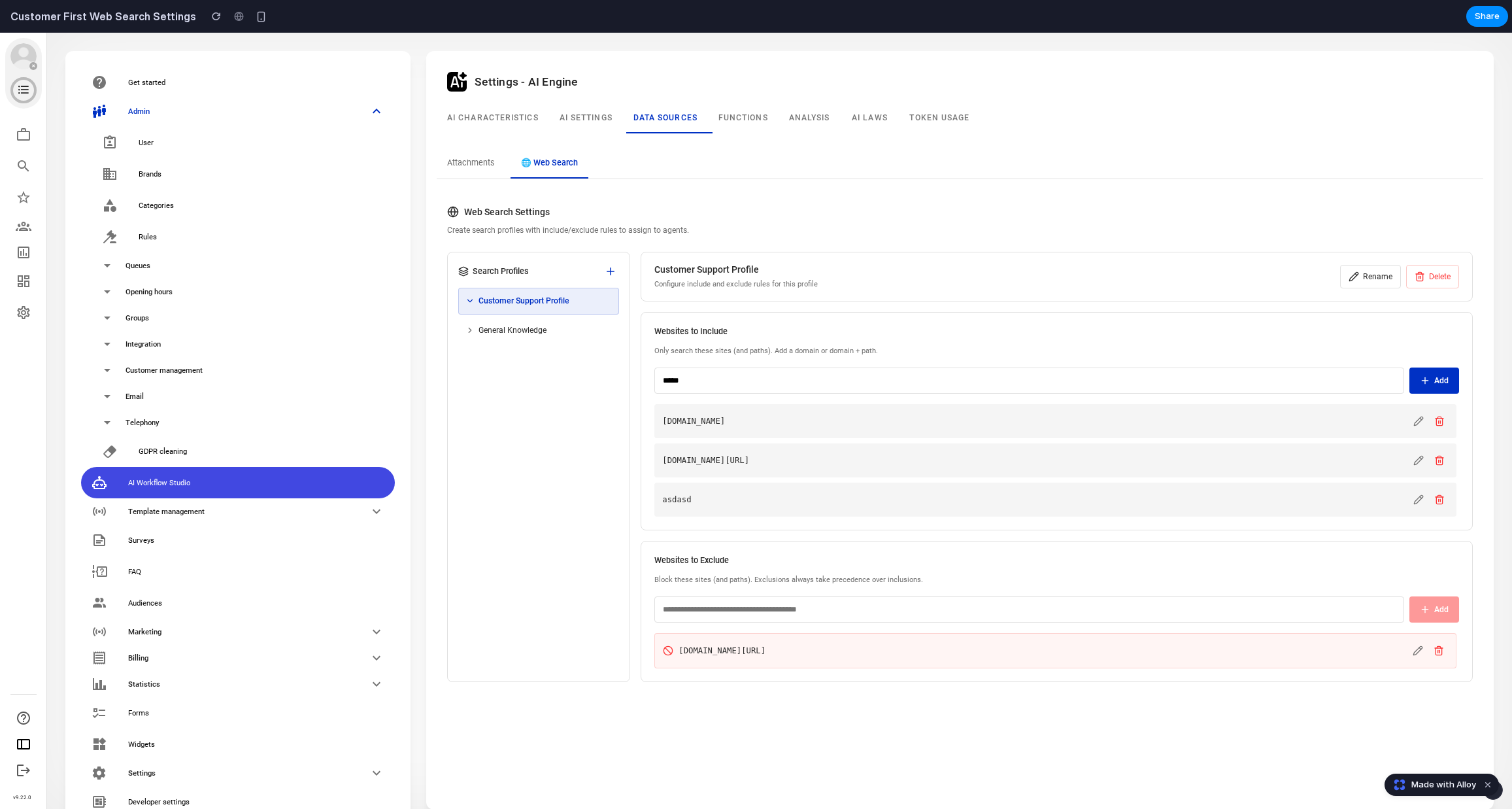
type input "******"
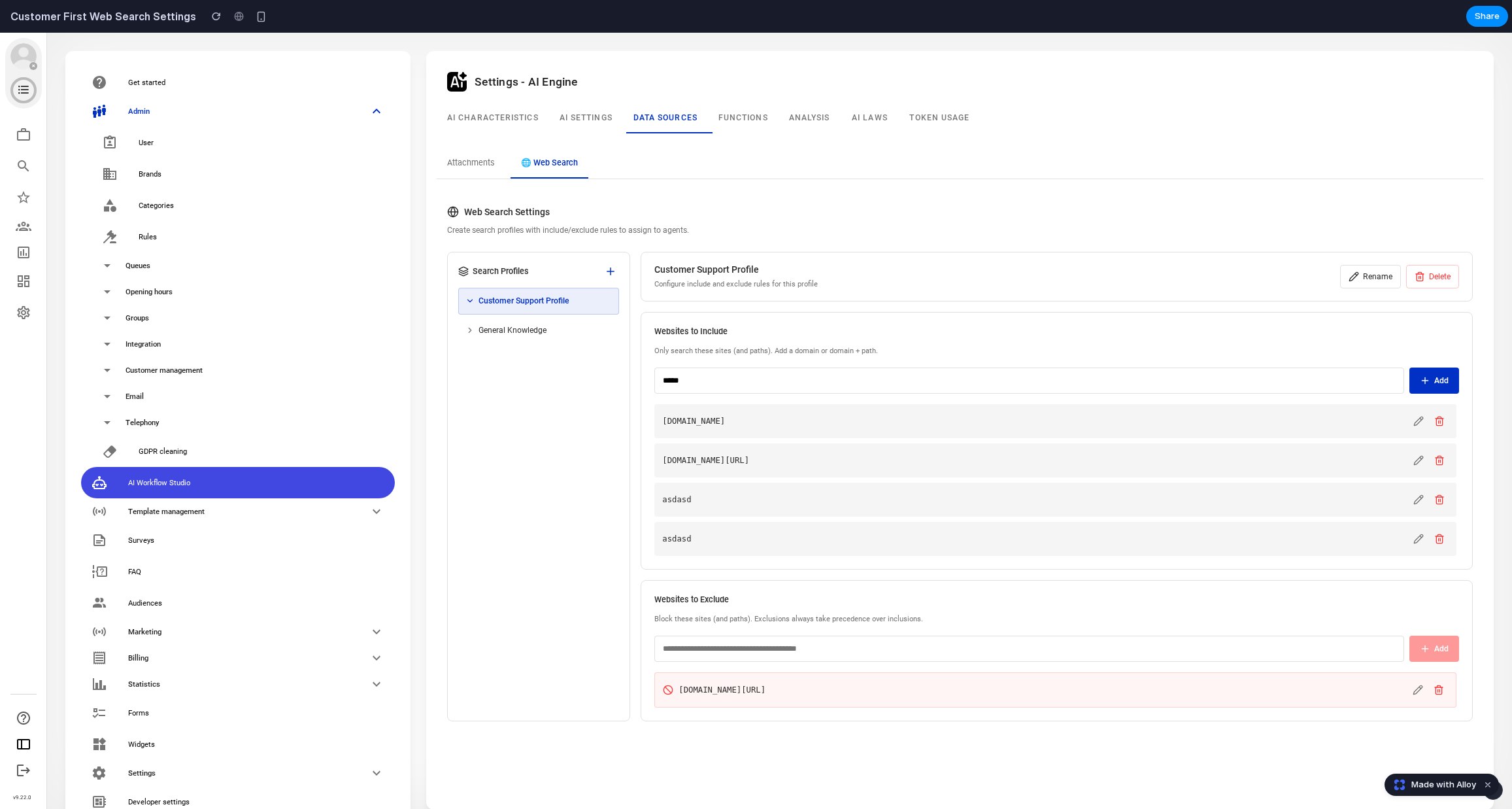
type input "******"
type input "***"
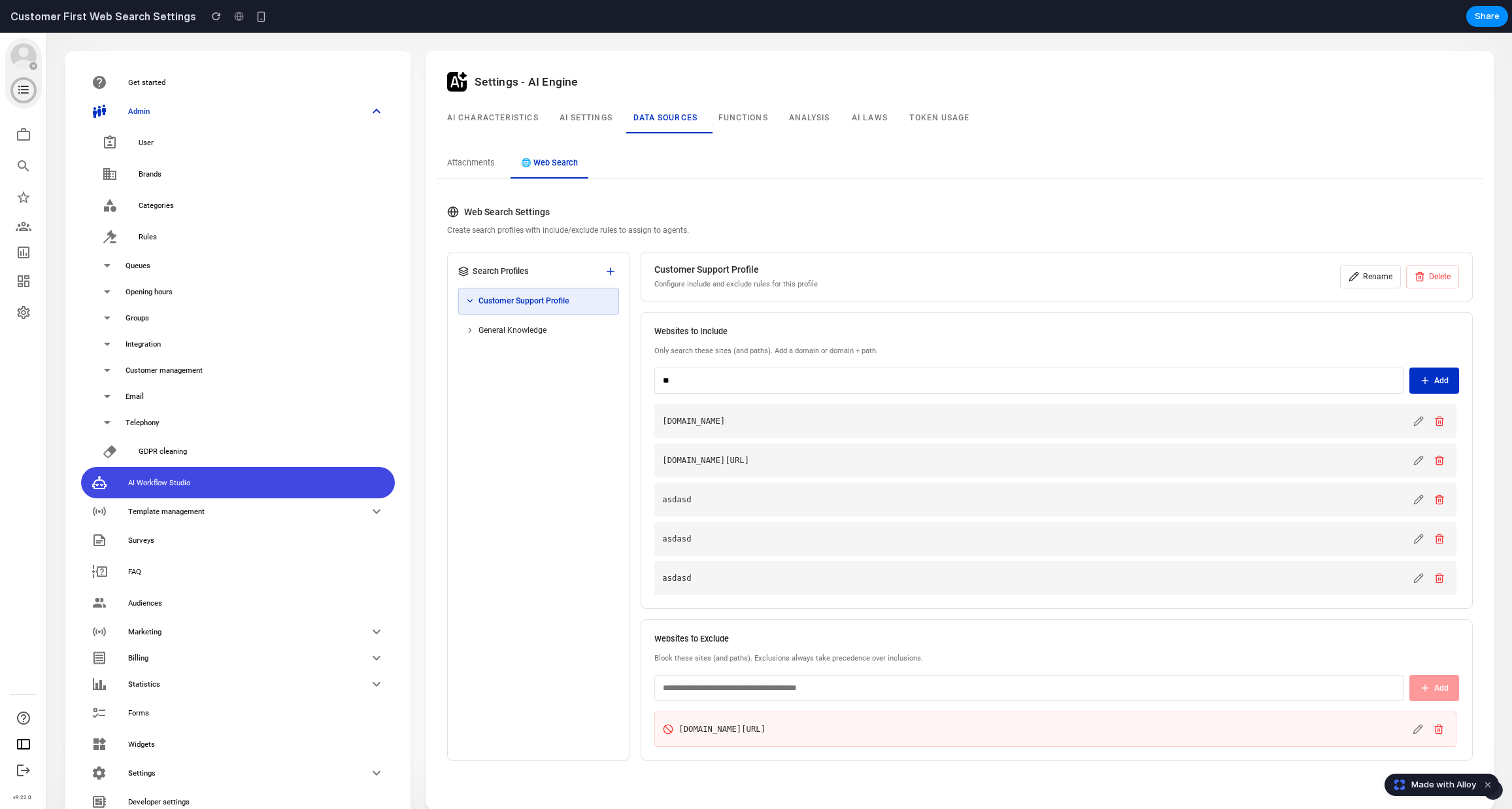
type input "***"
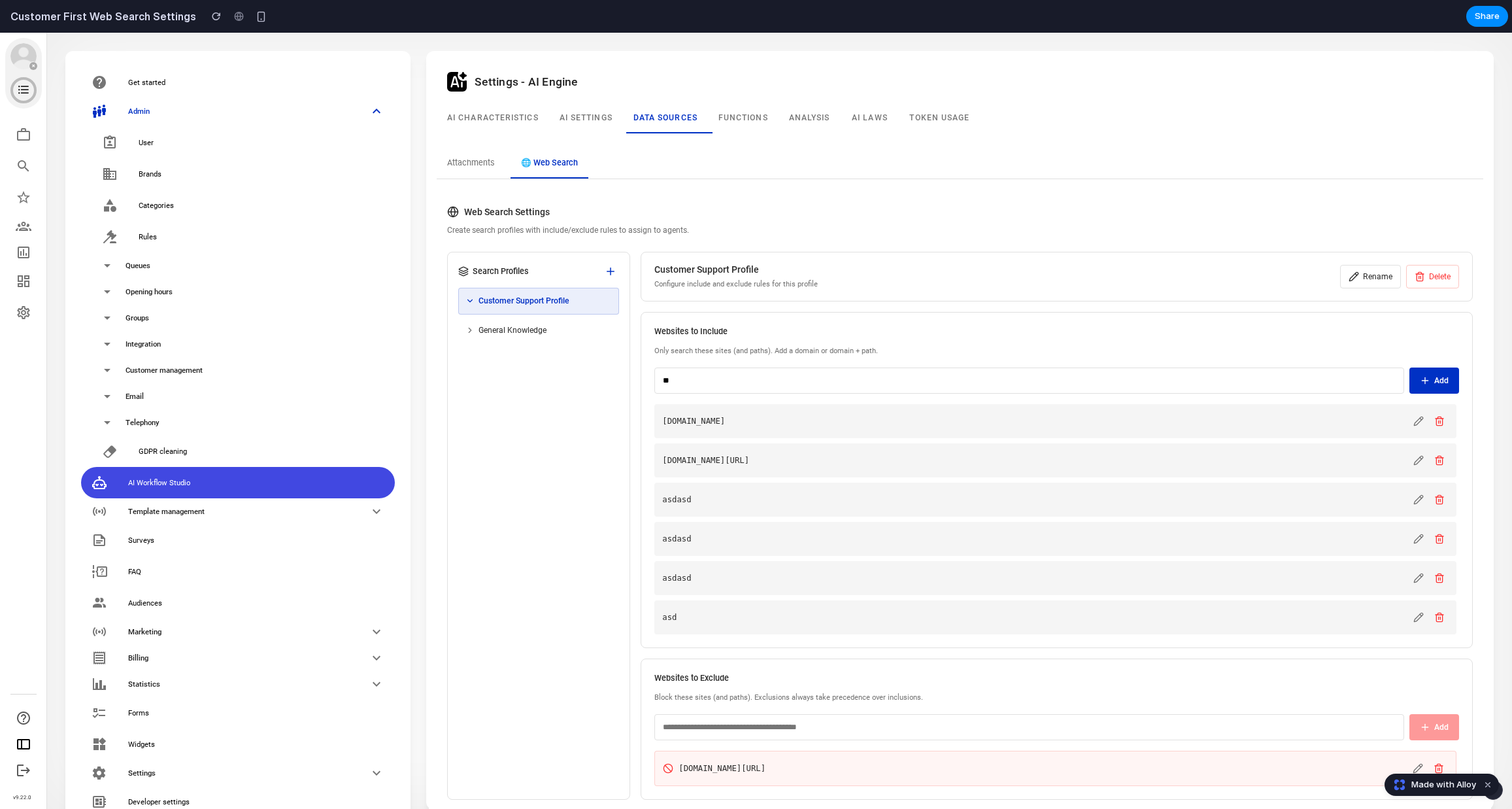
type input "***"
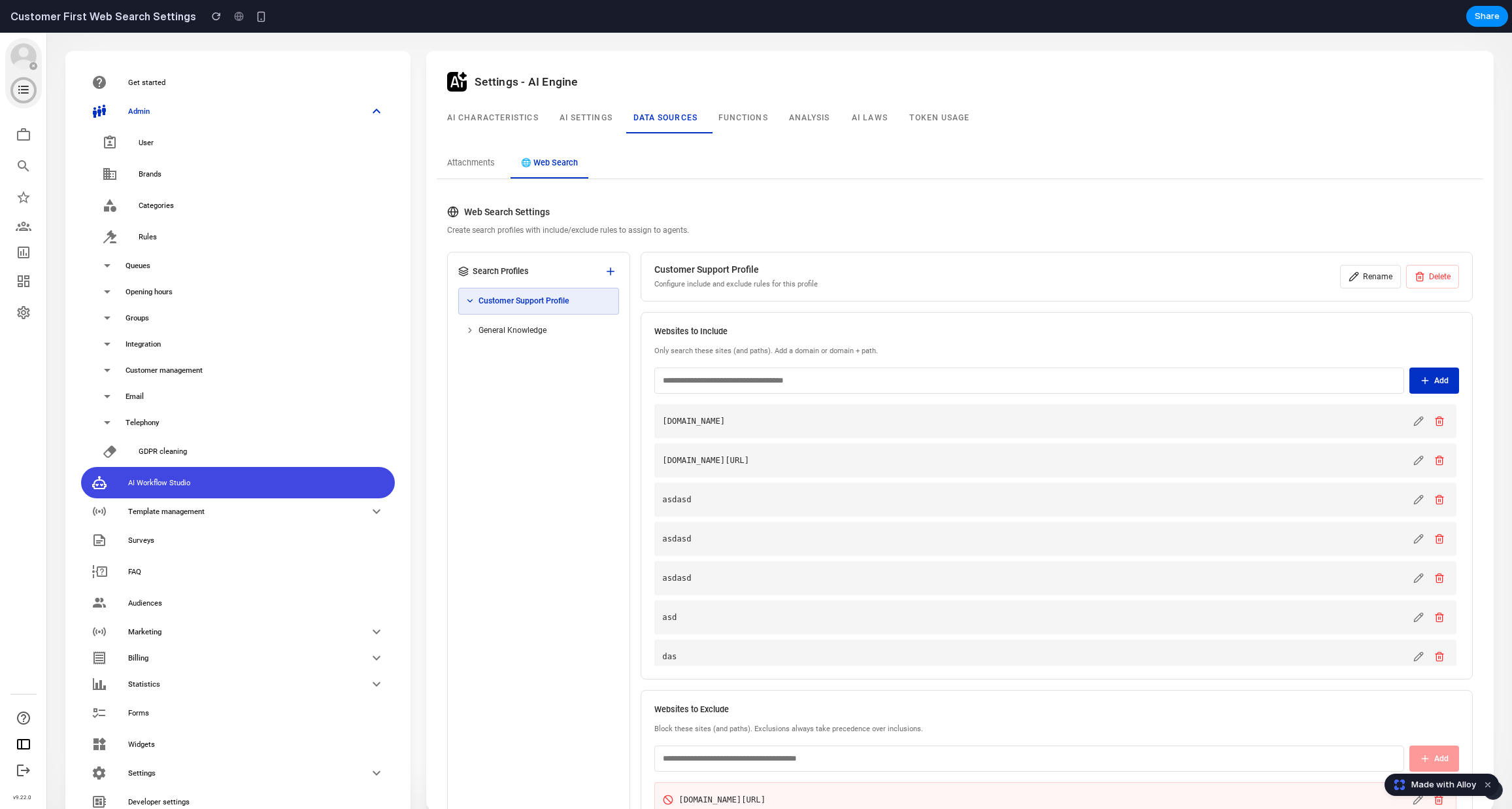
type input "*"
type input "***"
type input "****"
type input "**"
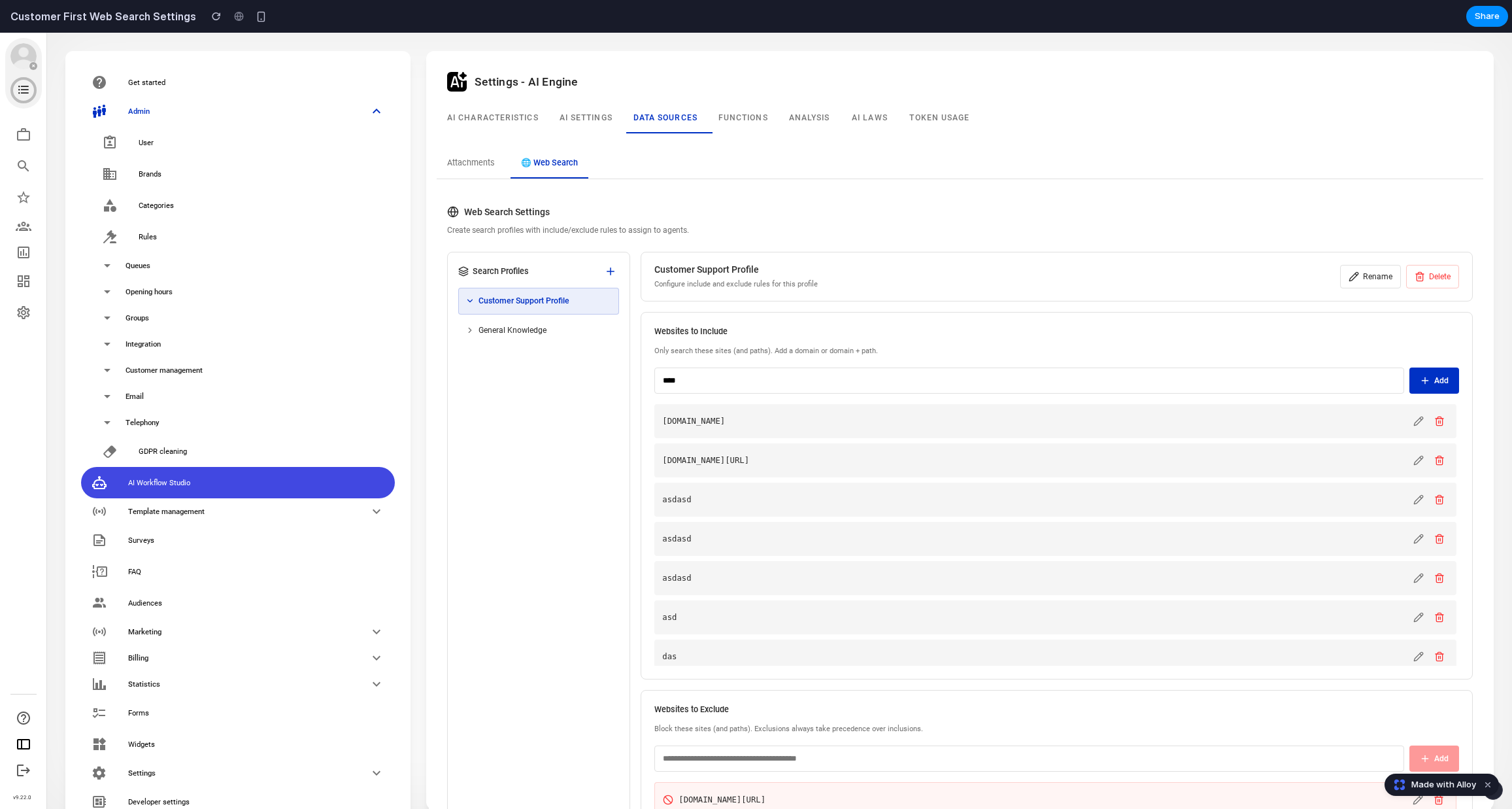
type input "*****"
